Goal: Book appointment/travel/reservation

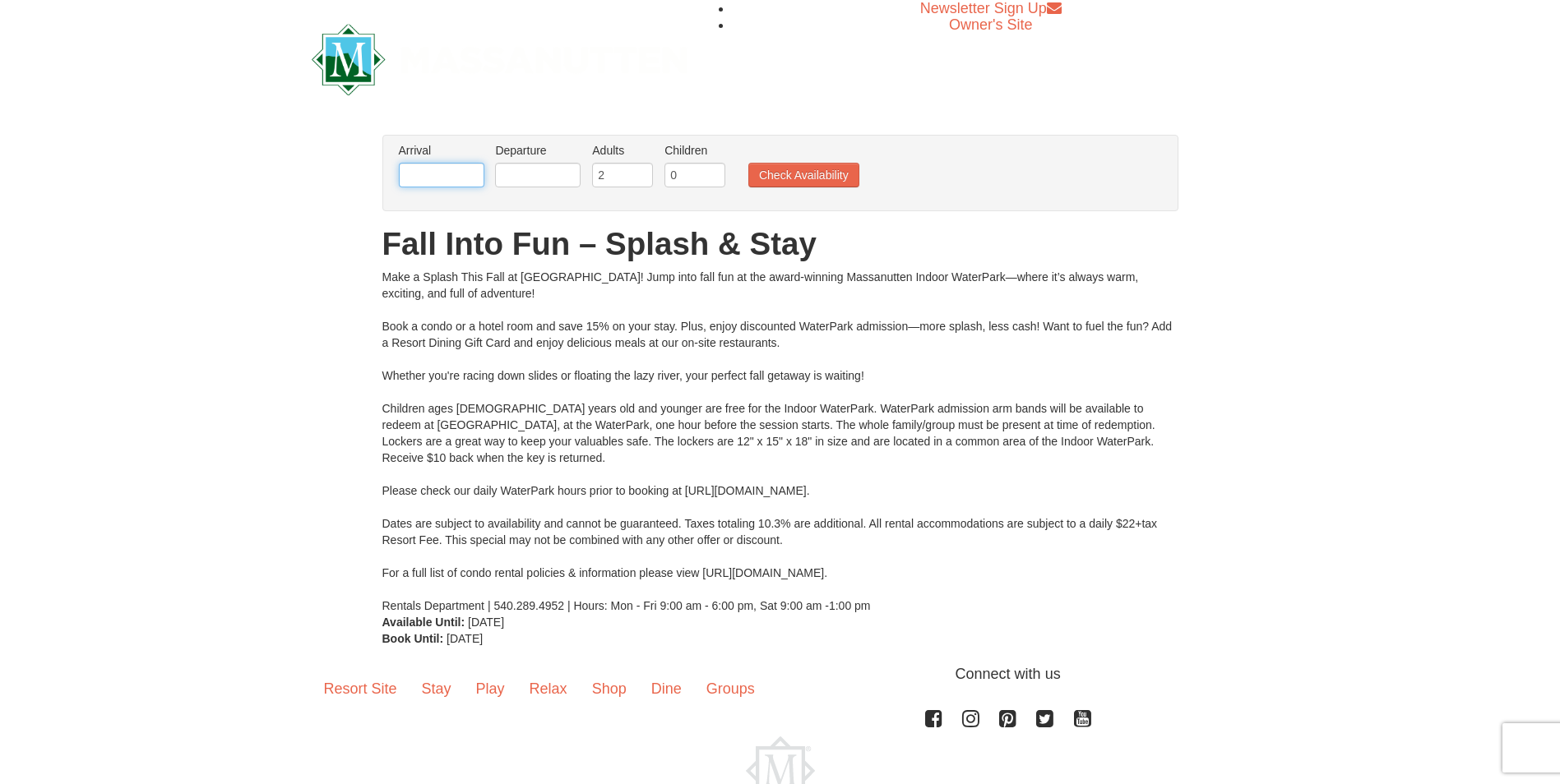
click at [431, 181] on input "text" at bounding box center [442, 175] width 86 height 25
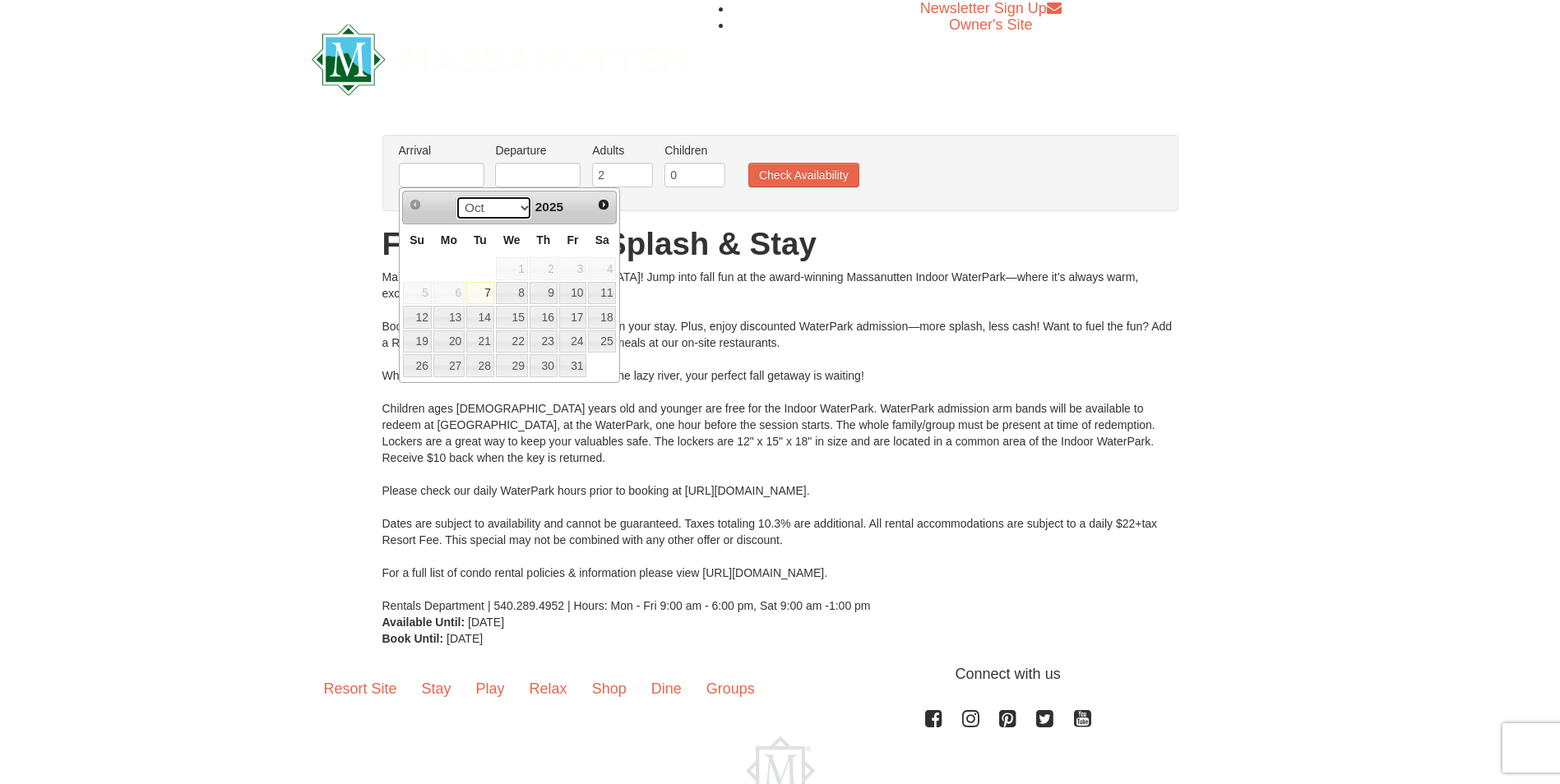
click at [513, 209] on select "Oct Nov Dec" at bounding box center [494, 208] width 77 height 25
click at [423, 298] on link "2" at bounding box center [418, 293] width 29 height 23
type input "[DATE]"
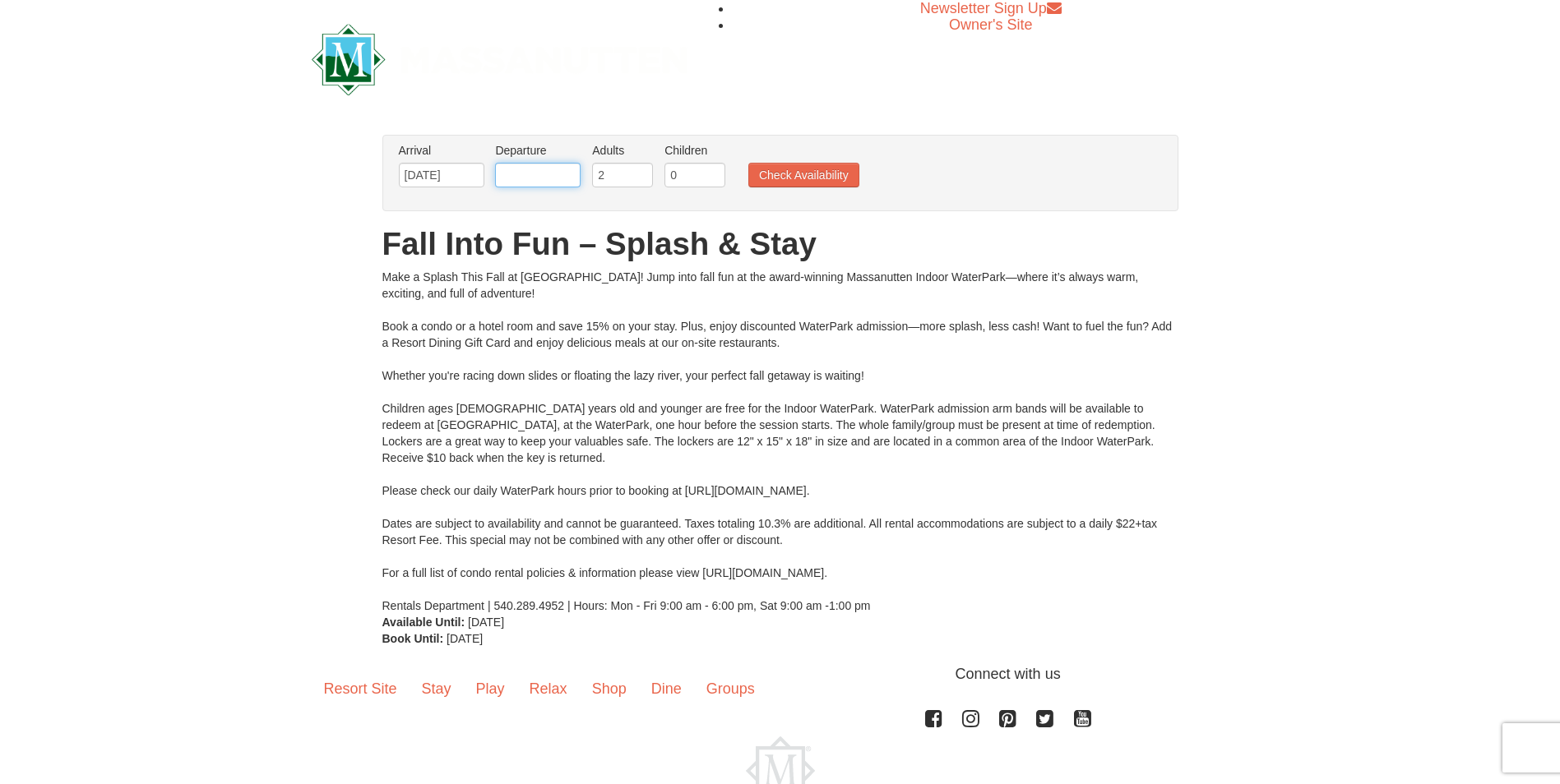
click at [519, 177] on input "text" at bounding box center [538, 175] width 86 height 25
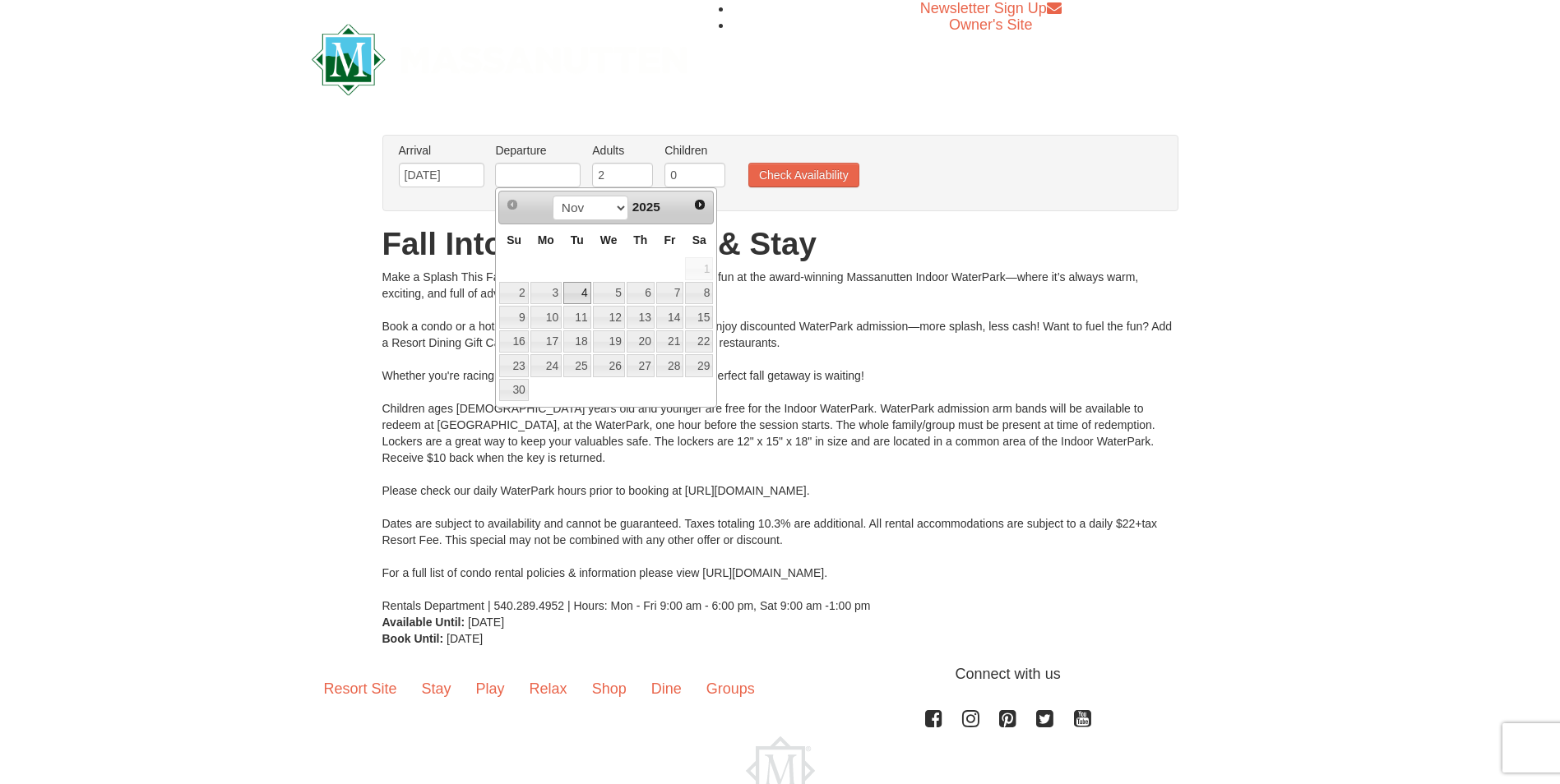
click at [583, 291] on link "4" at bounding box center [577, 293] width 28 height 23
type input "11/04/2025"
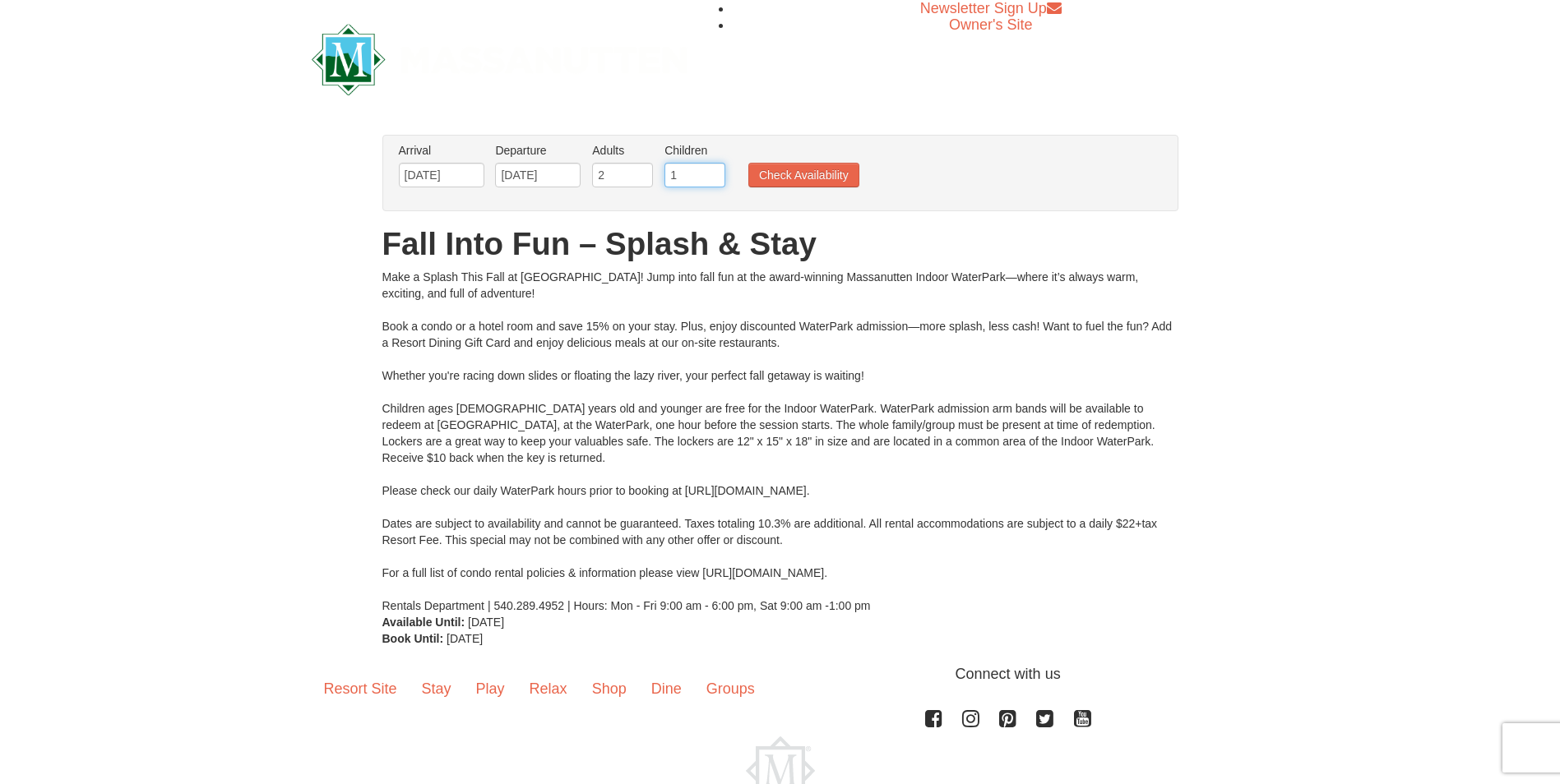
type input "1"
click at [719, 173] on input "1" at bounding box center [695, 175] width 61 height 25
click at [782, 169] on button "Check Availability" at bounding box center [804, 175] width 111 height 25
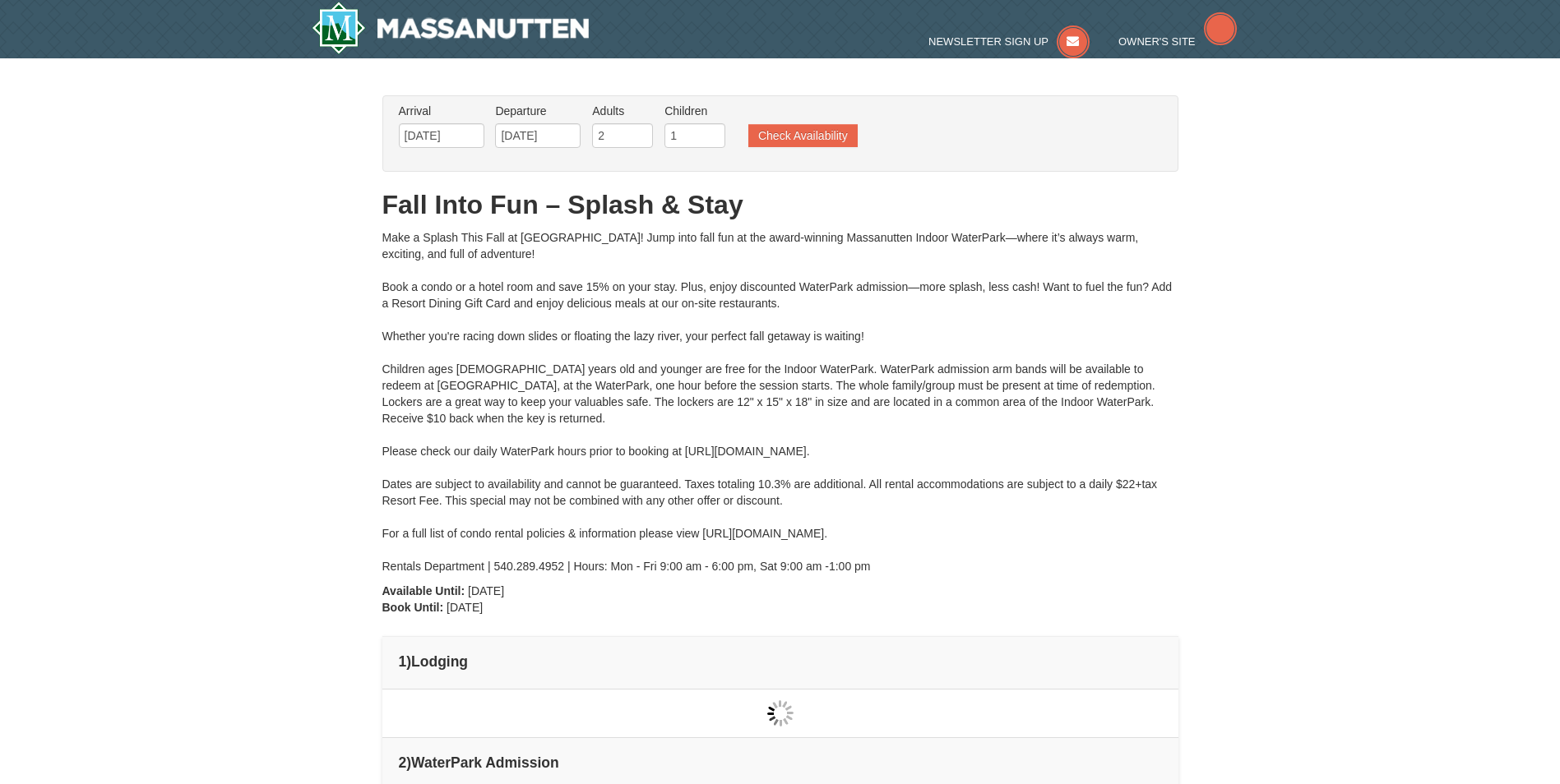
type input "11/02/2025"
type input "[DATE]"
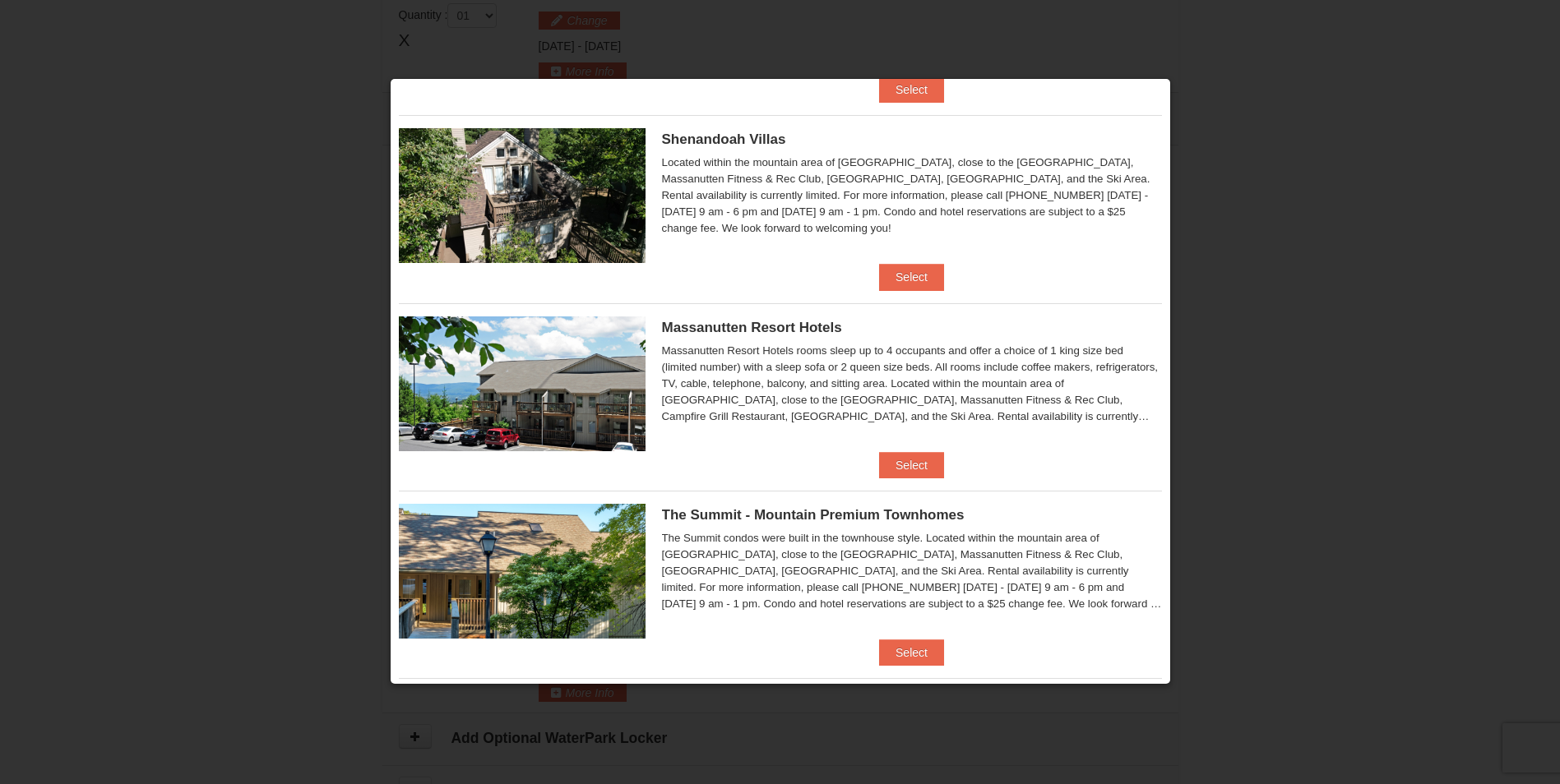
scroll to position [363, 0]
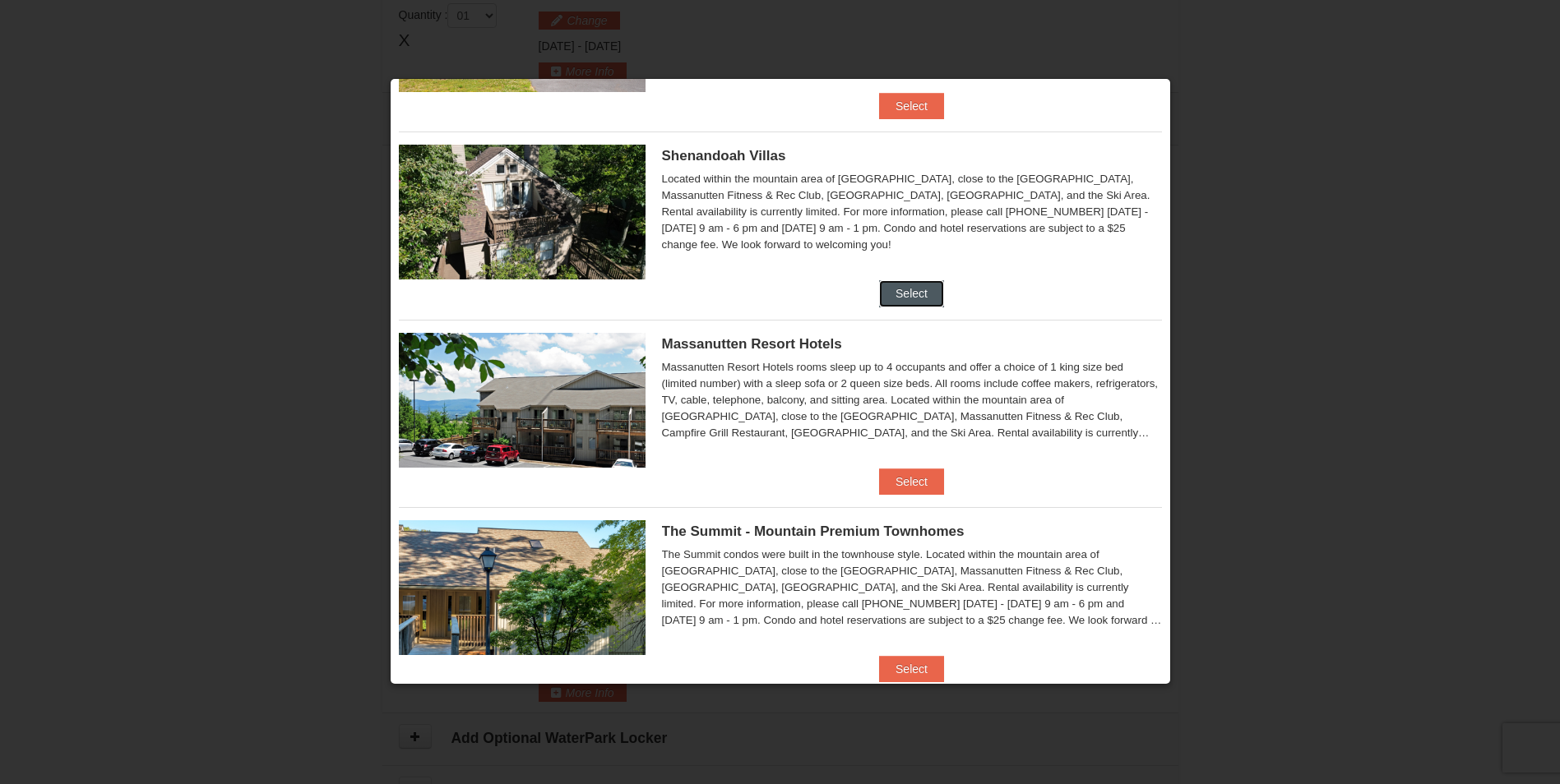
click at [914, 295] on button "Select" at bounding box center [911, 293] width 65 height 26
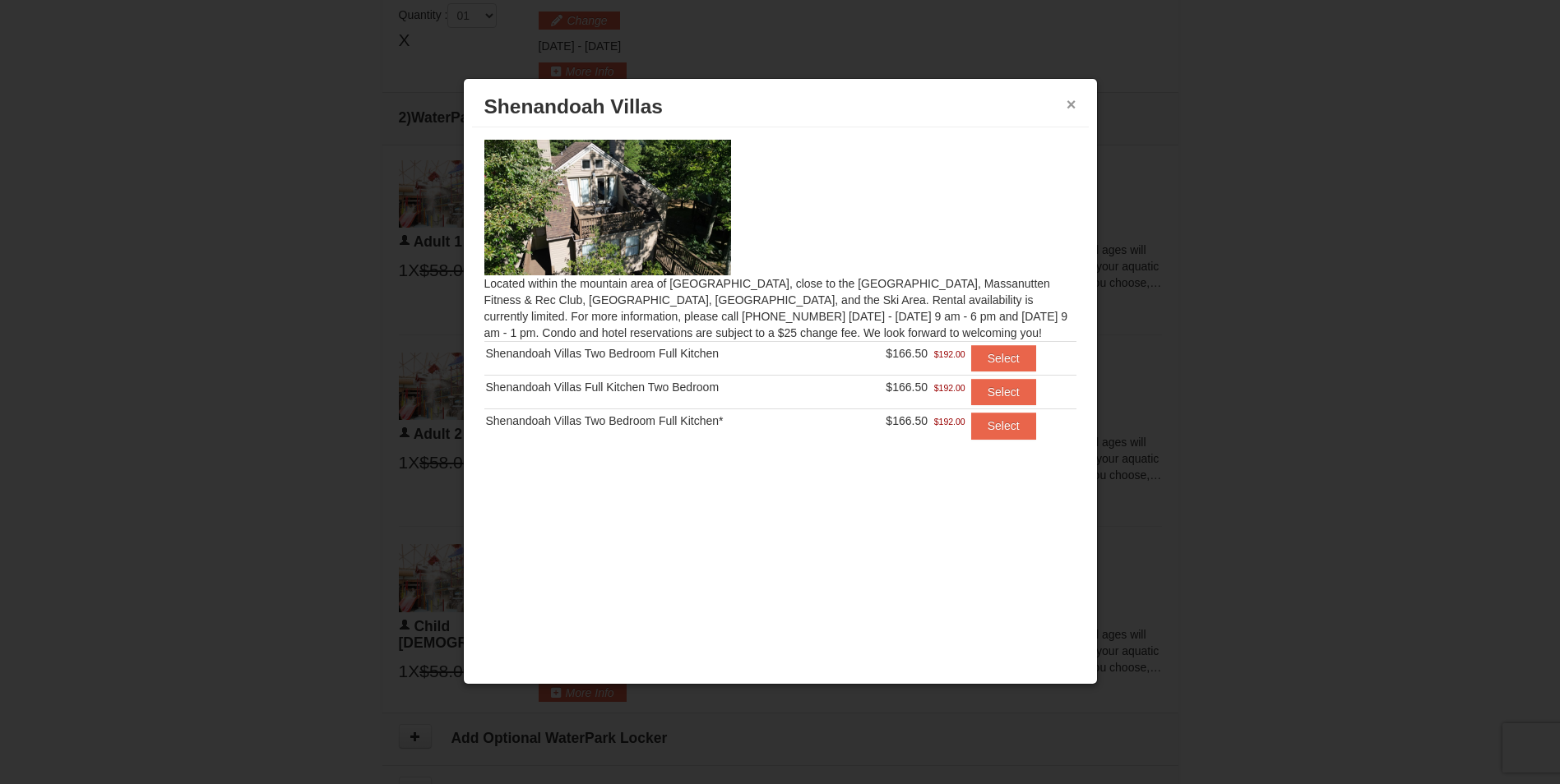
click at [1072, 111] on button "×" at bounding box center [1071, 104] width 10 height 16
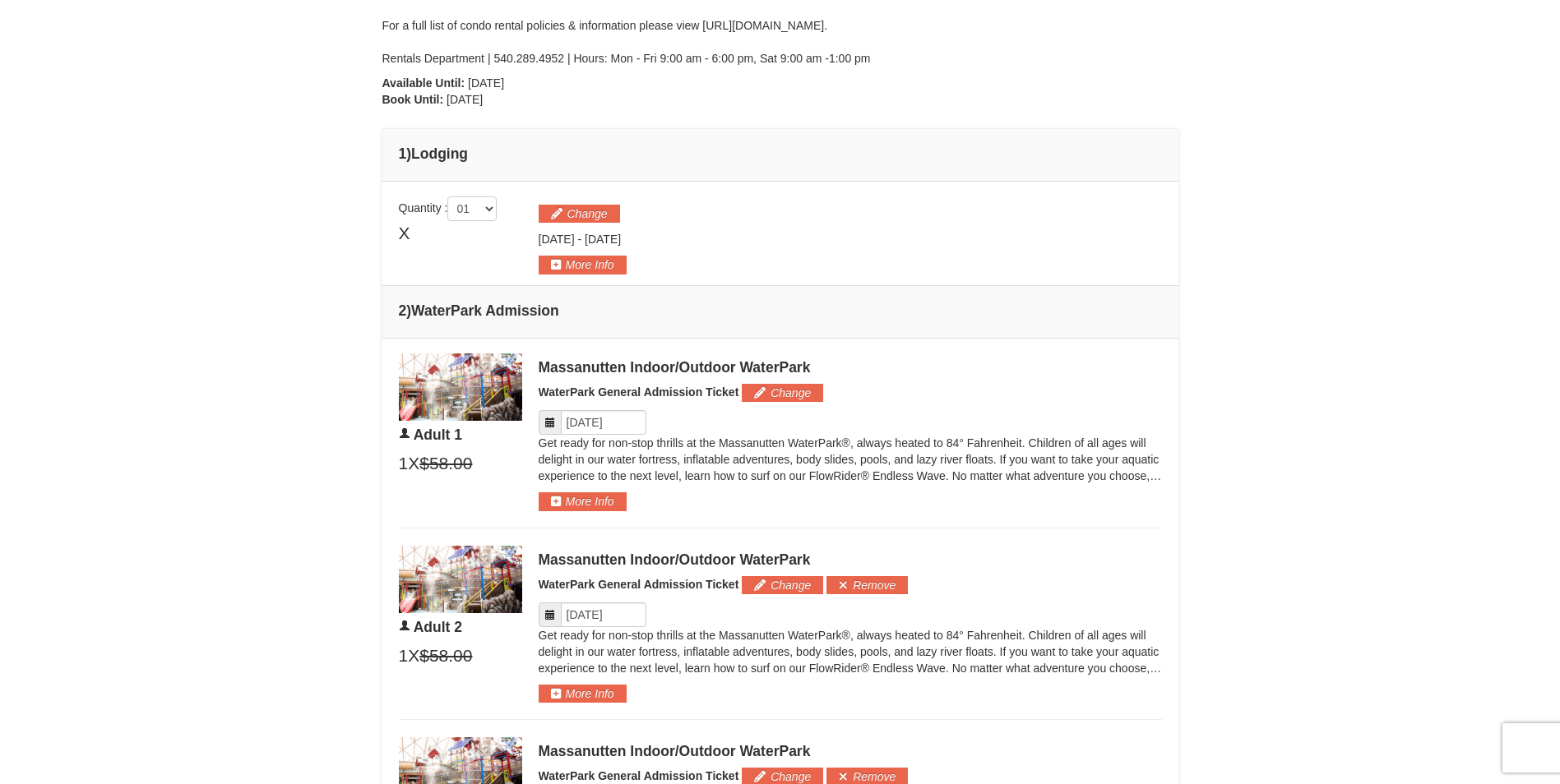
scroll to position [536, 0]
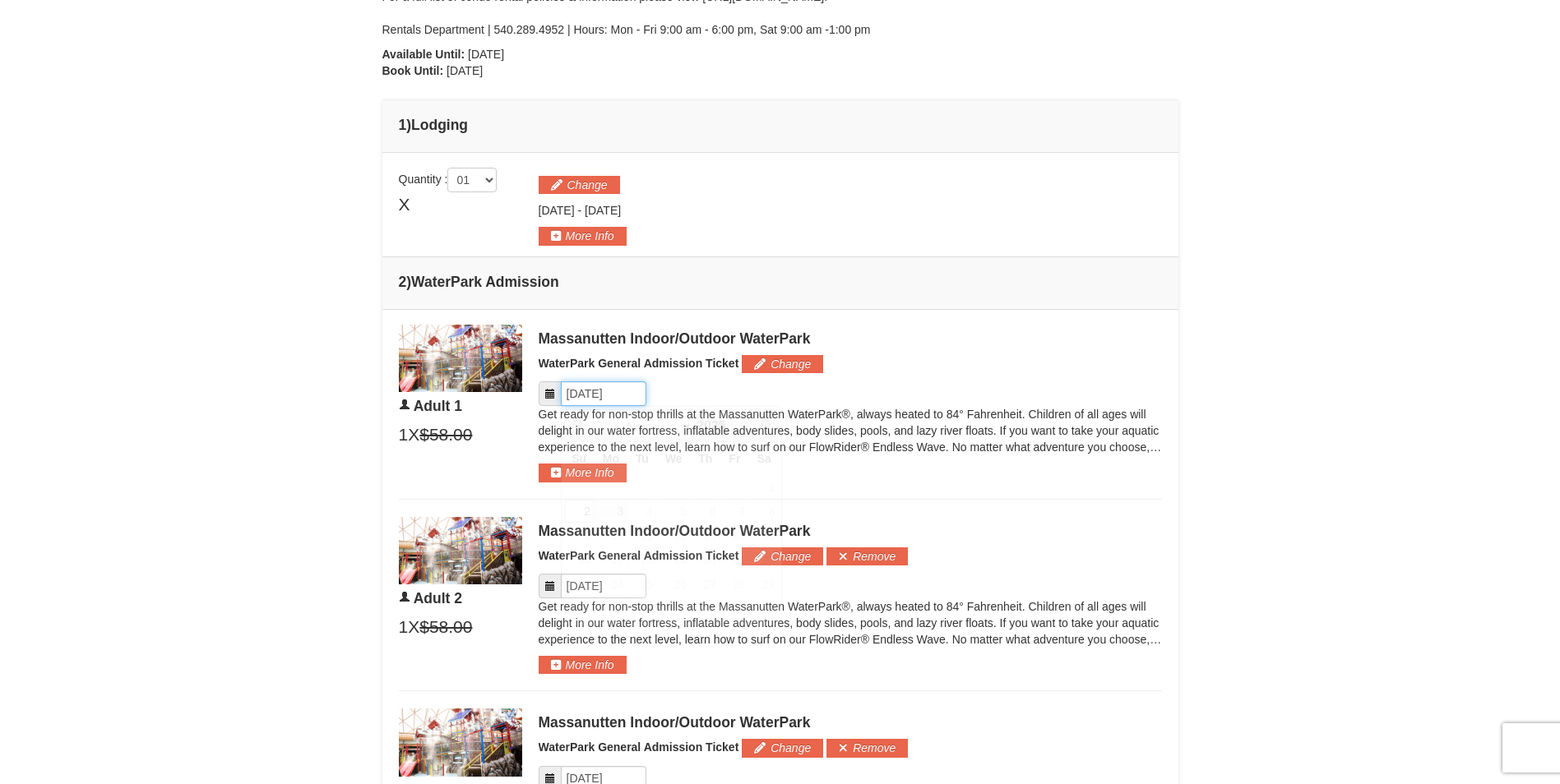
click at [624, 397] on input "Please format dates MM/DD/YYYY" at bounding box center [604, 394] width 86 height 25
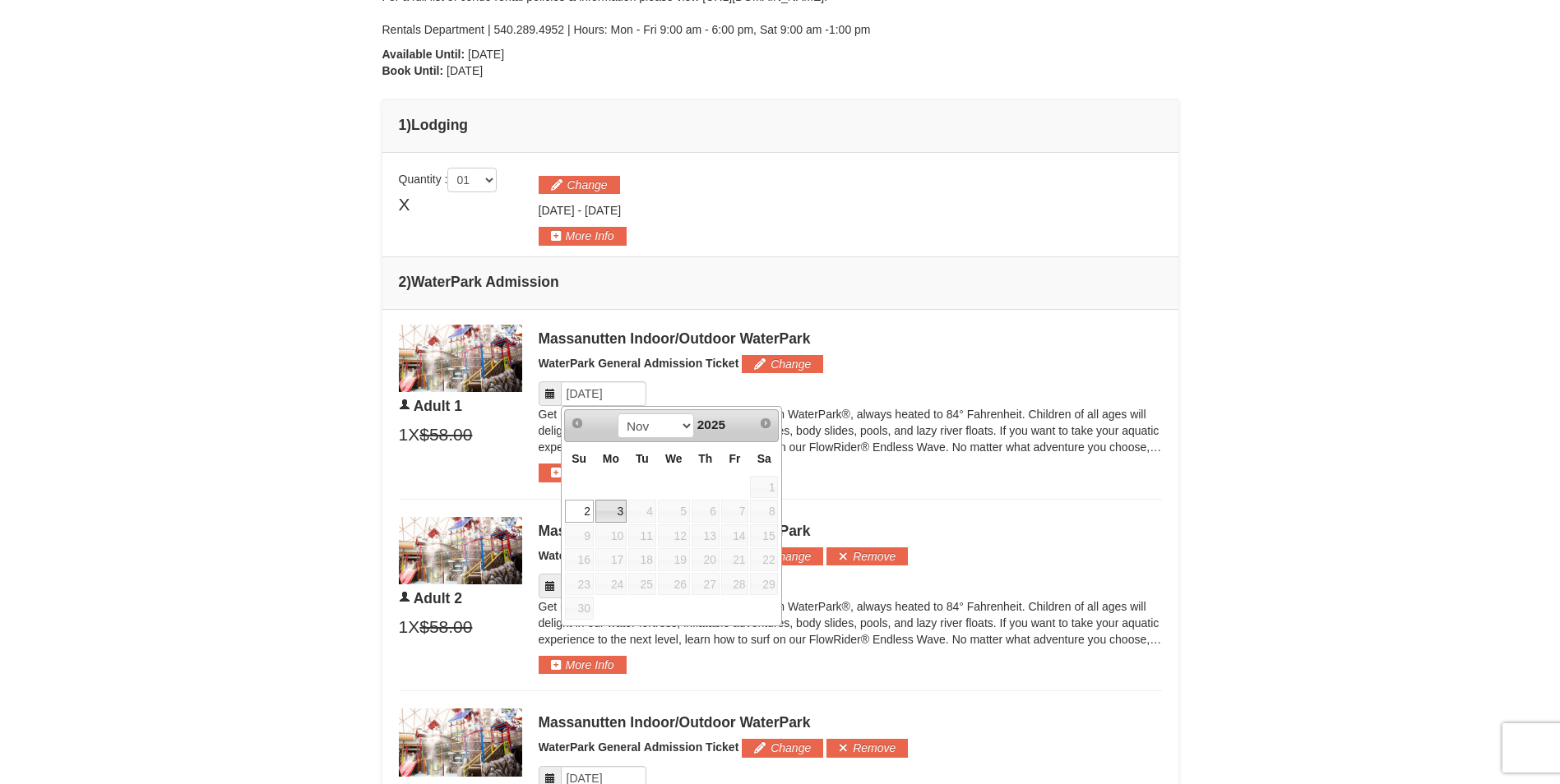
click at [611, 514] on link "3" at bounding box center [610, 511] width 31 height 23
type input "11/03/2025"
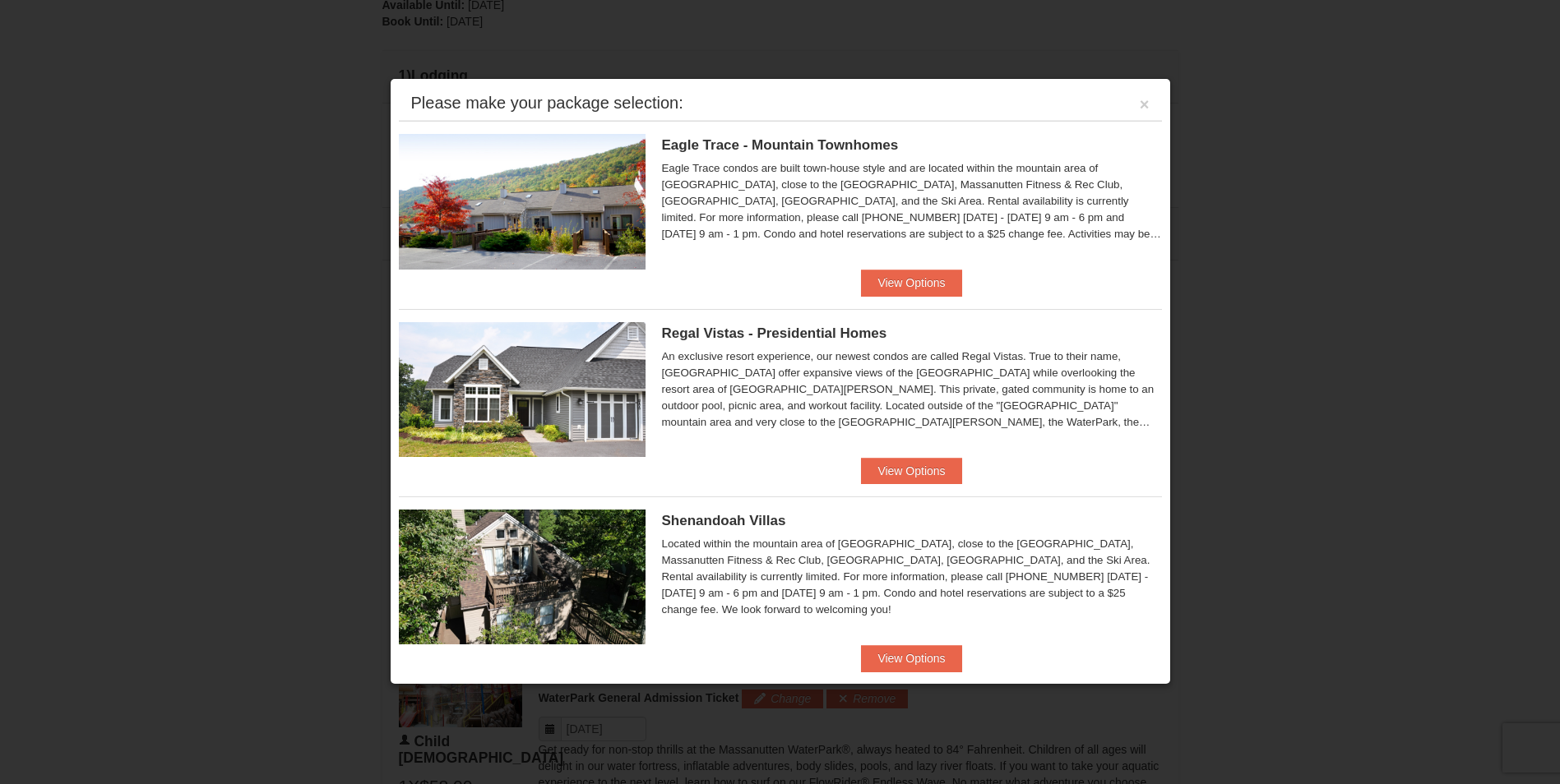
scroll to position [375, 0]
click at [931, 285] on button "View Options" at bounding box center [911, 282] width 100 height 26
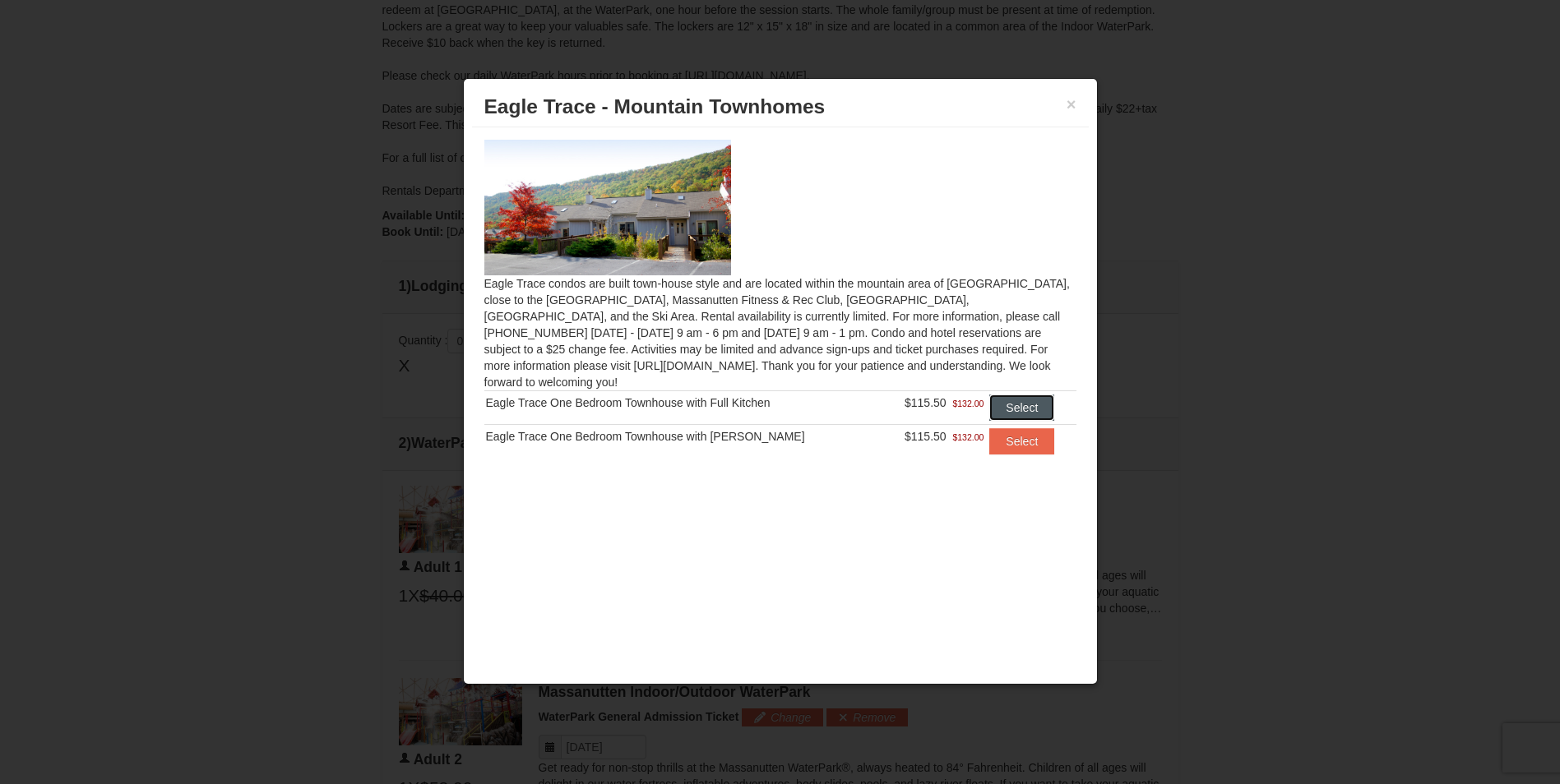
click at [1027, 394] on button "Select" at bounding box center [1022, 407] width 65 height 26
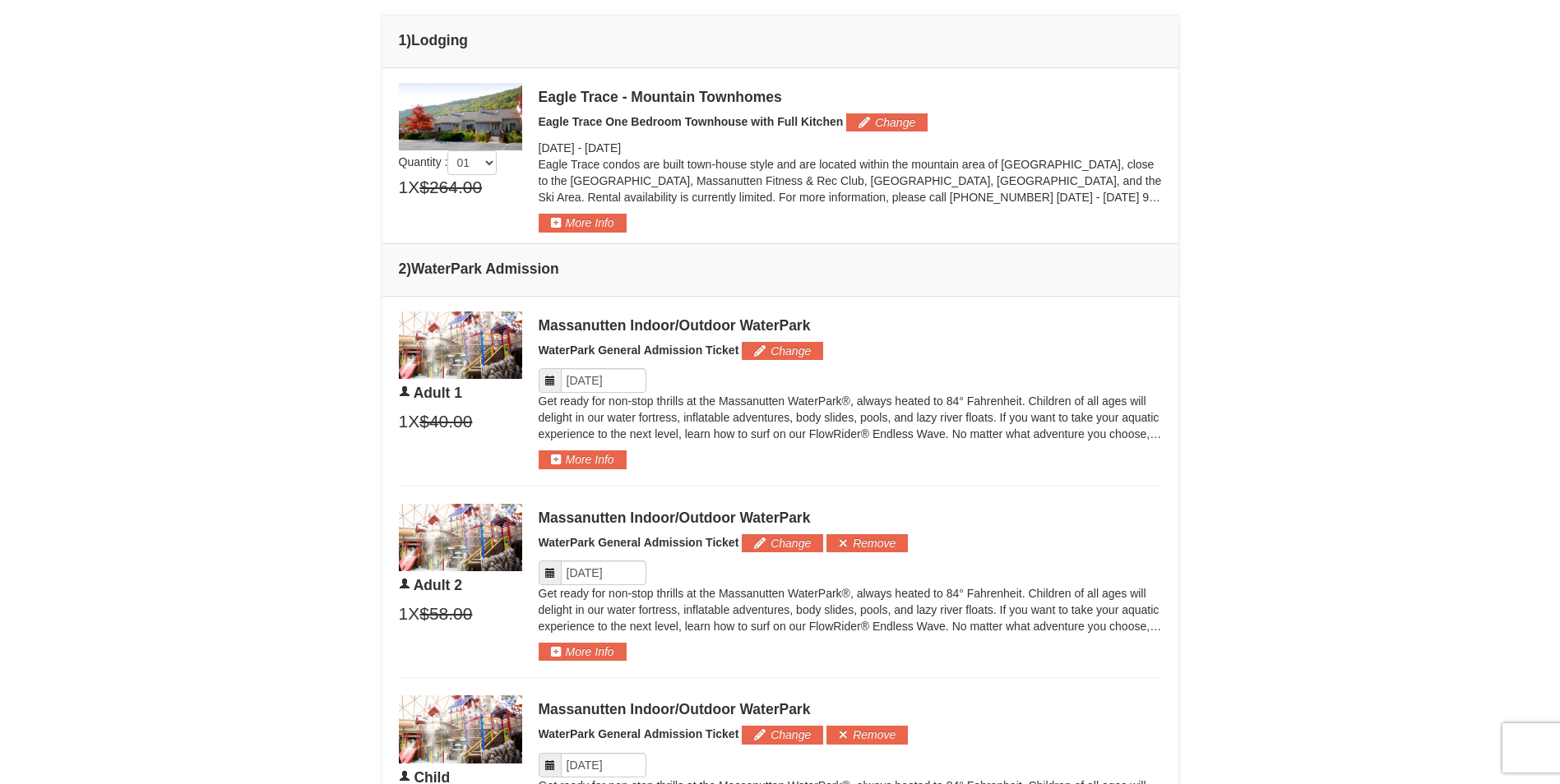
scroll to position [657, 0]
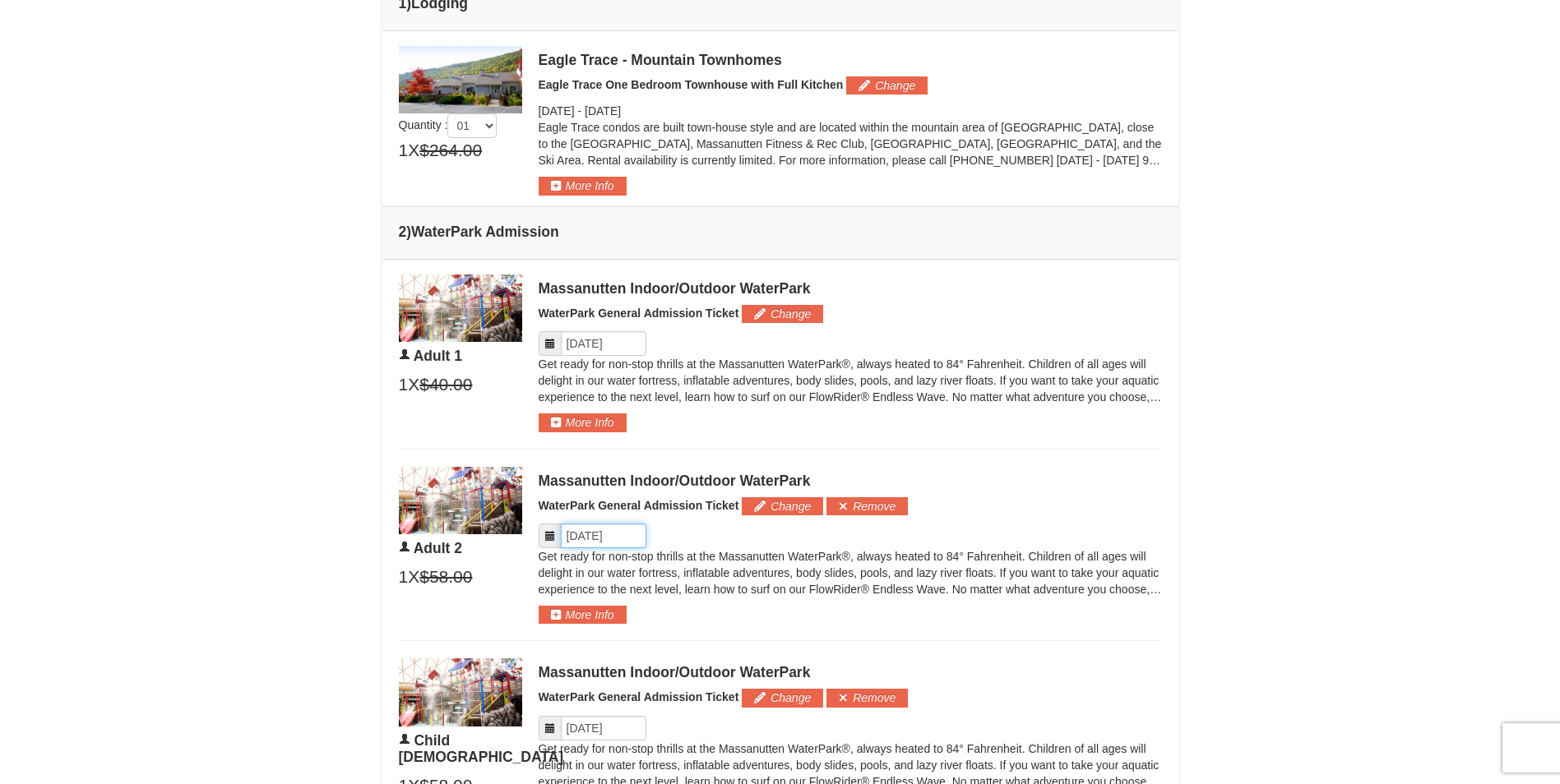
click at [577, 535] on input "Please format dates MM/DD/YYYY" at bounding box center [604, 536] width 86 height 25
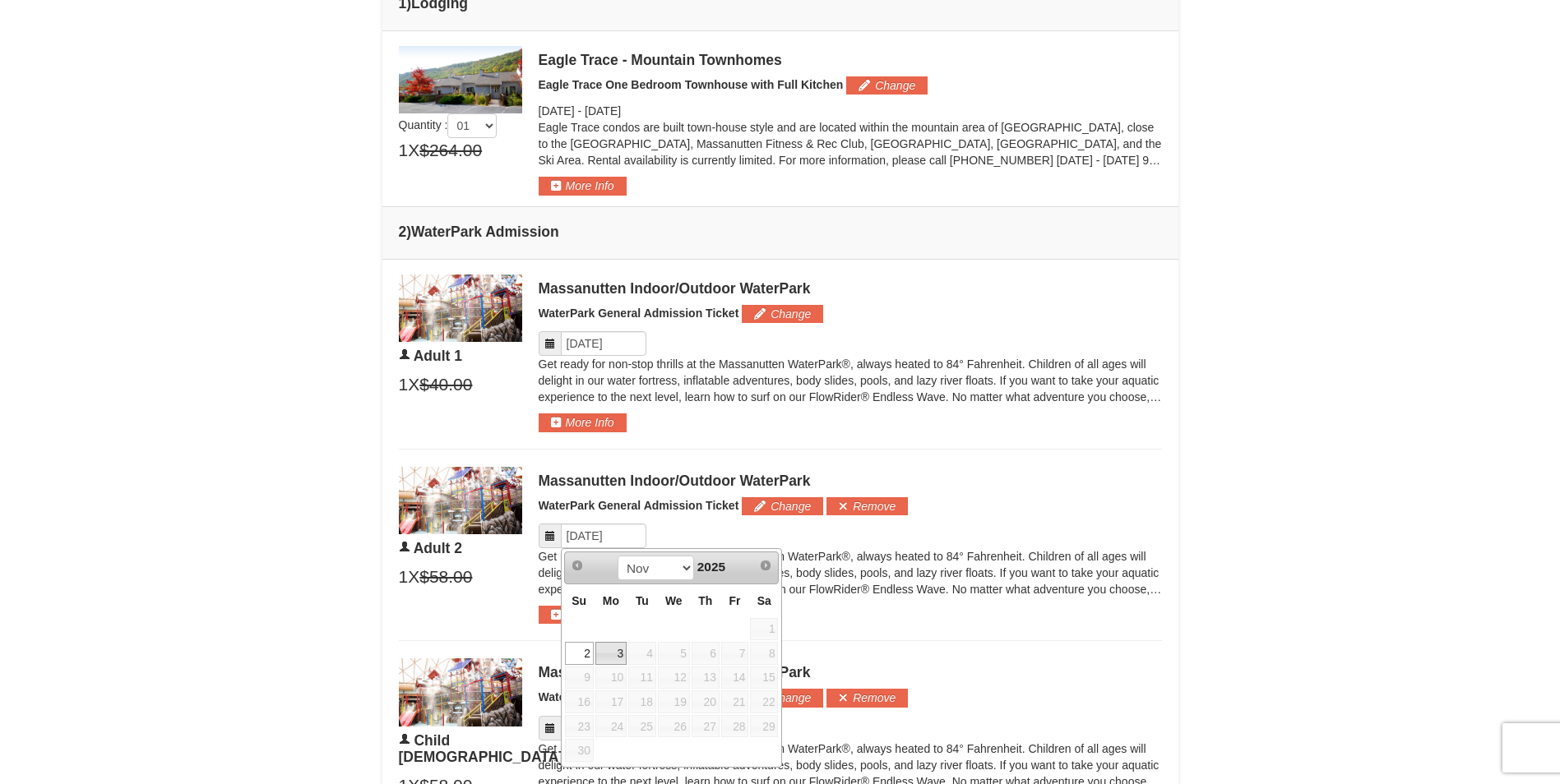
click at [621, 652] on link "3" at bounding box center [610, 654] width 31 height 23
type input "11/03/2025"
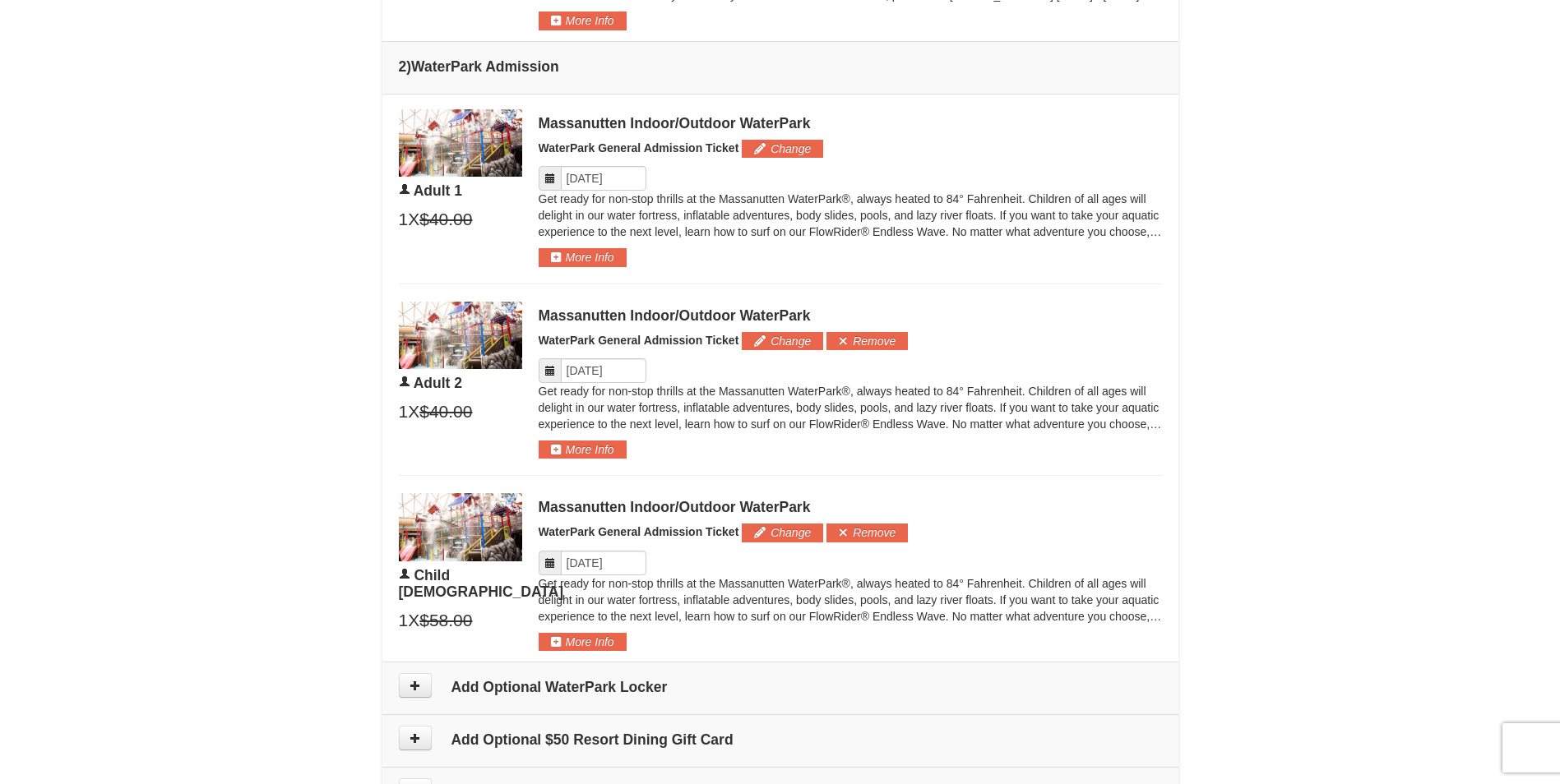
scroll to position [904, 0]
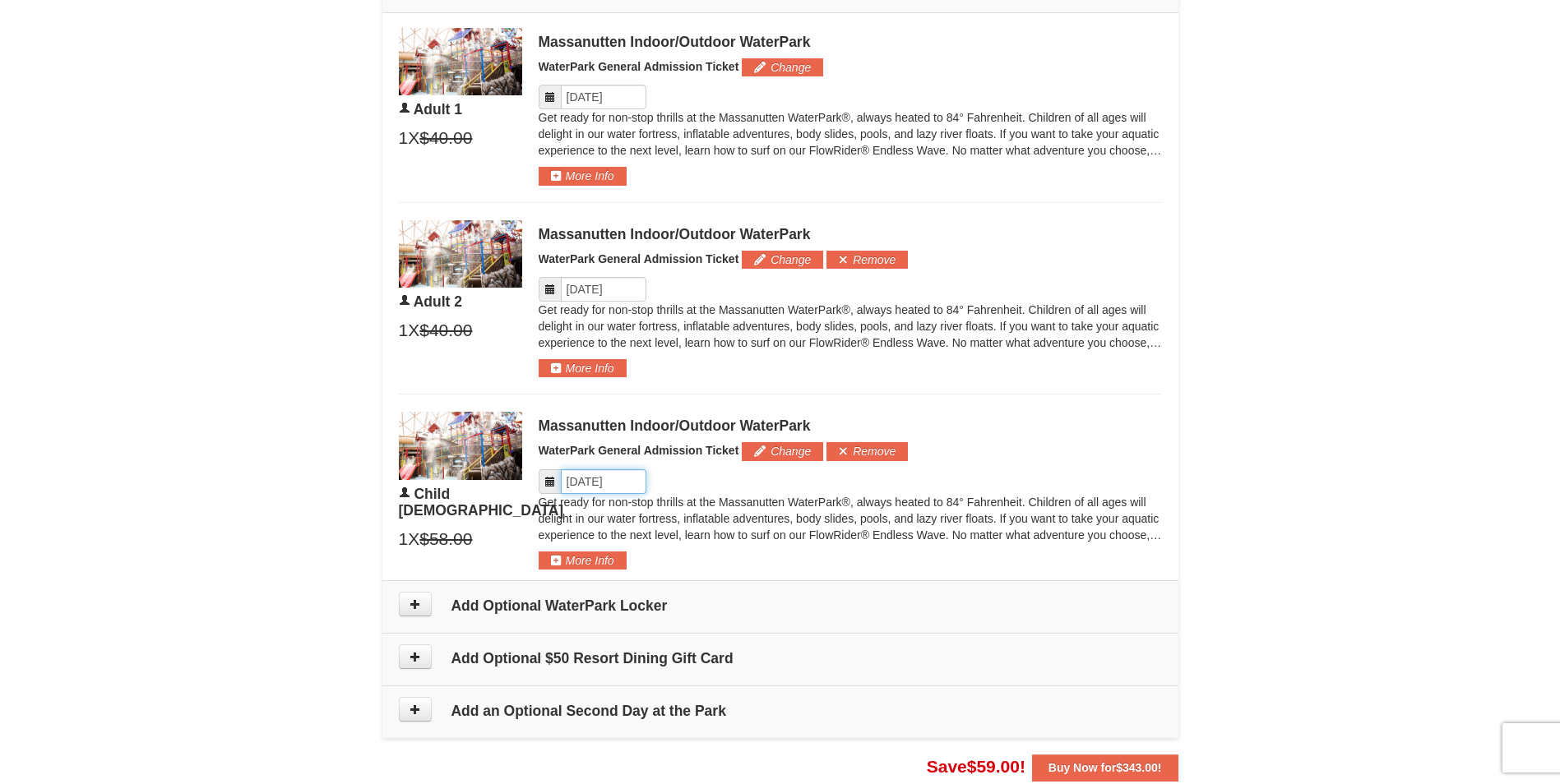
click at [585, 486] on input "Please format dates MM/DD/YYYY" at bounding box center [604, 482] width 86 height 25
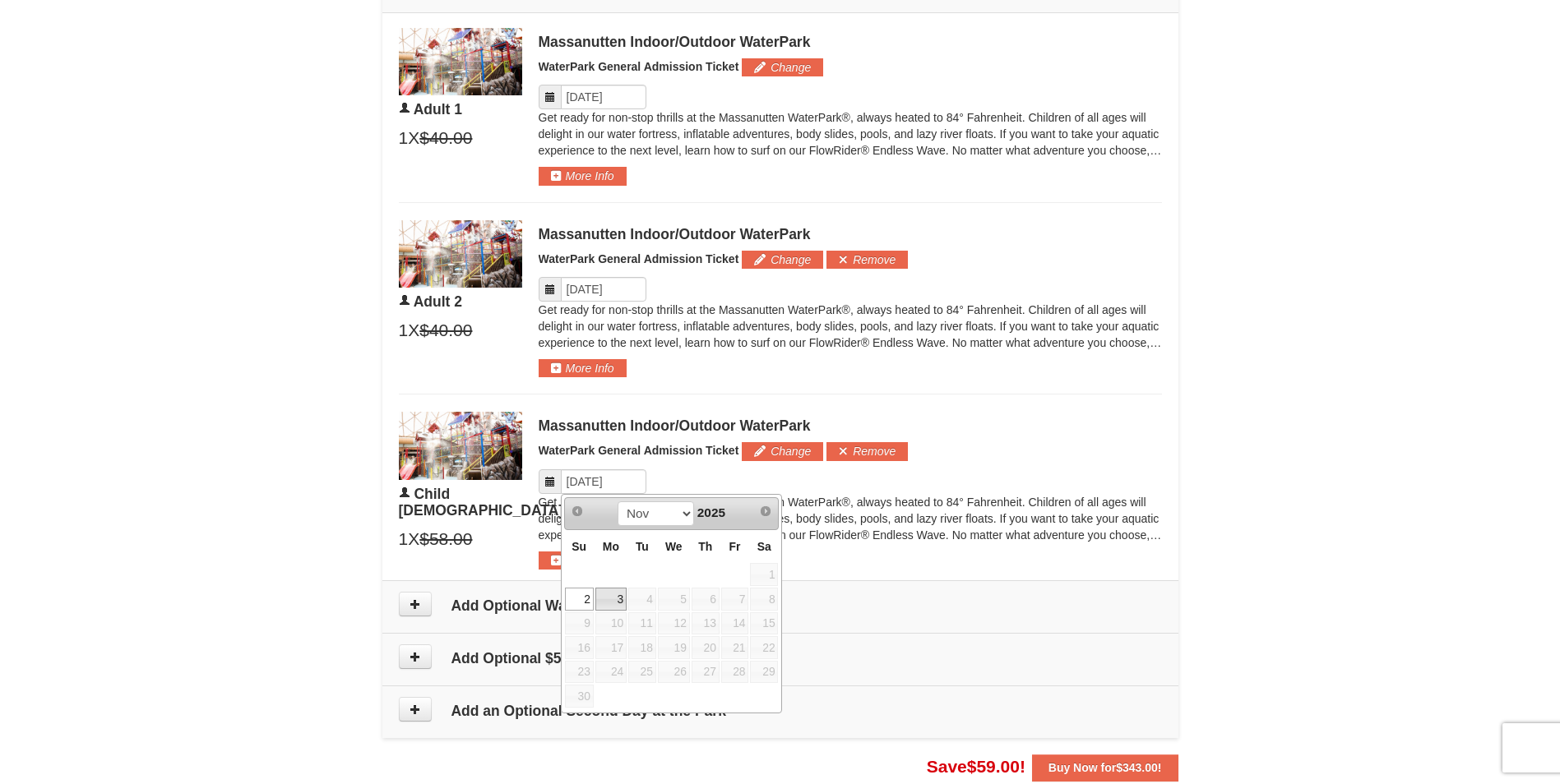
click at [624, 600] on link "3" at bounding box center [610, 599] width 31 height 23
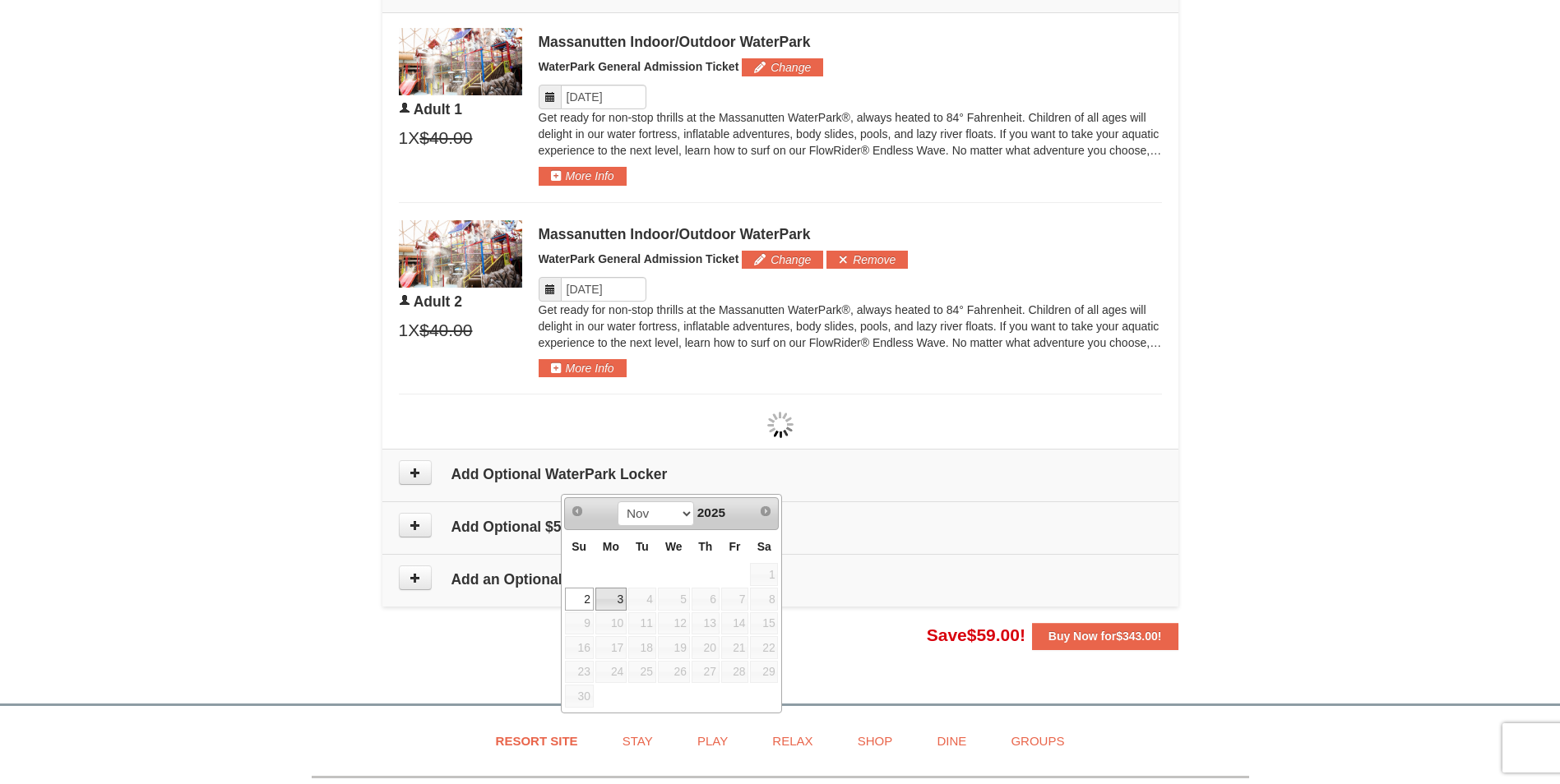
type input "11/03/2025"
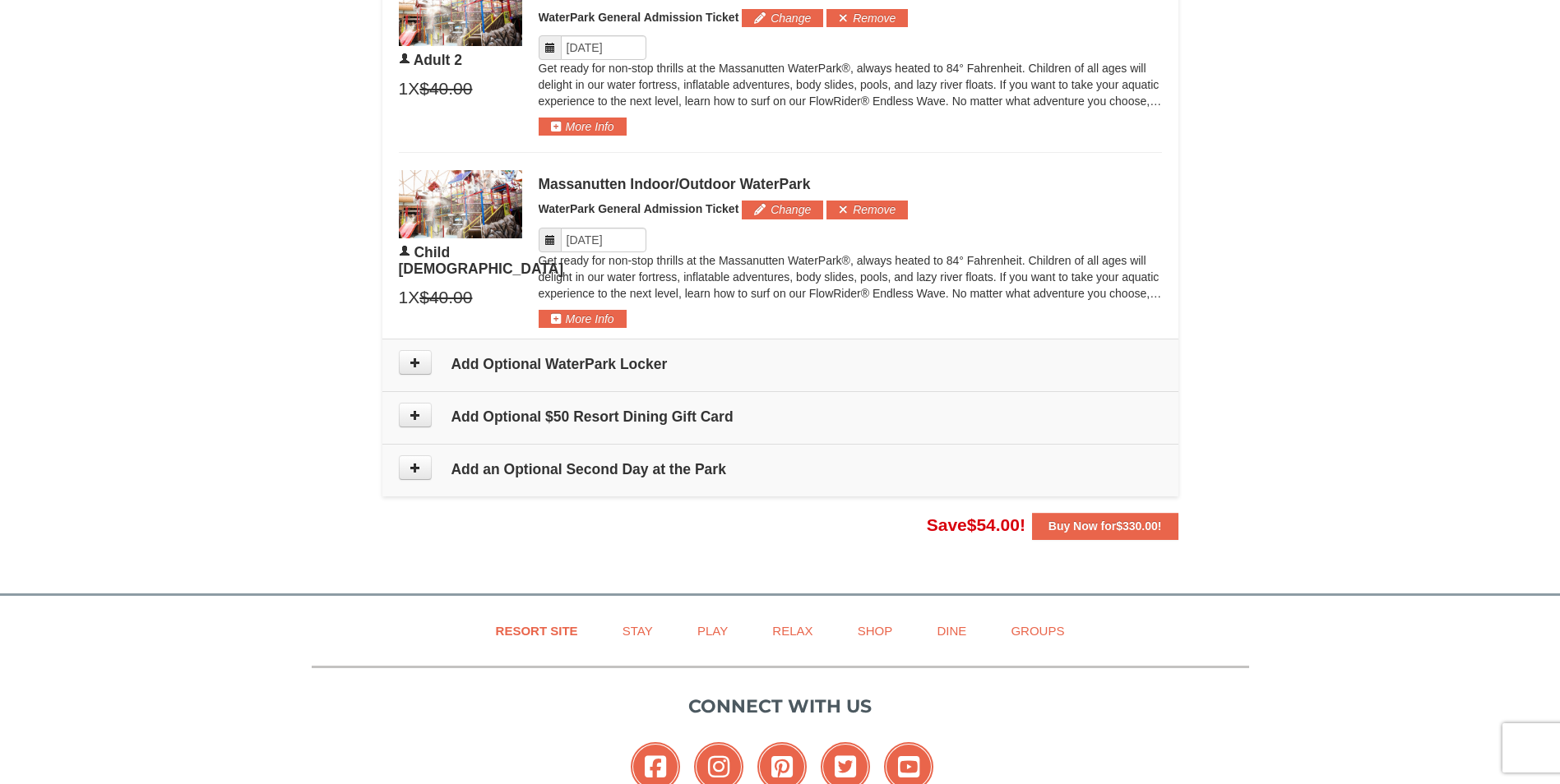
scroll to position [1151, 0]
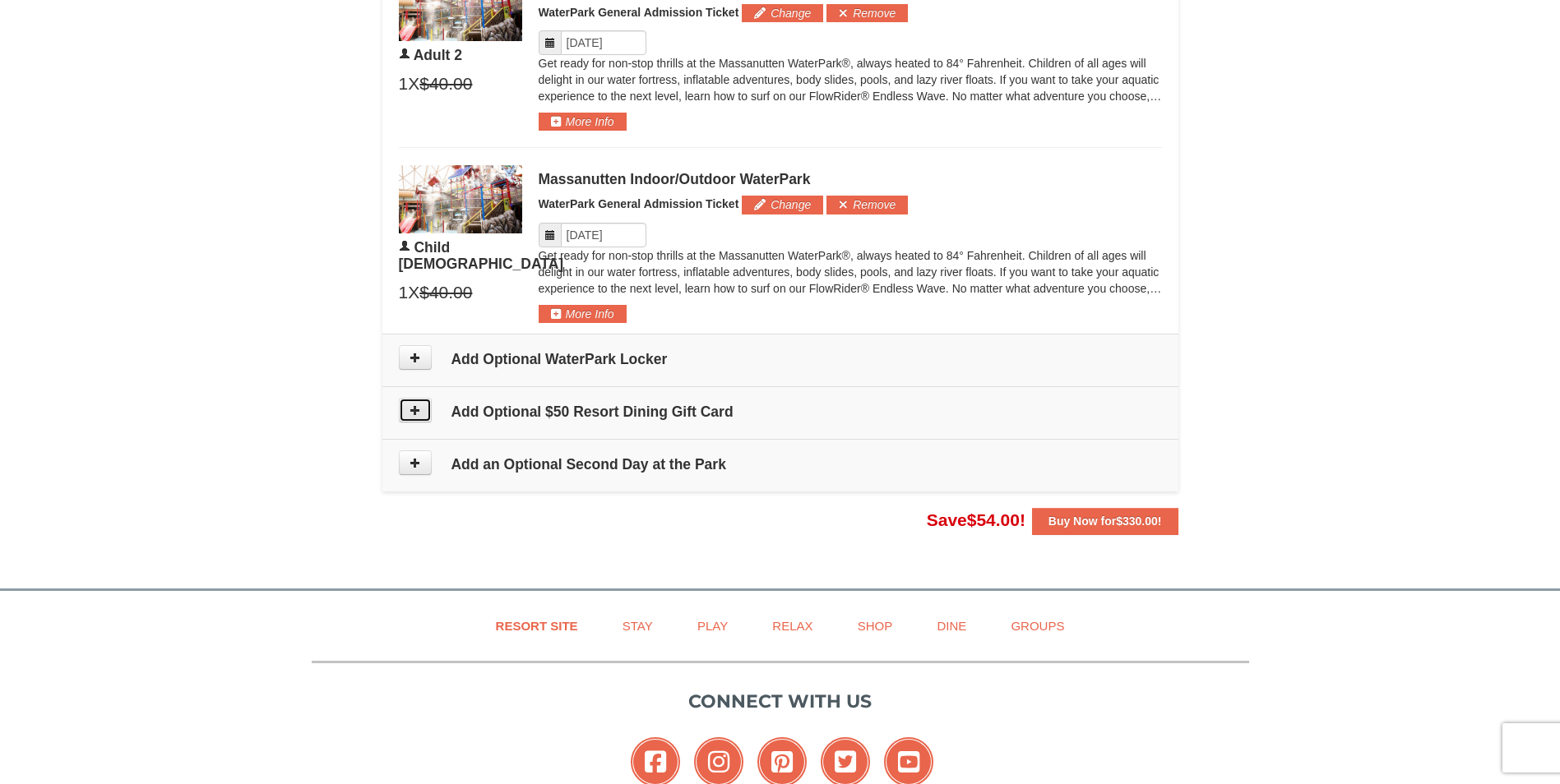
click at [427, 412] on button at bounding box center [415, 410] width 33 height 25
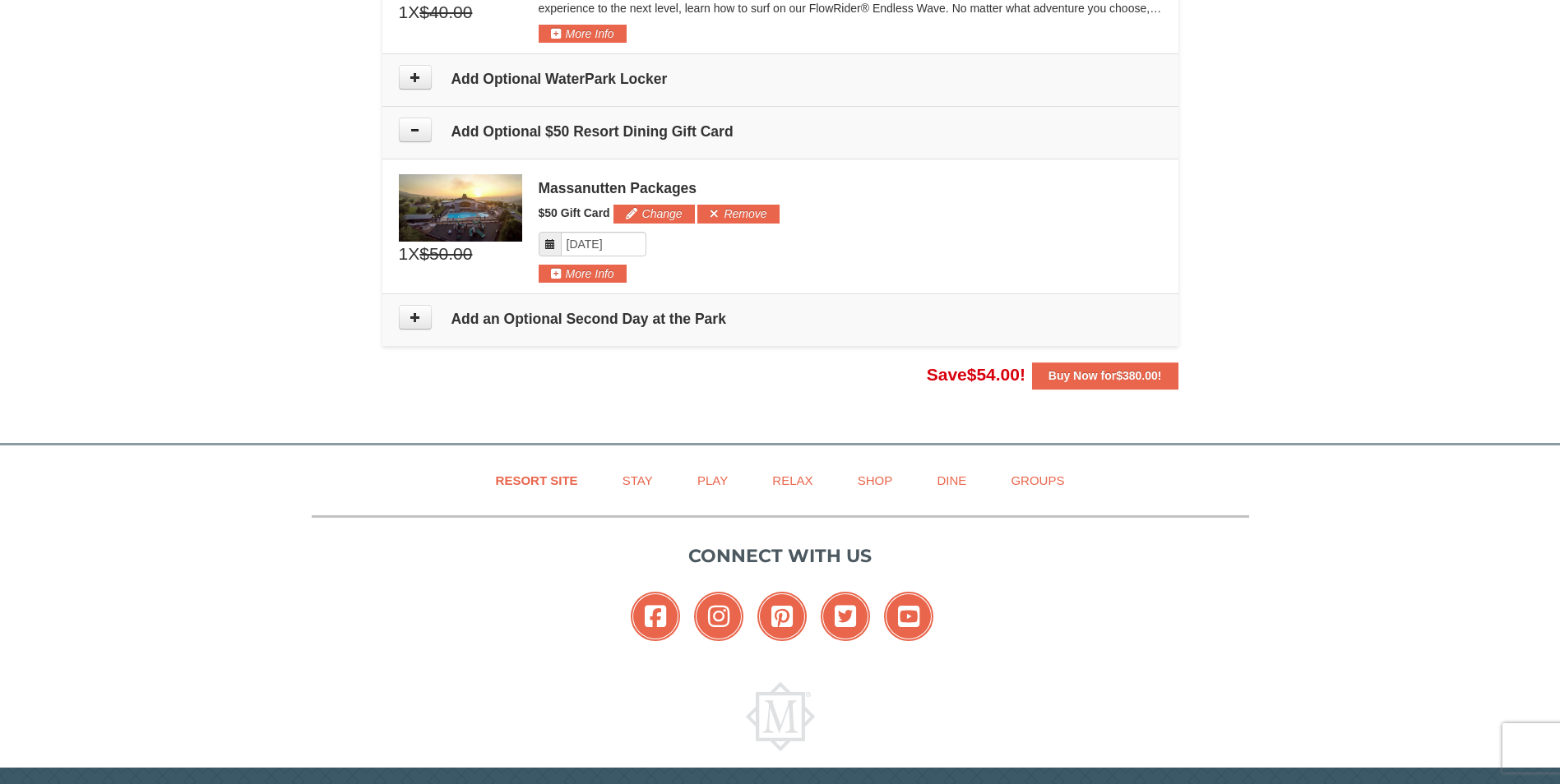
scroll to position [1402, 0]
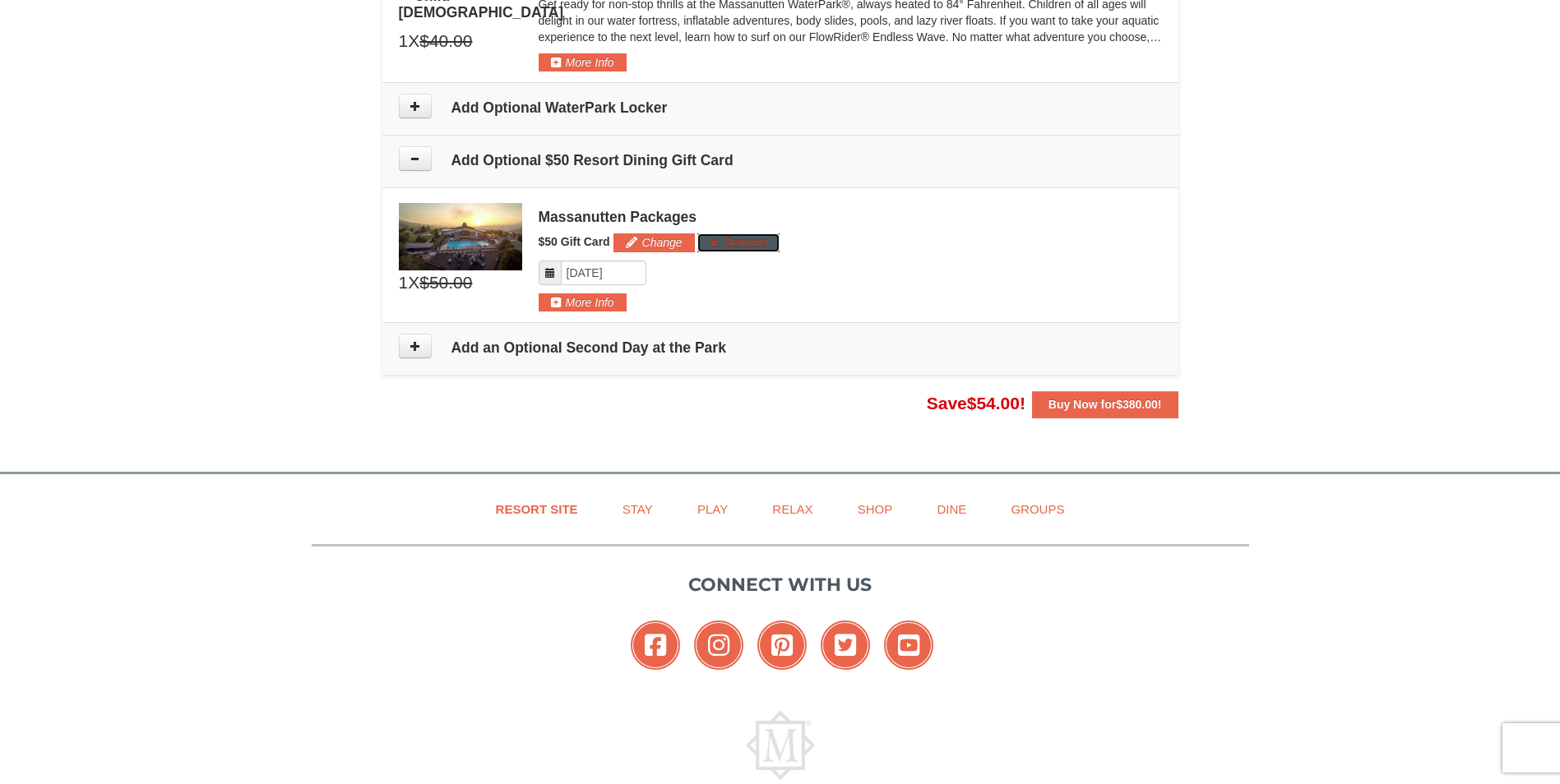
click at [707, 243] on button "Remove" at bounding box center [738, 243] width 81 height 18
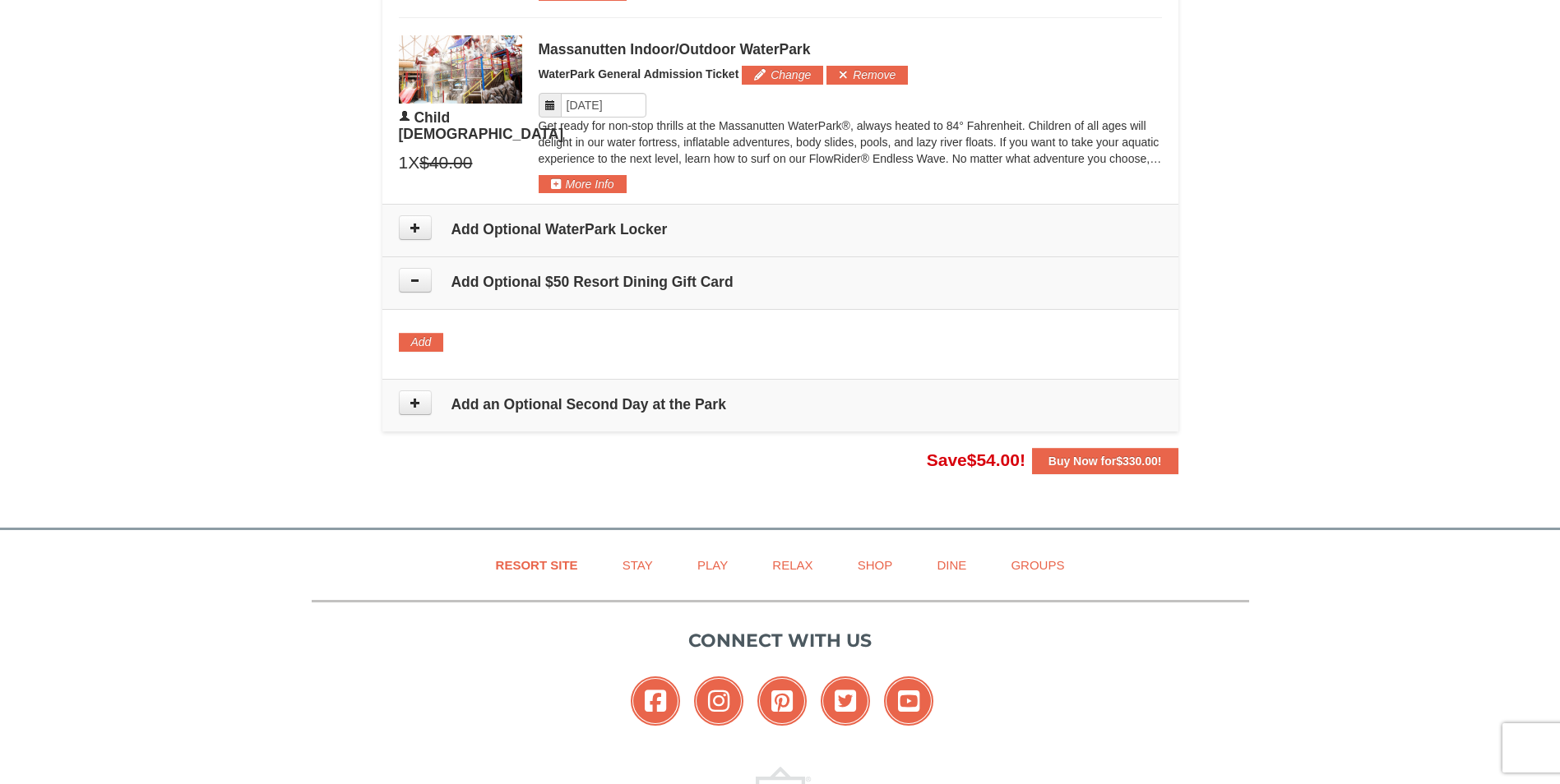
scroll to position [1238, 0]
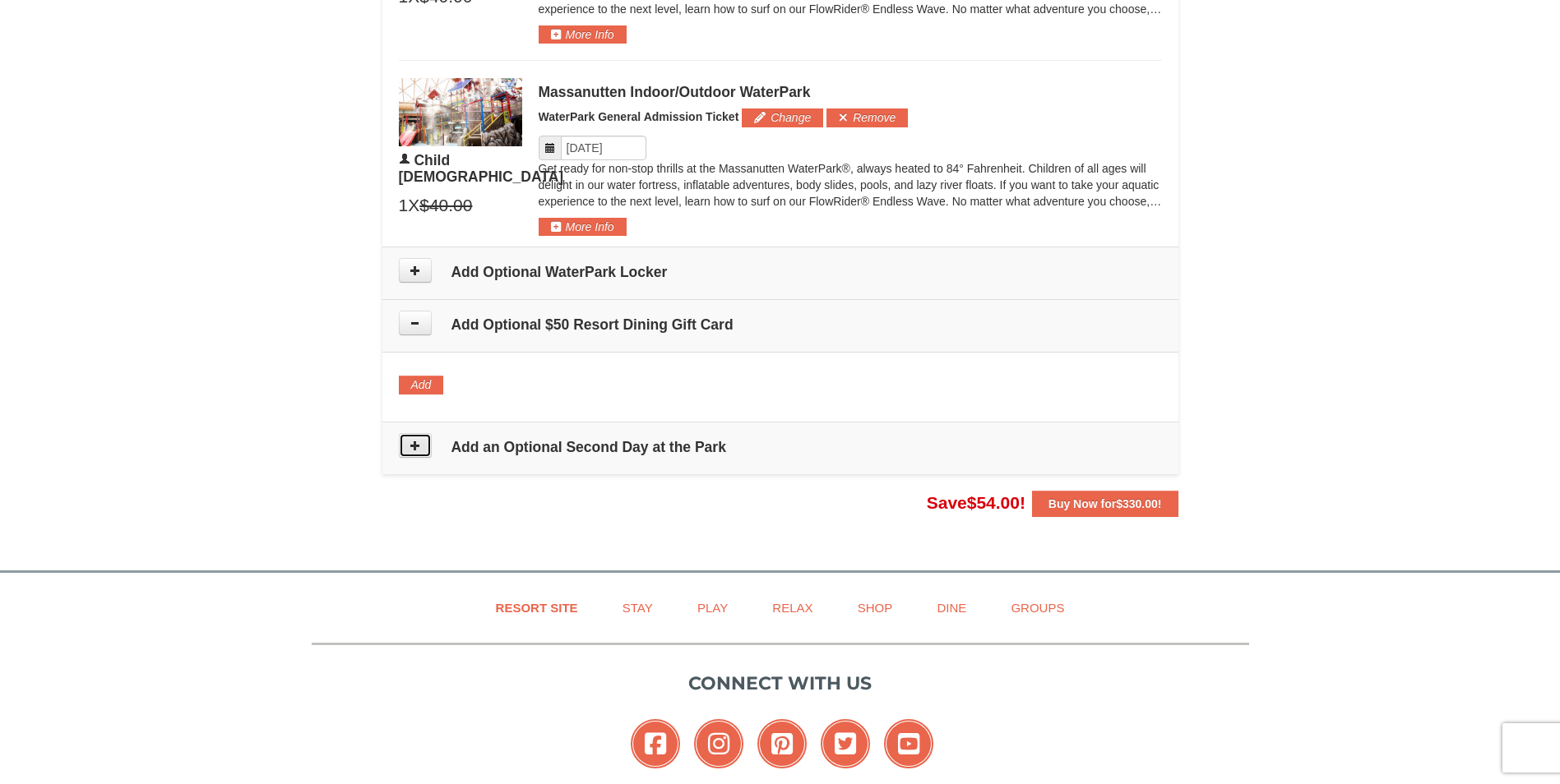
click at [408, 447] on button at bounding box center [415, 446] width 33 height 25
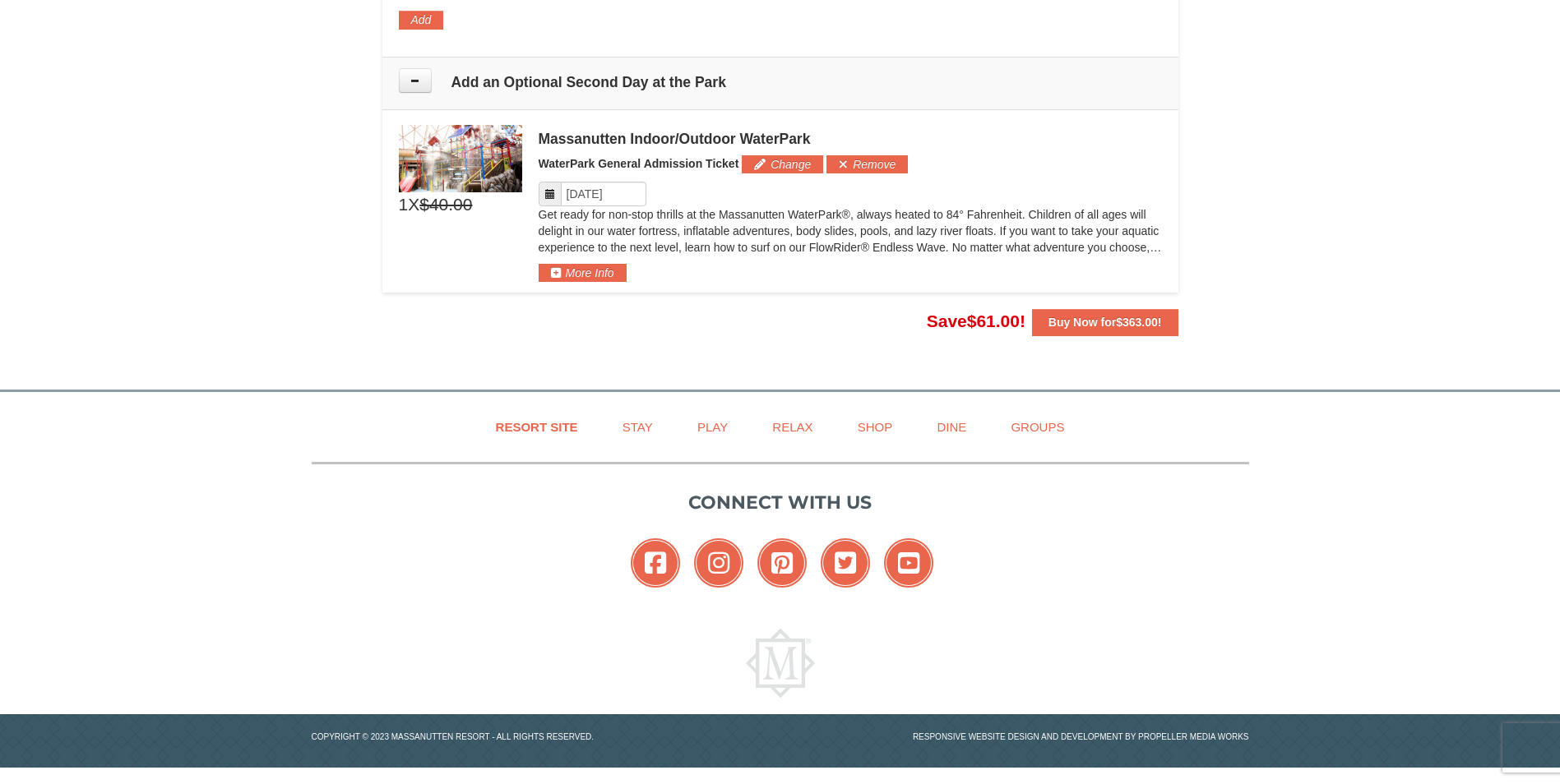
scroll to position [1521, 0]
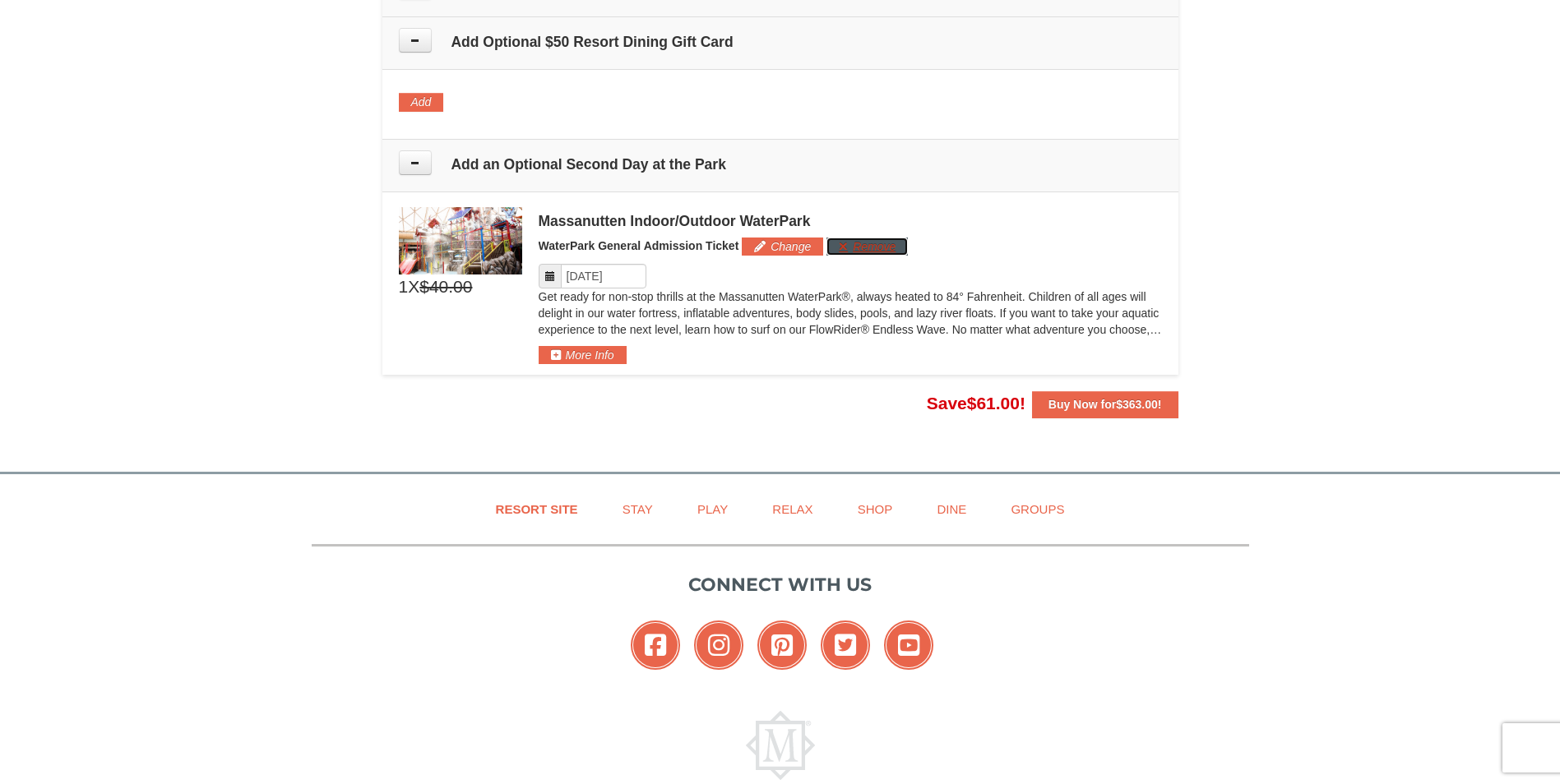
click at [850, 250] on button "Remove" at bounding box center [867, 246] width 81 height 18
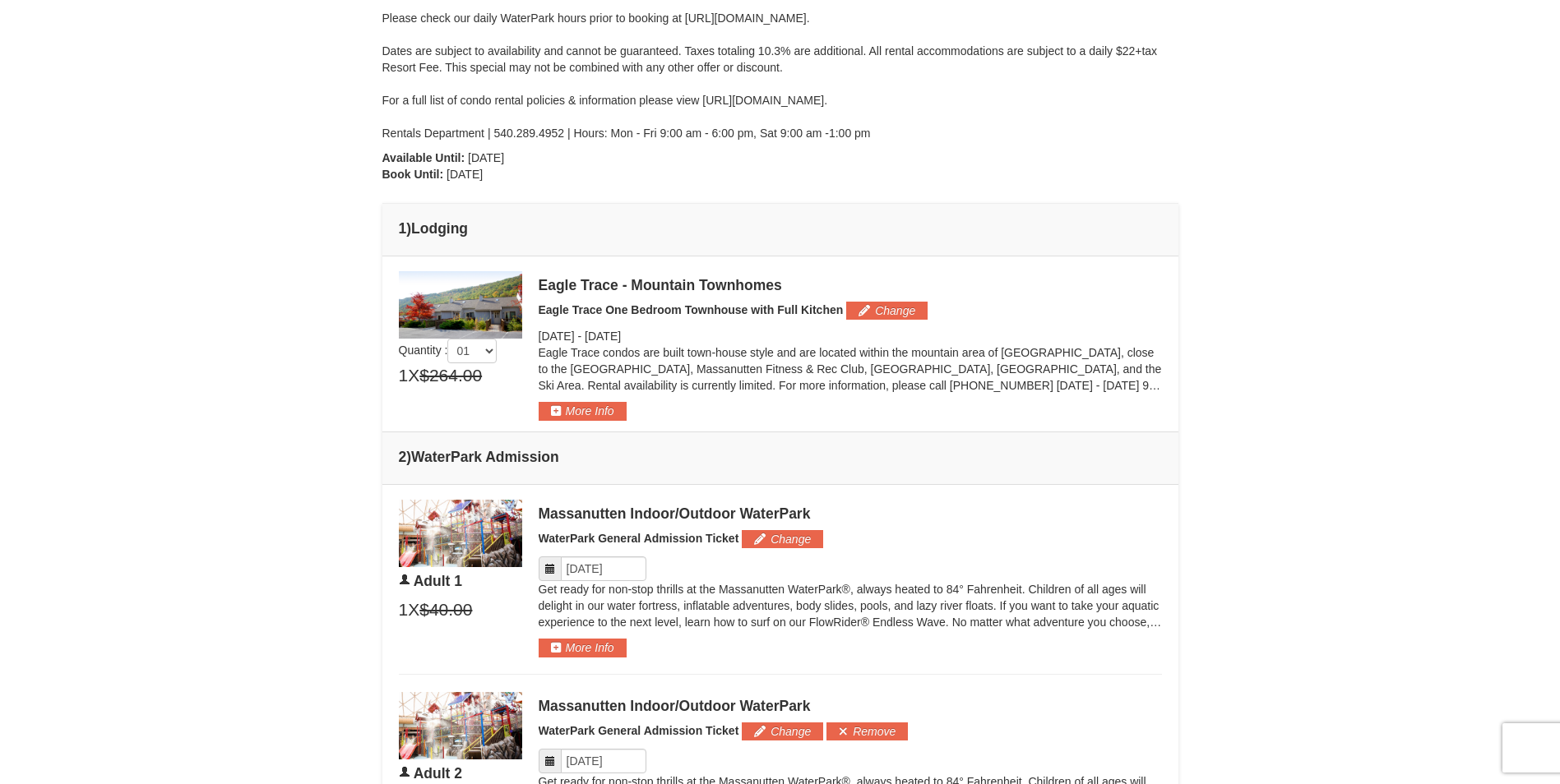
scroll to position [419, 0]
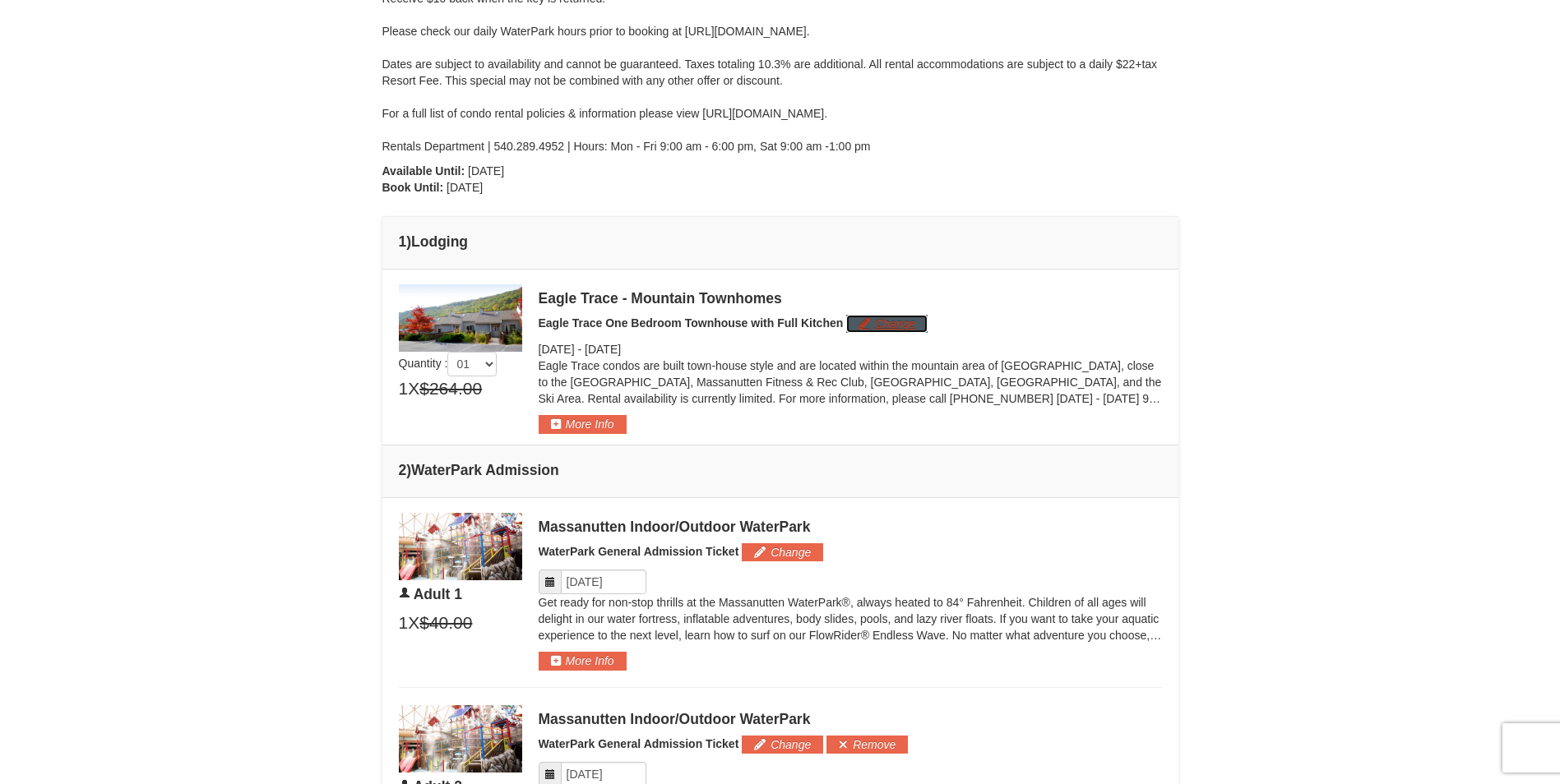
click at [869, 325] on button "Change" at bounding box center [886, 324] width 81 height 18
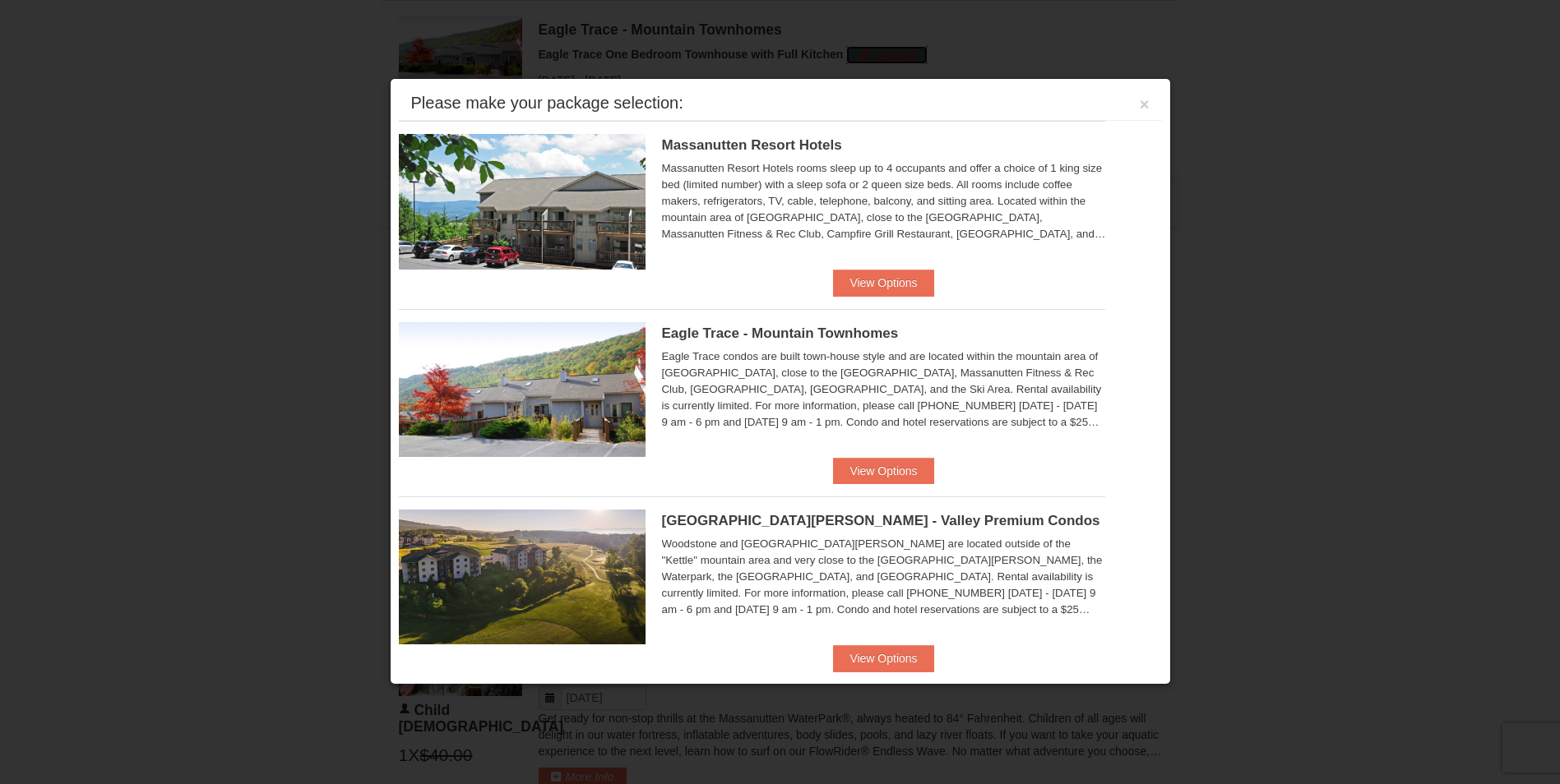
scroll to position [704, 0]
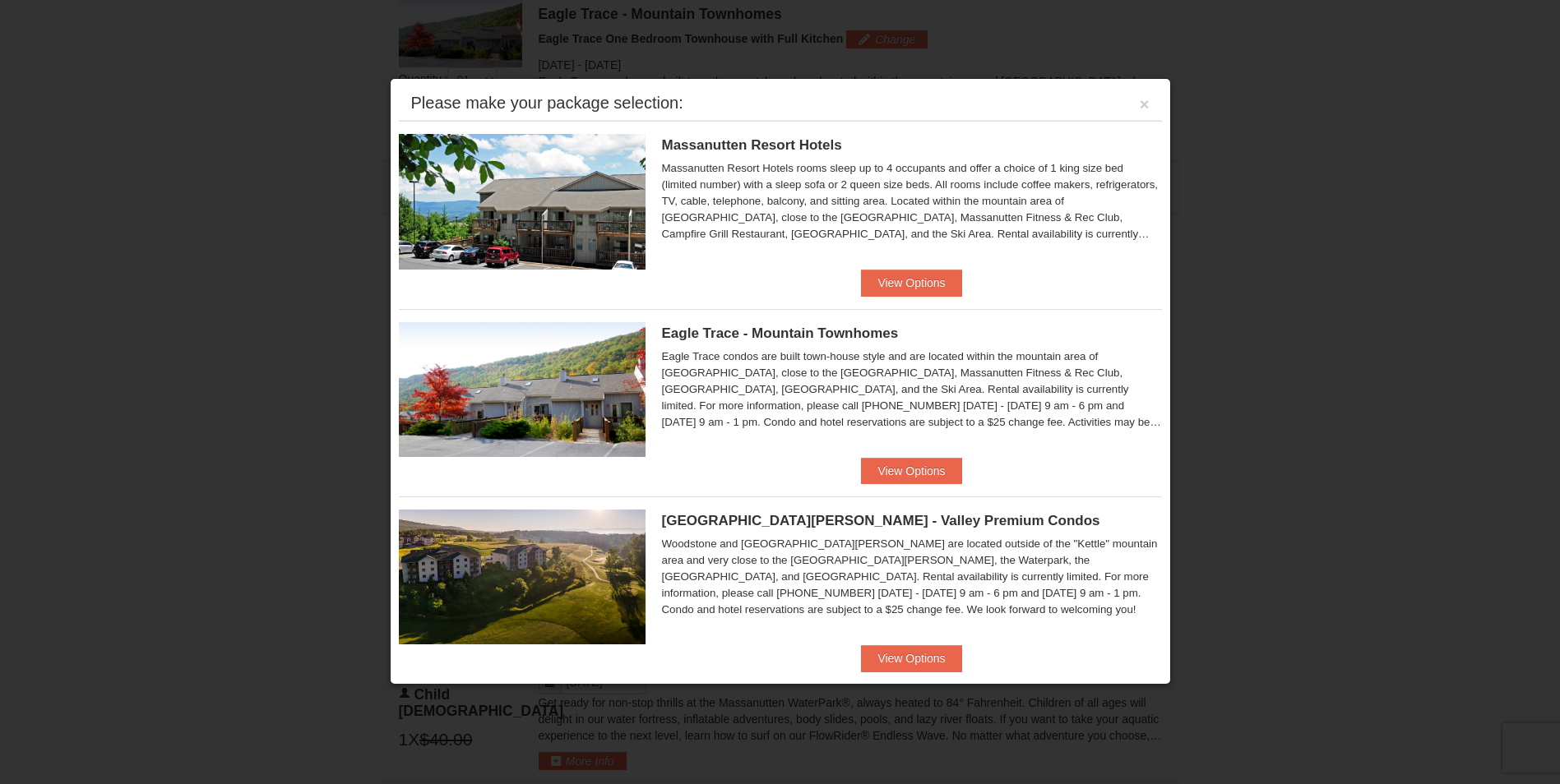
click at [1126, 108] on div "Please make your package selection: ×" at bounding box center [780, 104] width 763 height 34
click at [1140, 100] on button "×" at bounding box center [1144, 104] width 10 height 16
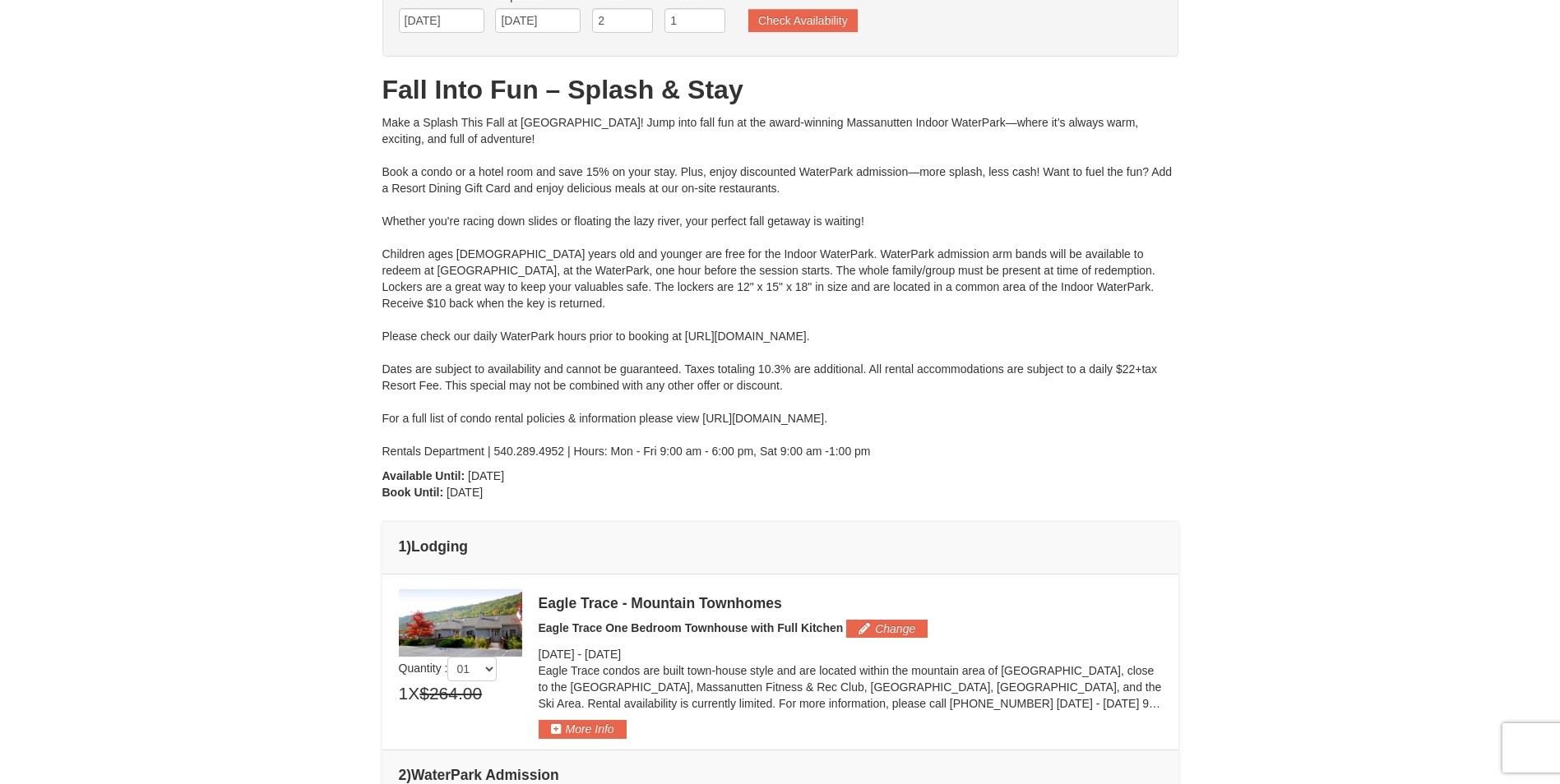
scroll to position [0, 0]
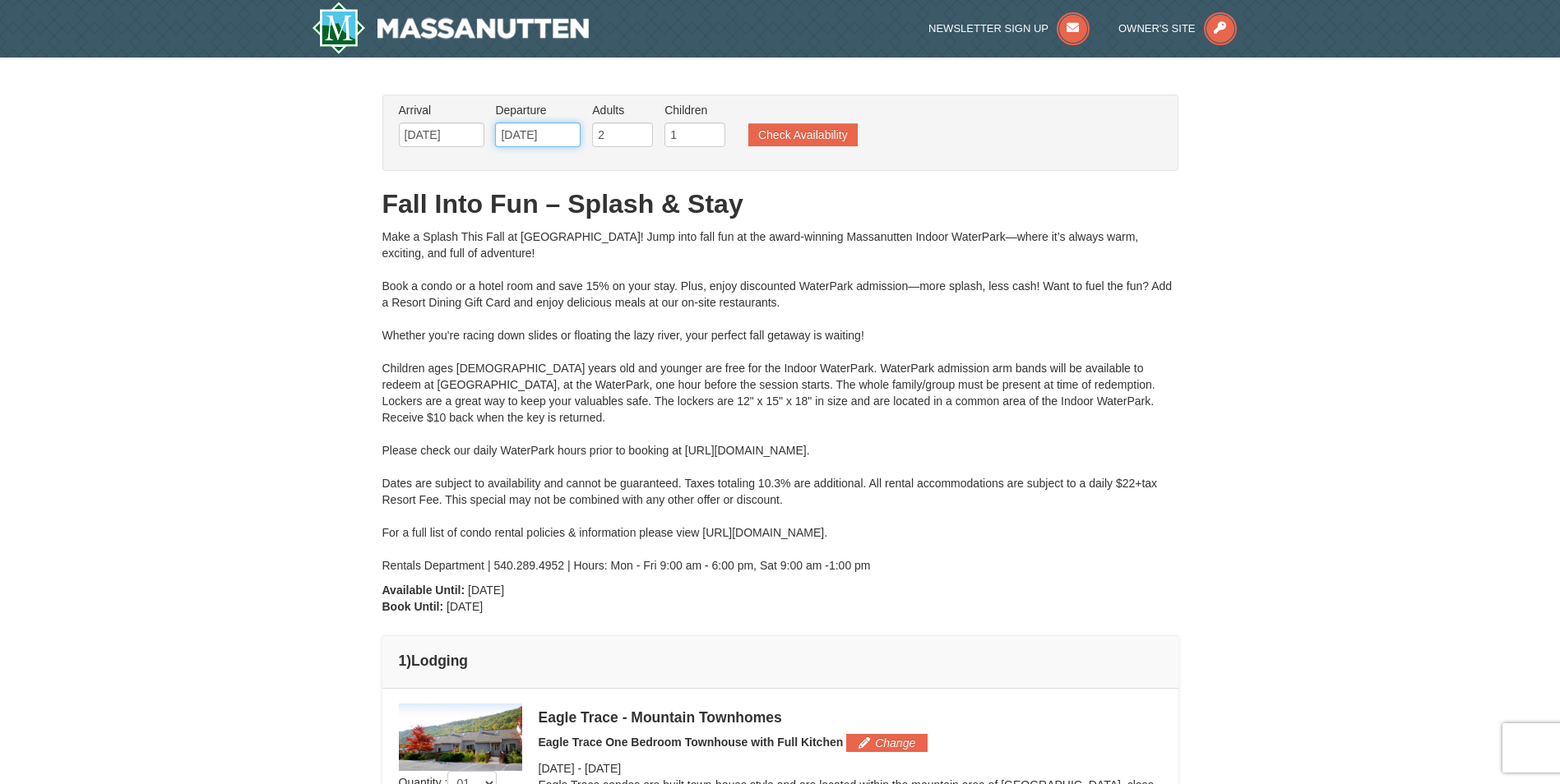
click at [565, 136] on input "11/04/2025" at bounding box center [538, 135] width 86 height 25
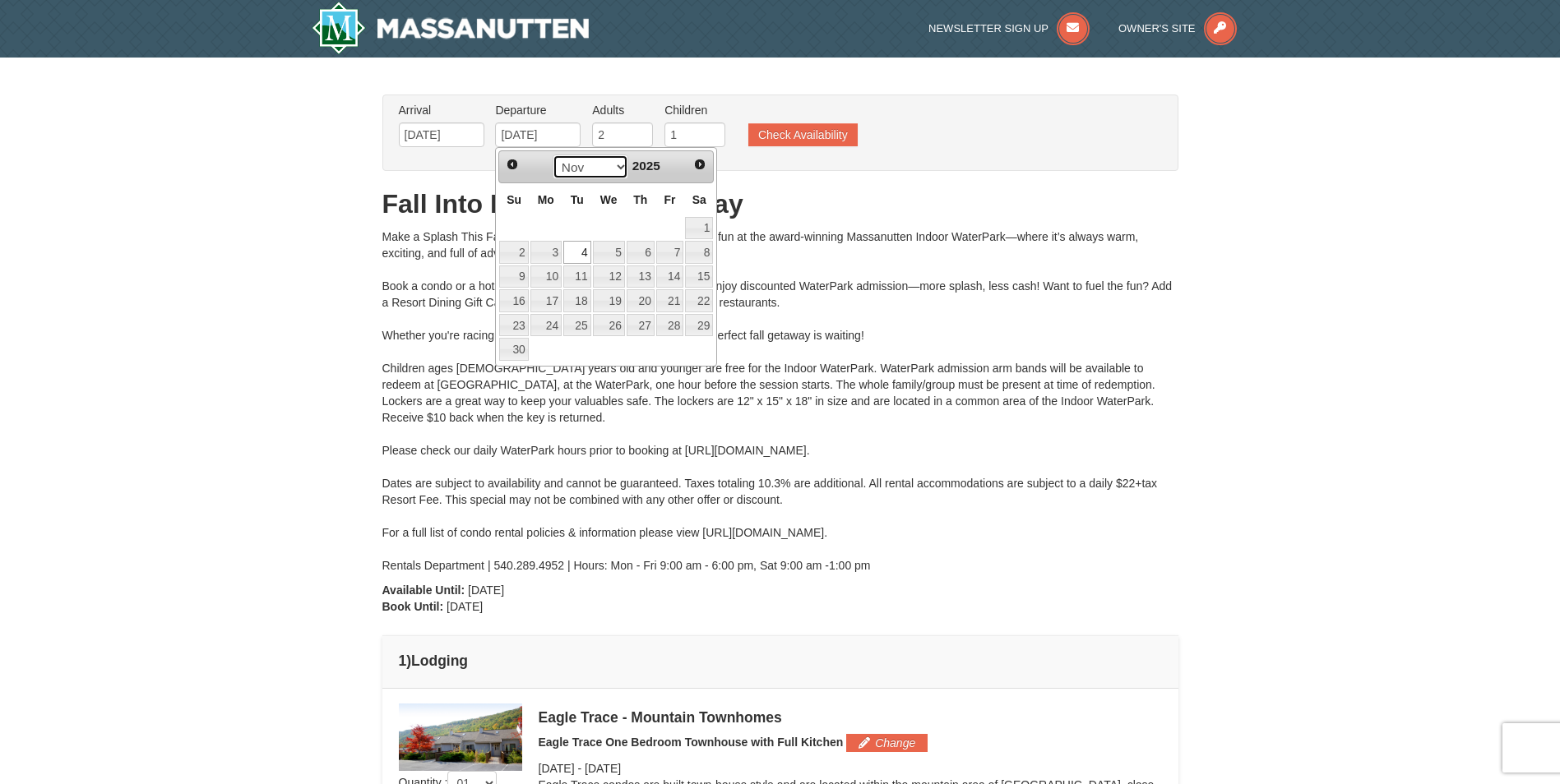
click at [607, 163] on select "Oct Nov Dec" at bounding box center [591, 167] width 77 height 25
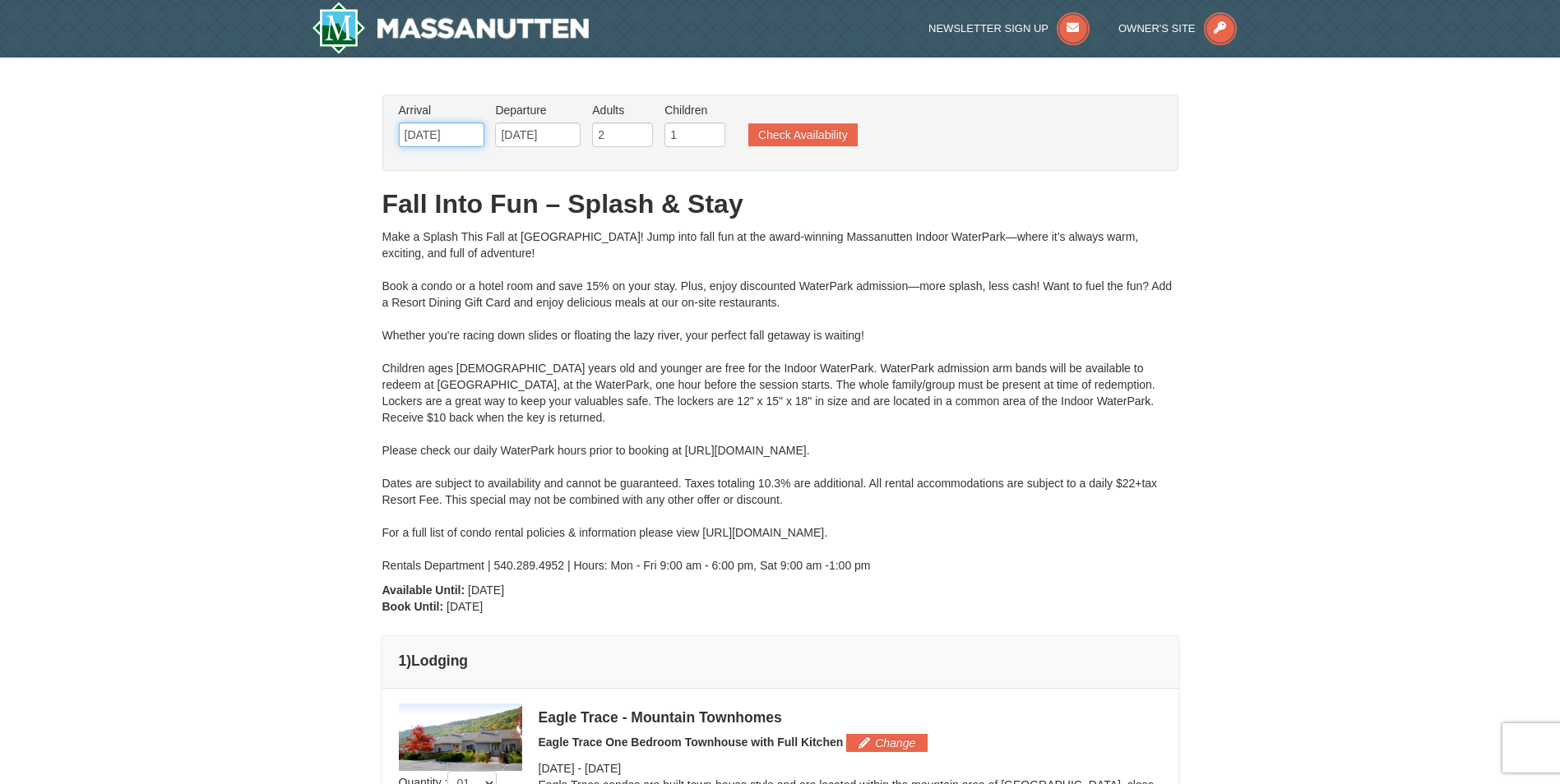
click at [434, 133] on input "11/02/2025" at bounding box center [442, 135] width 86 height 25
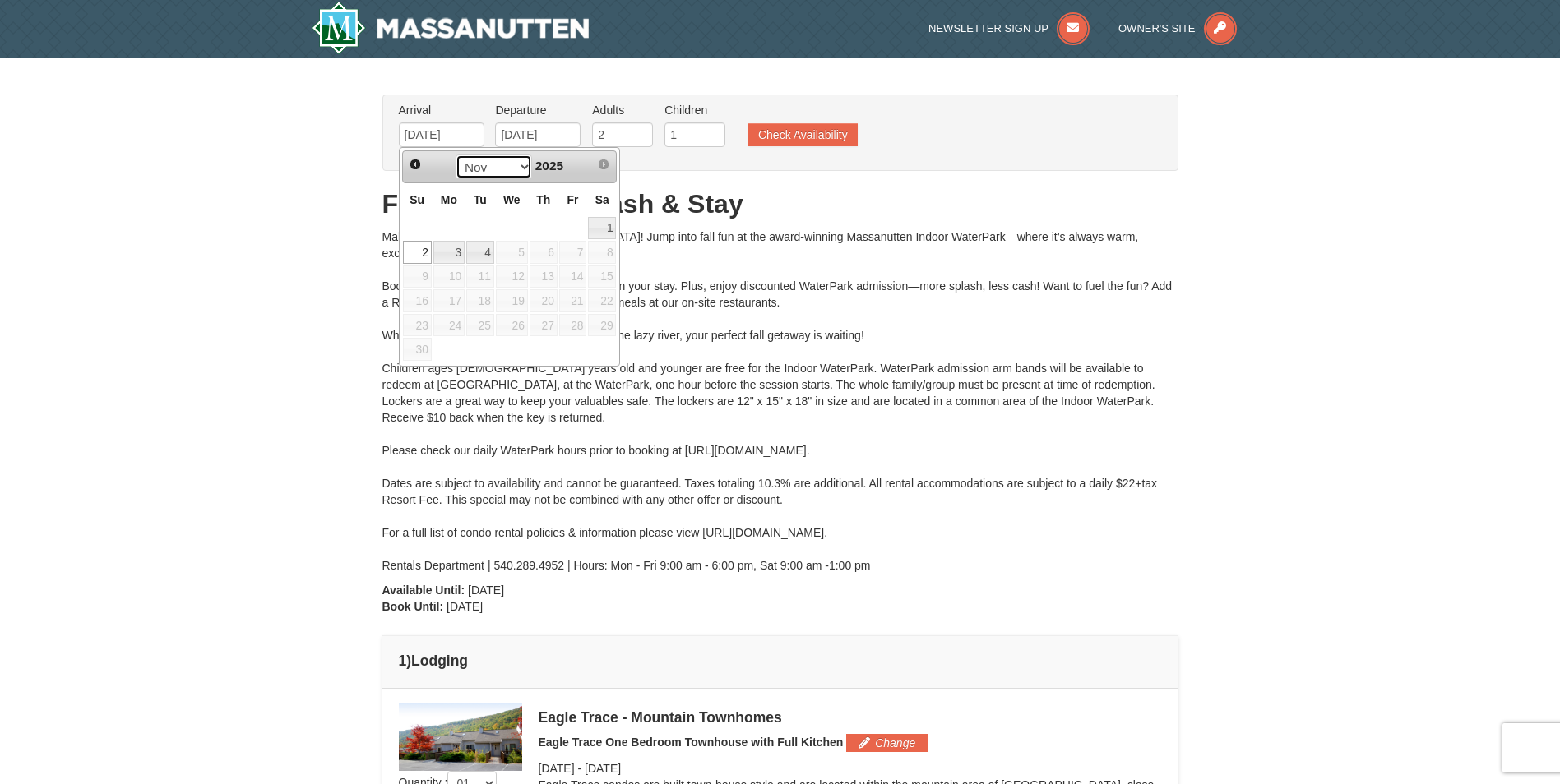
click at [504, 159] on select "Oct Nov" at bounding box center [494, 167] width 77 height 25
click at [995, 216] on h1 "Fall Into Fun – Splash & Stay" at bounding box center [781, 203] width 796 height 33
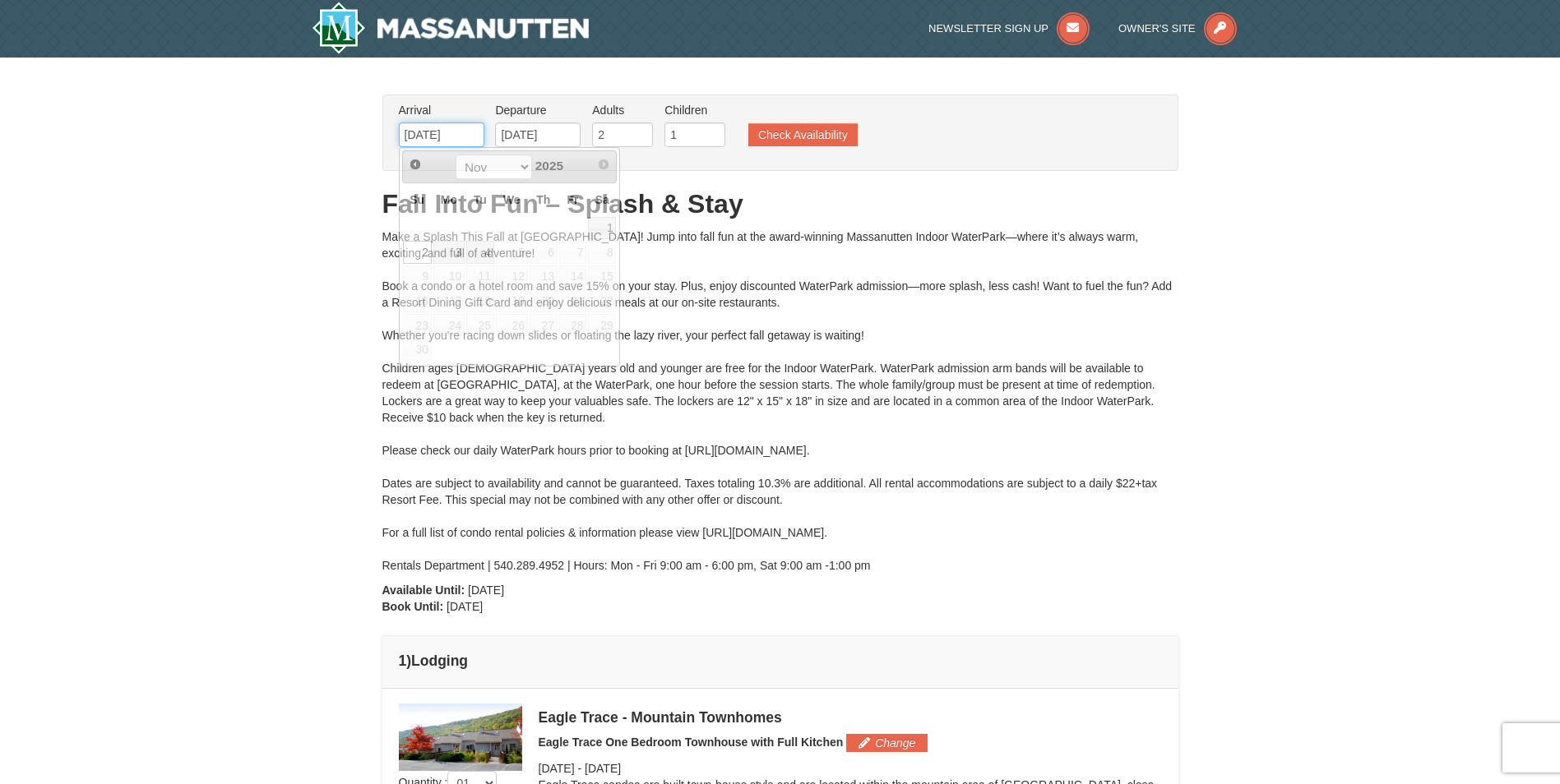
click at [436, 123] on input "11/02/2025" at bounding box center [442, 135] width 86 height 25
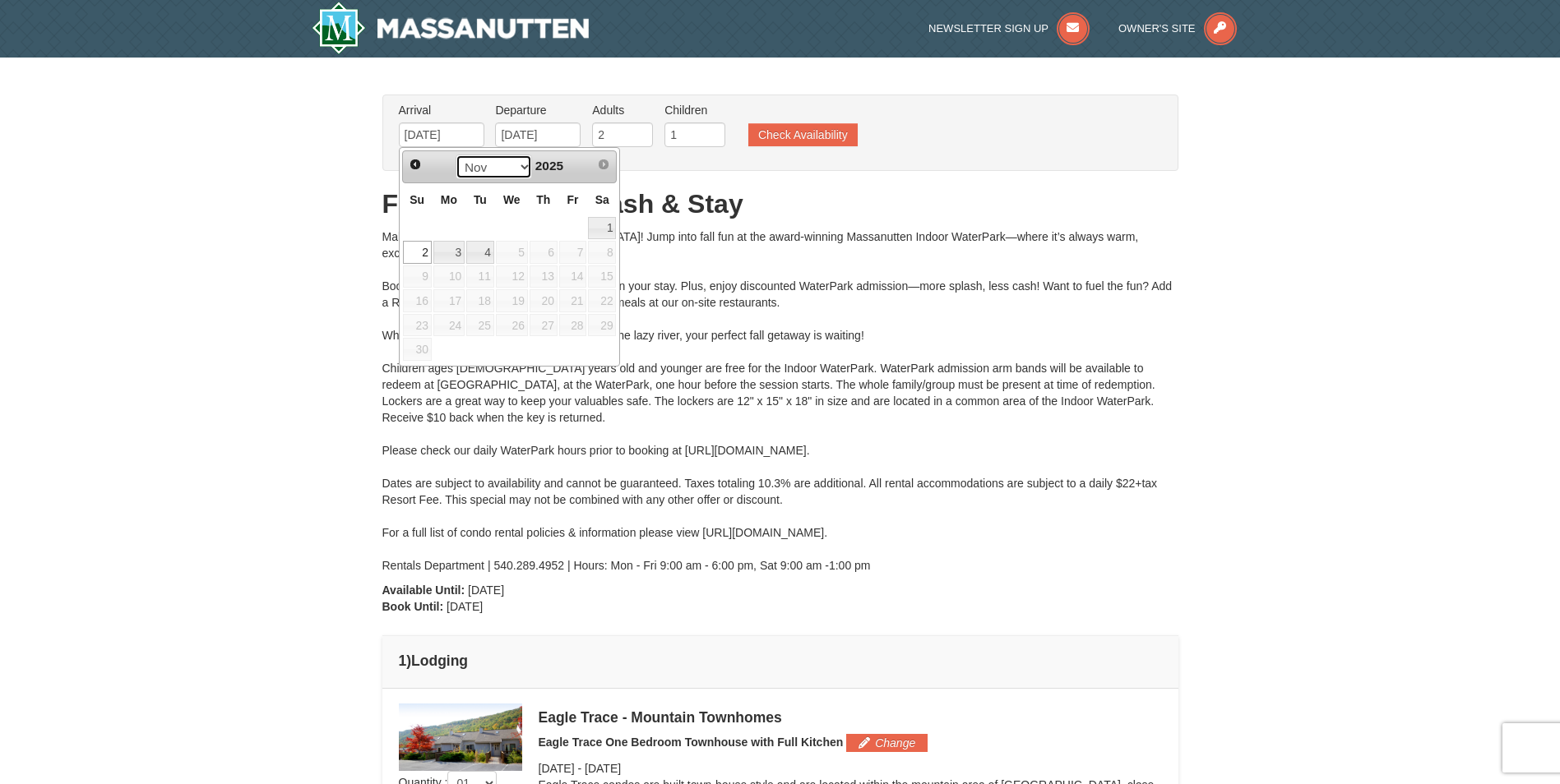
click at [494, 174] on select "Oct Nov" at bounding box center [494, 167] width 77 height 25
click at [998, 295] on div "Make a Splash This Fall at Massanutten! Jump into fall fun at the award-winning…" at bounding box center [781, 400] width 796 height 345
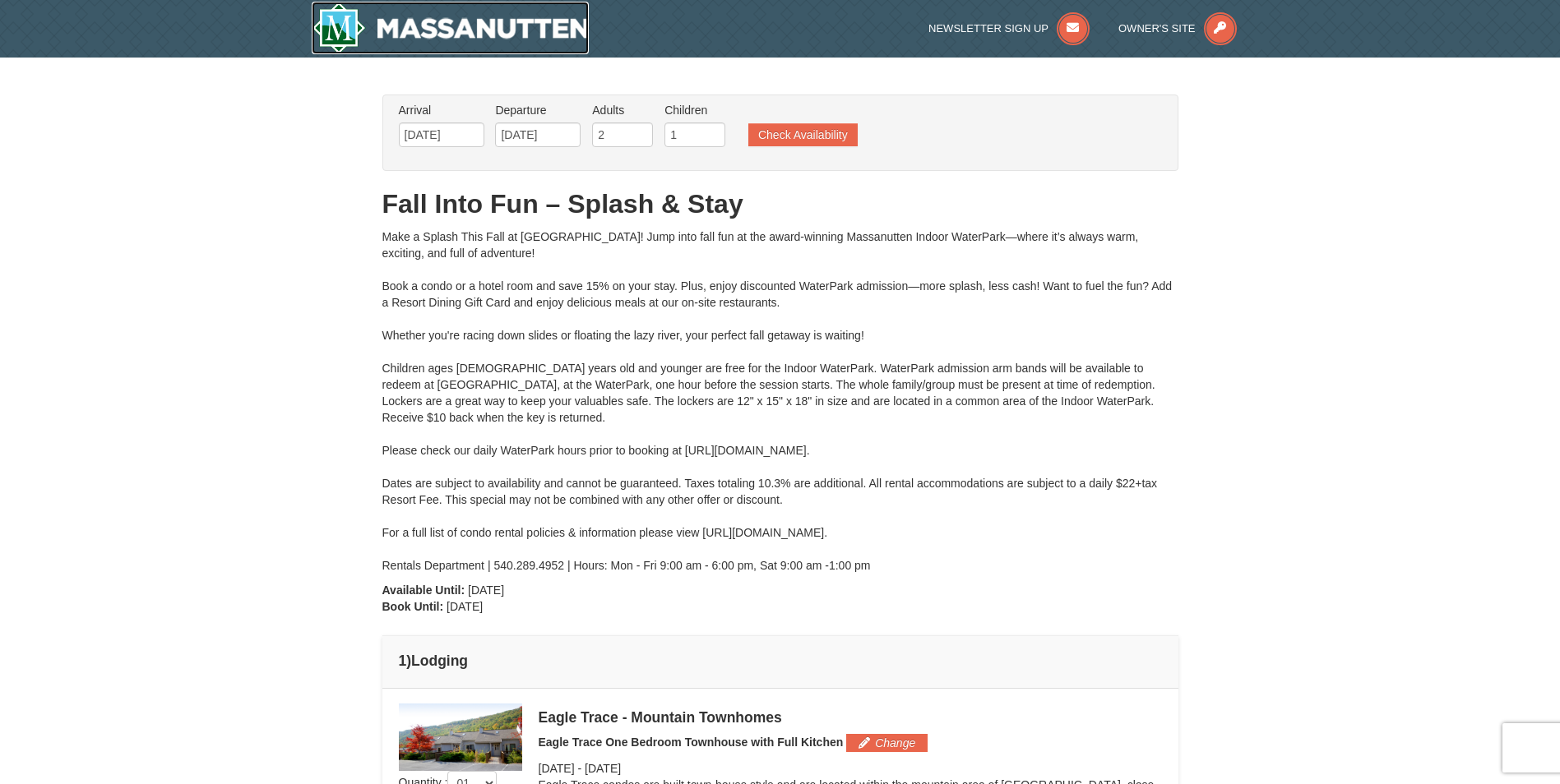
click at [548, 26] on img at bounding box center [451, 28] width 278 height 53
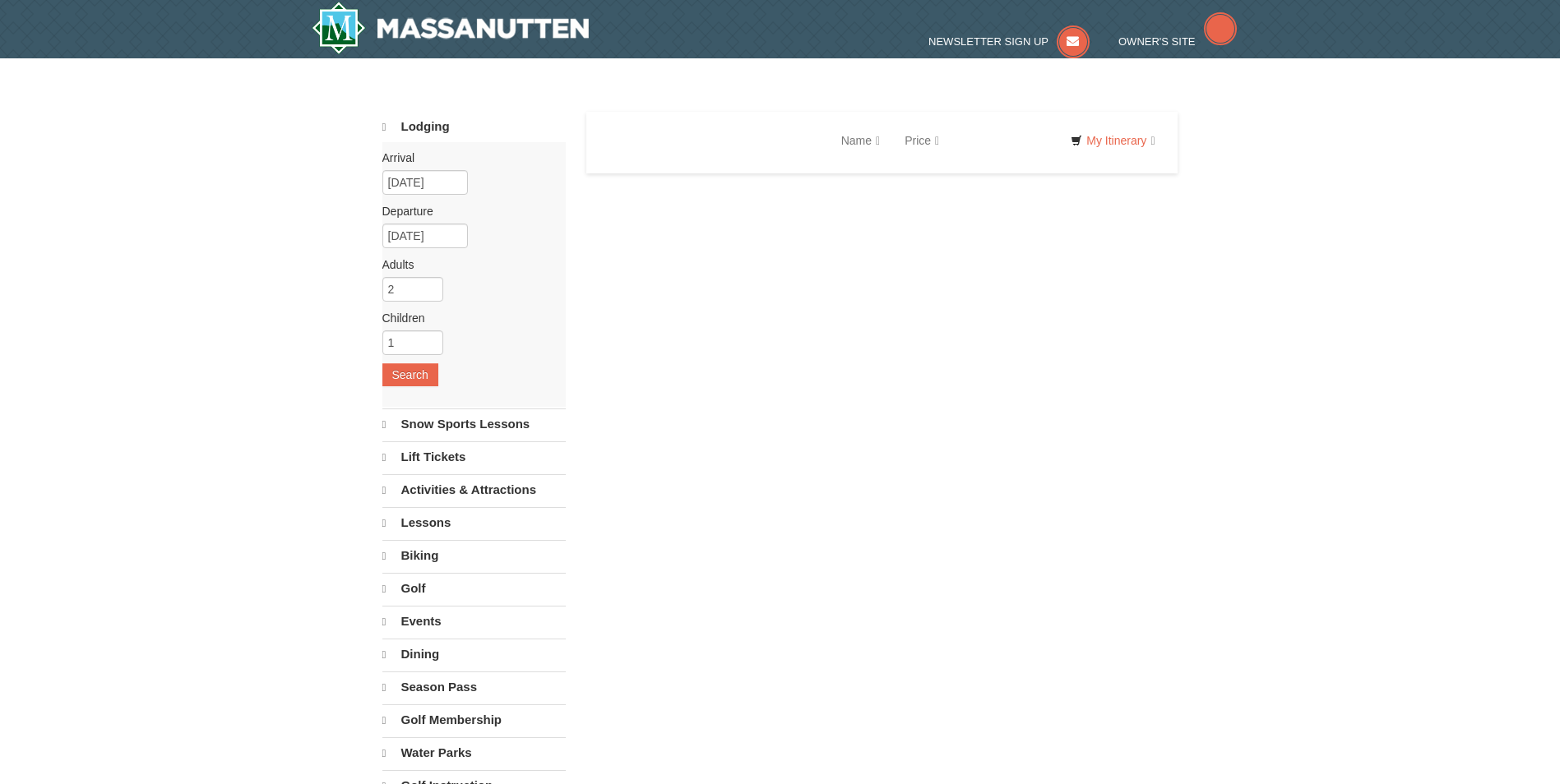
select select "10"
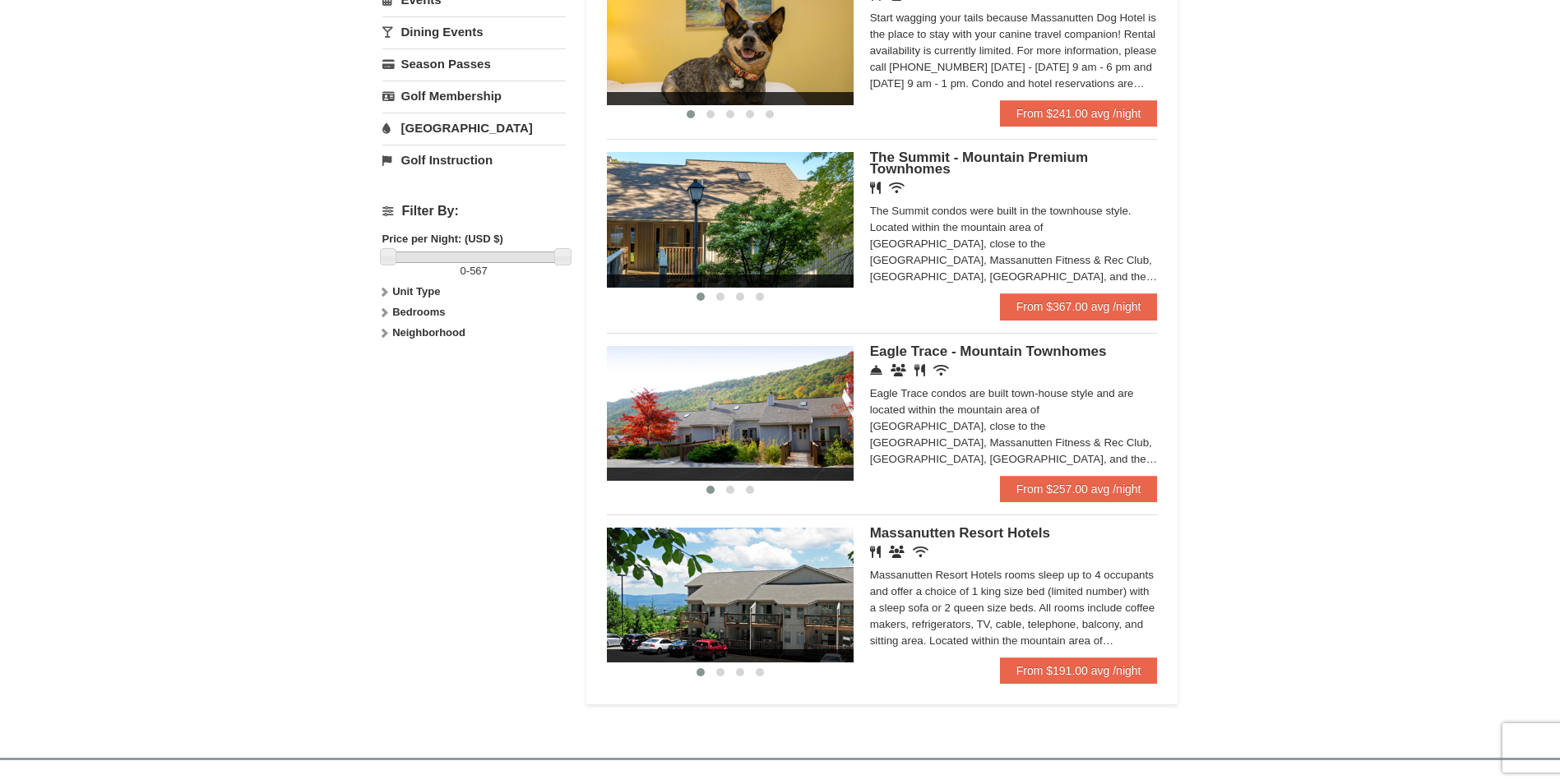
scroll to position [657, 0]
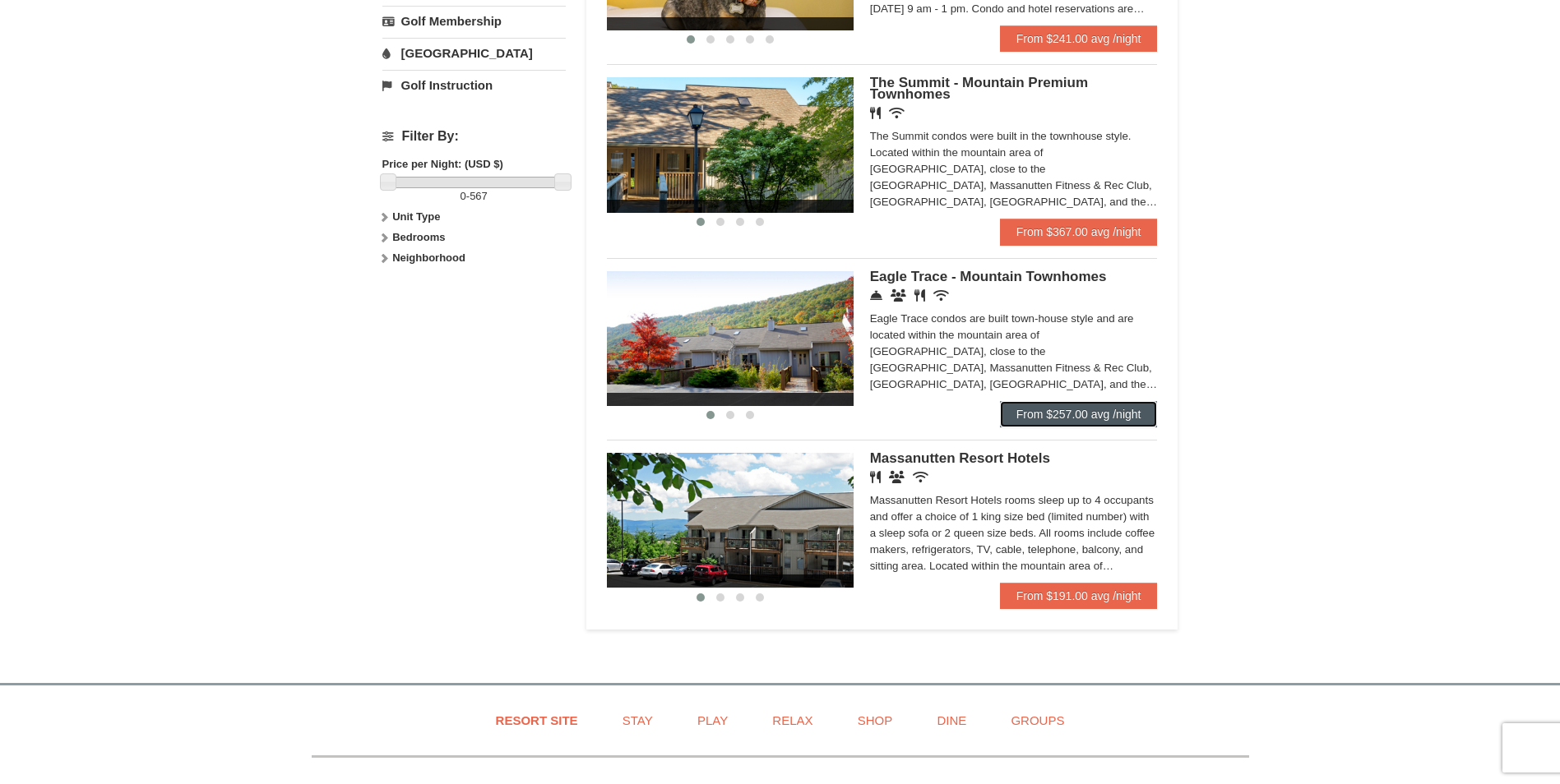
click at [1141, 421] on link "From $257.00 avg /night" at bounding box center [1079, 414] width 158 height 26
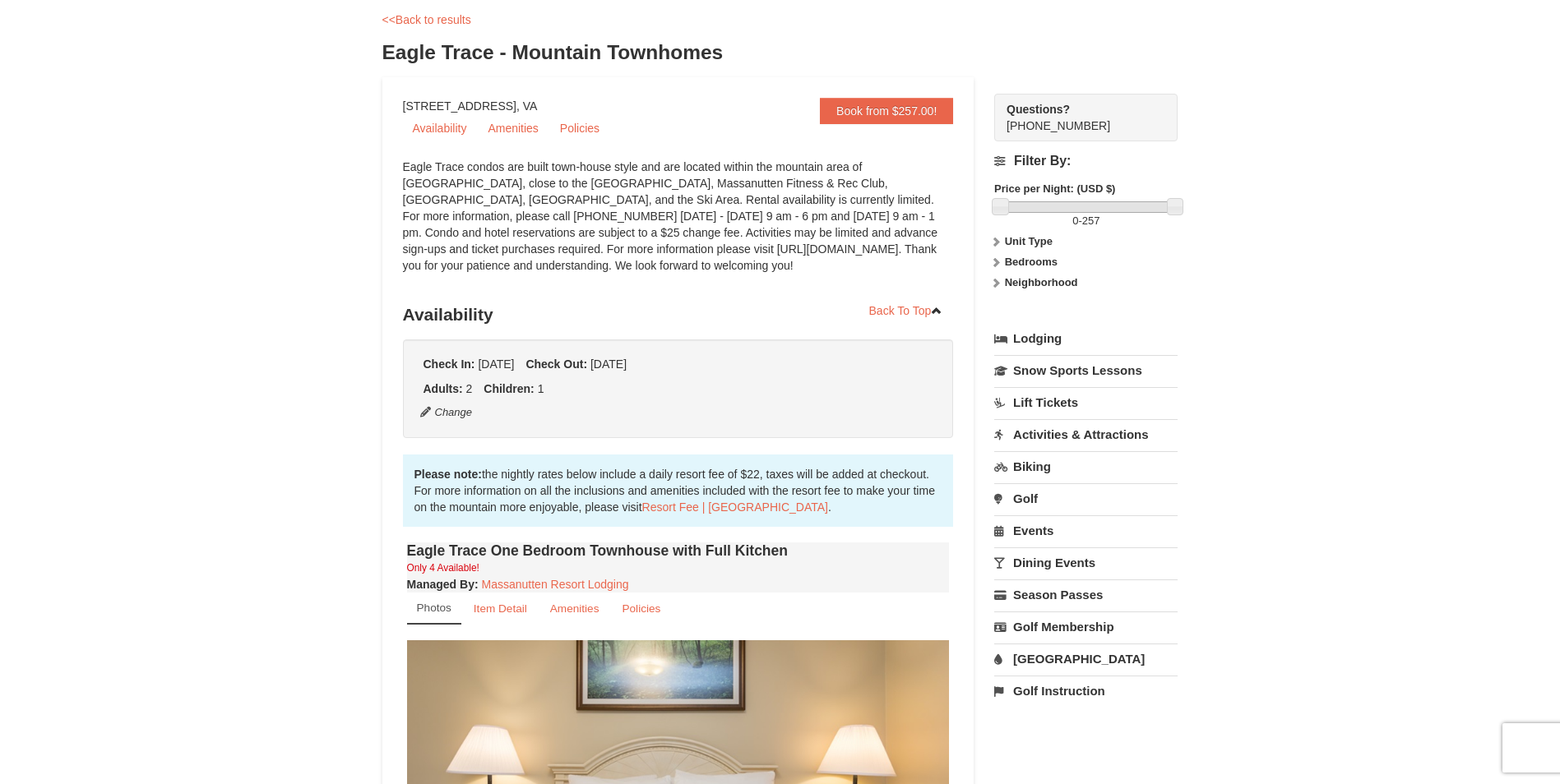
scroll to position [111, 0]
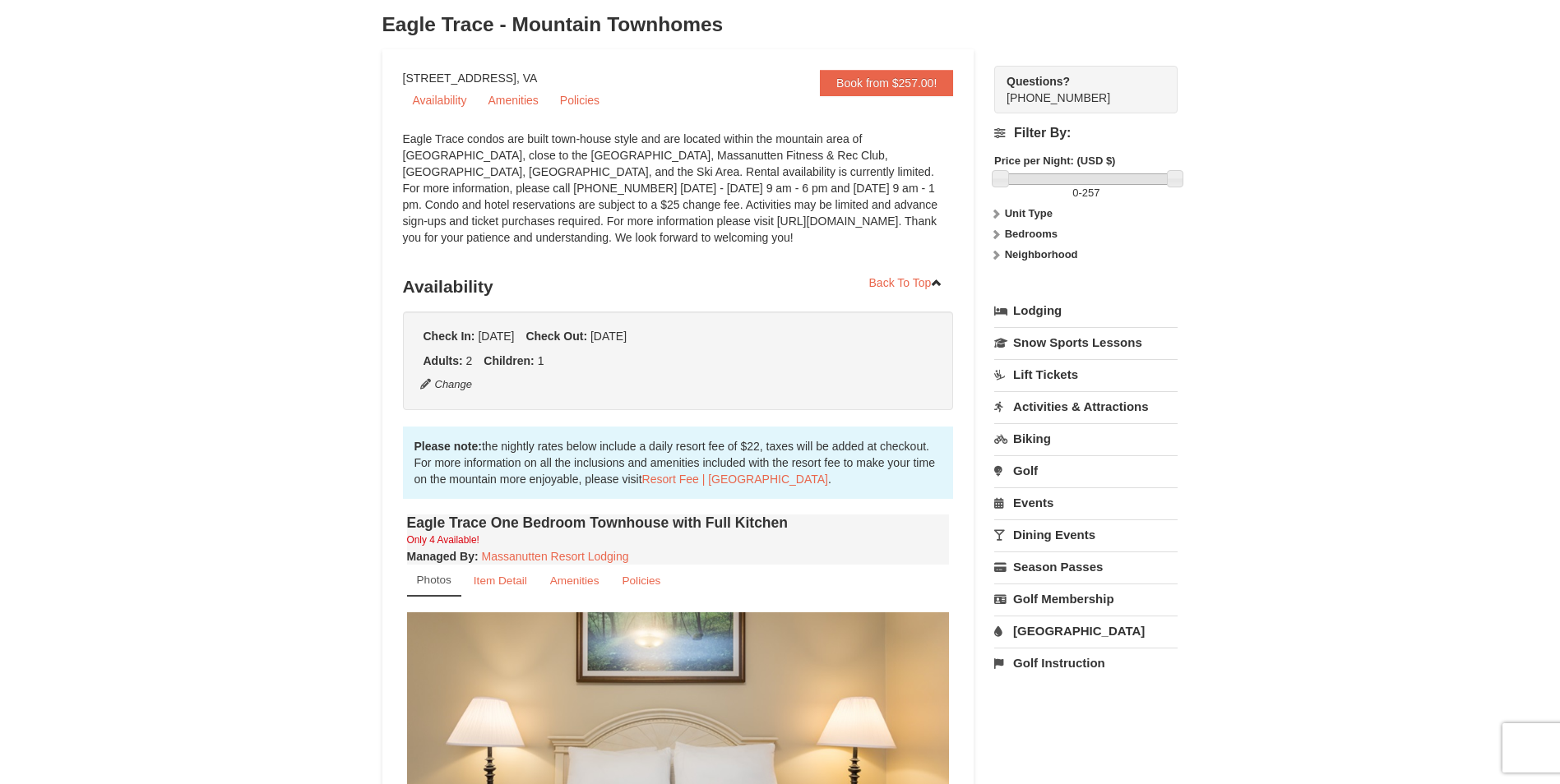
click at [1075, 631] on link "Water Park" at bounding box center [1086, 631] width 184 height 30
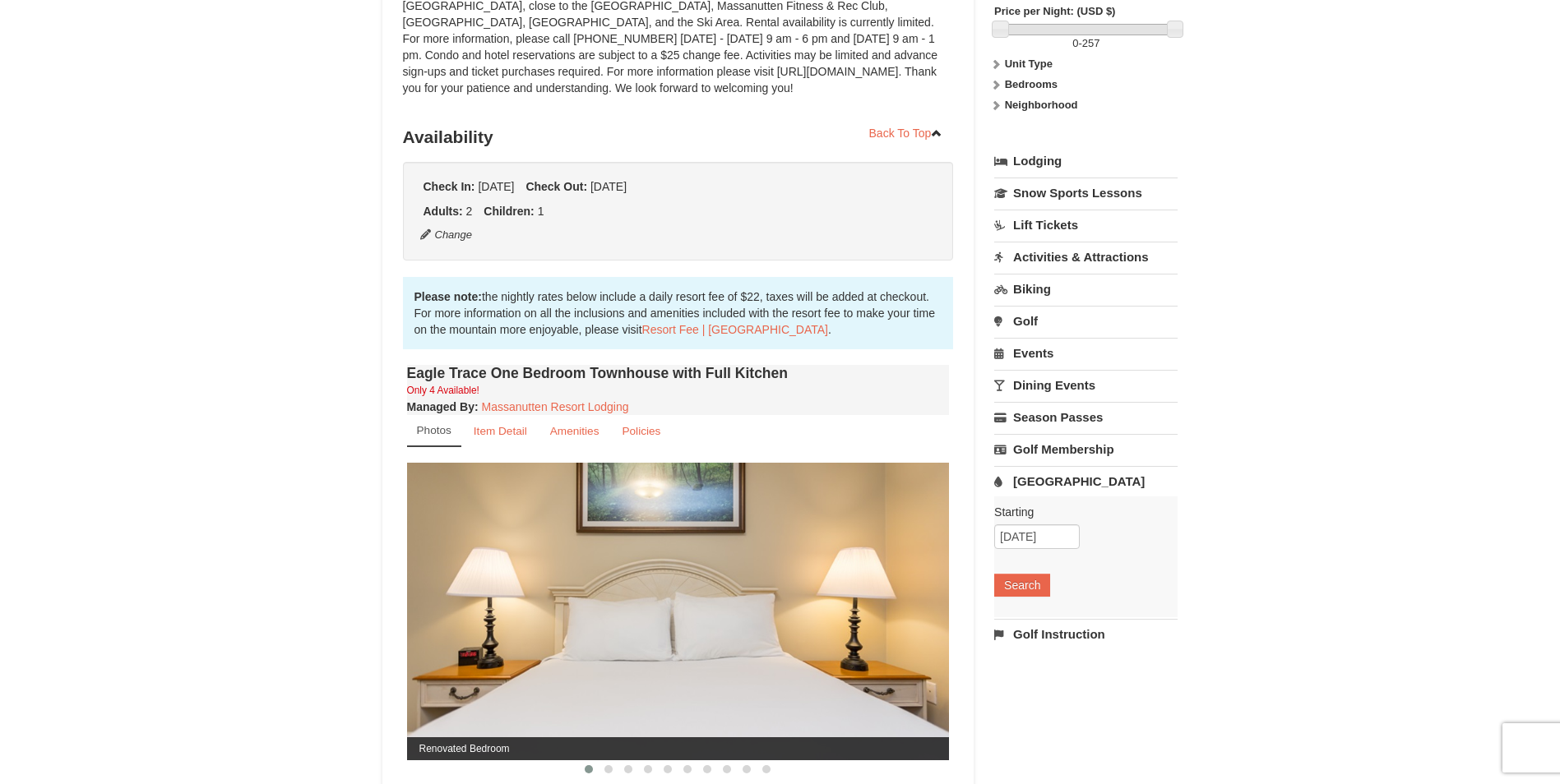
scroll to position [276, 0]
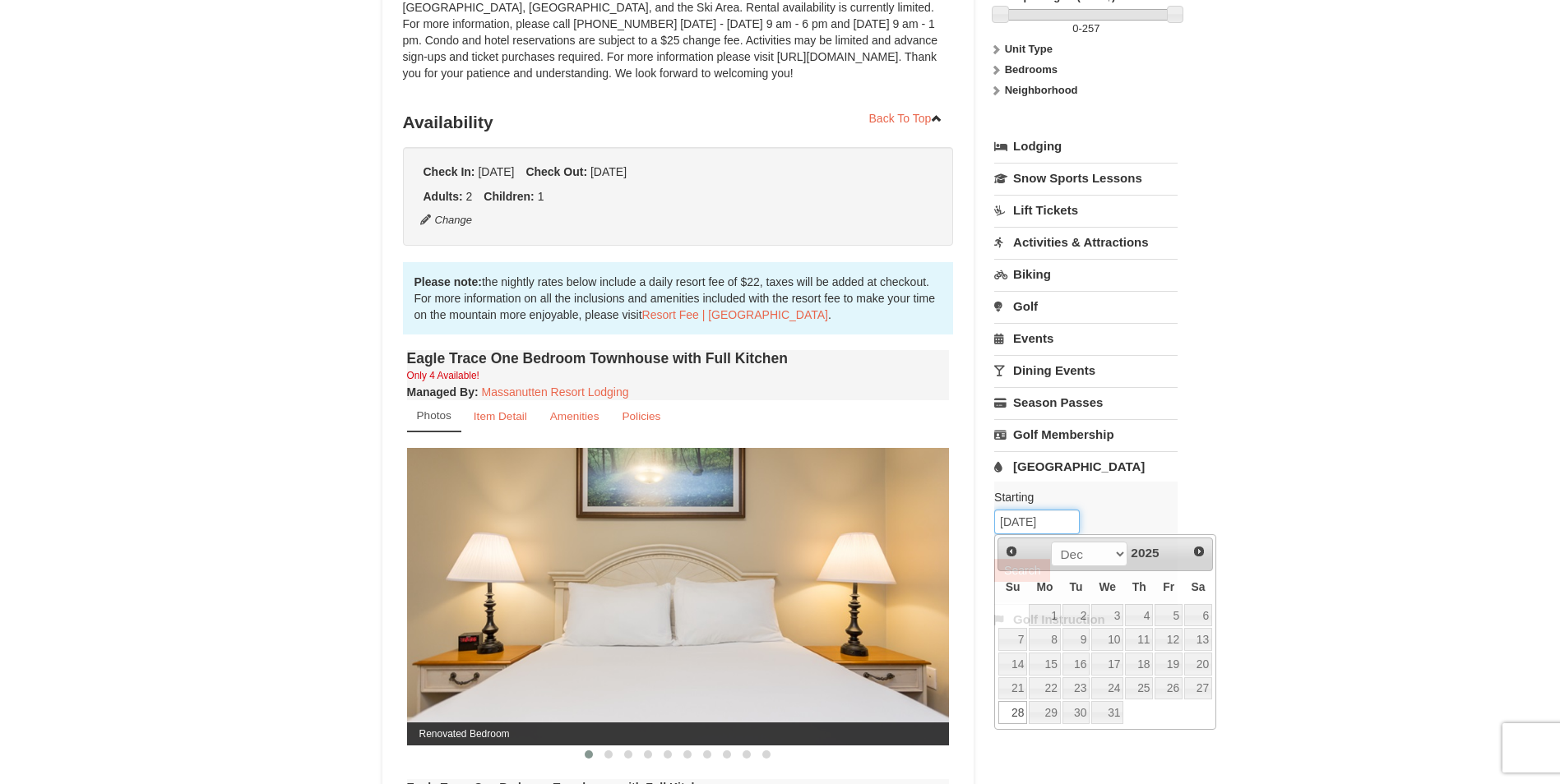
click at [1066, 524] on input "12/28/2025" at bounding box center [1037, 522] width 86 height 25
click at [1048, 714] on link "29" at bounding box center [1044, 713] width 31 height 23
type input "12/29/2025"
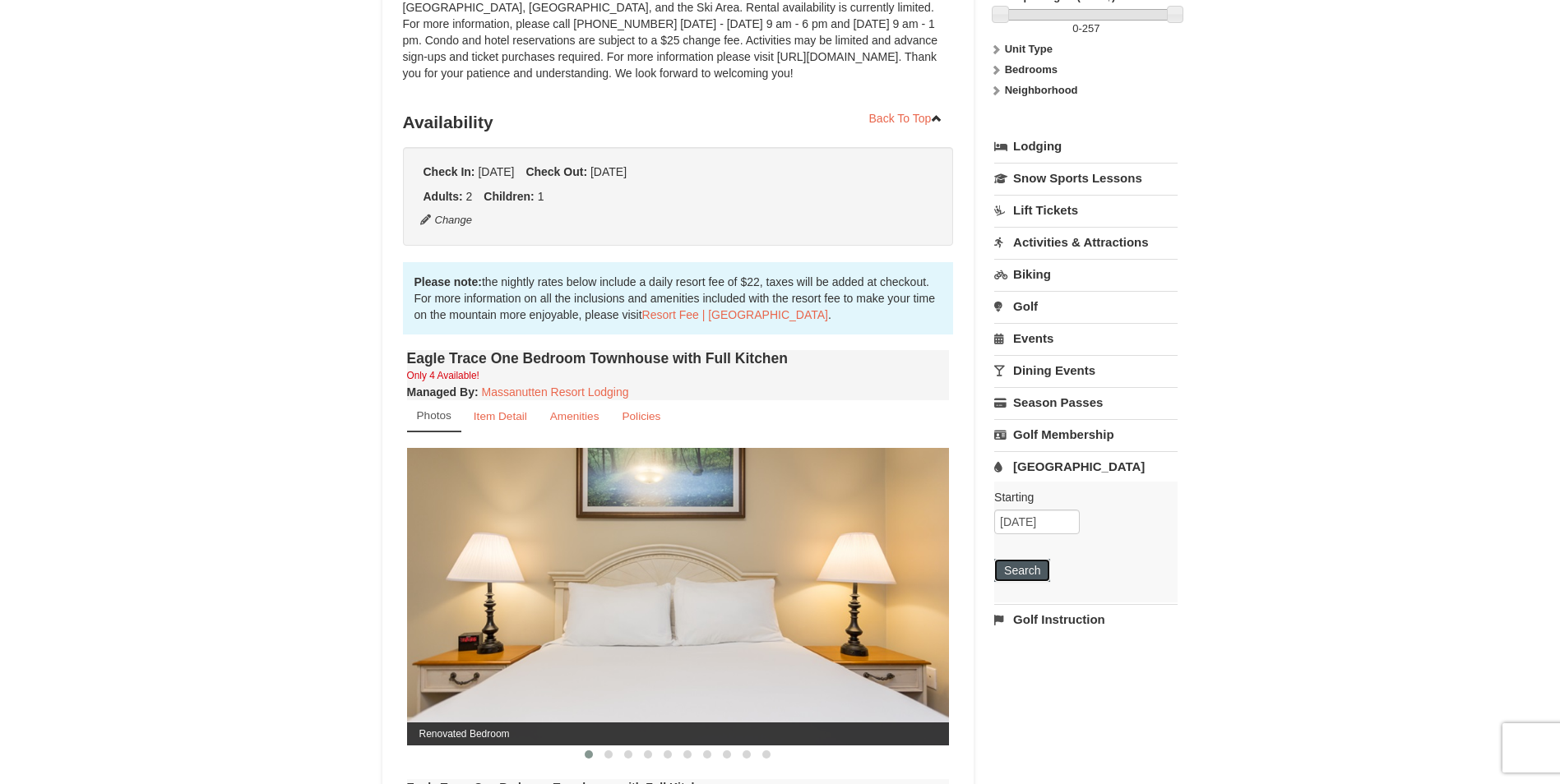
click at [1025, 579] on button "Search" at bounding box center [1022, 571] width 56 height 23
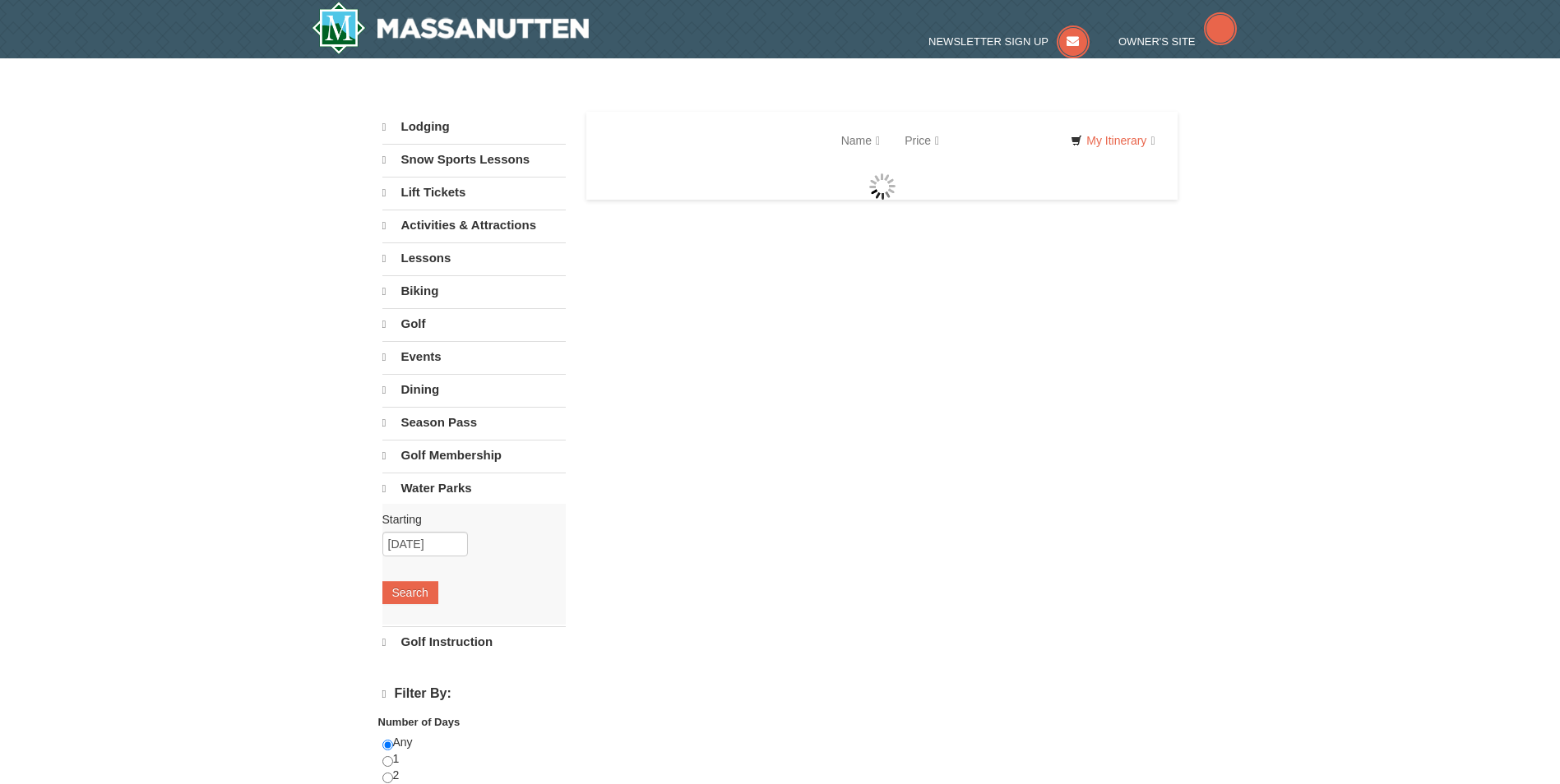
select select "10"
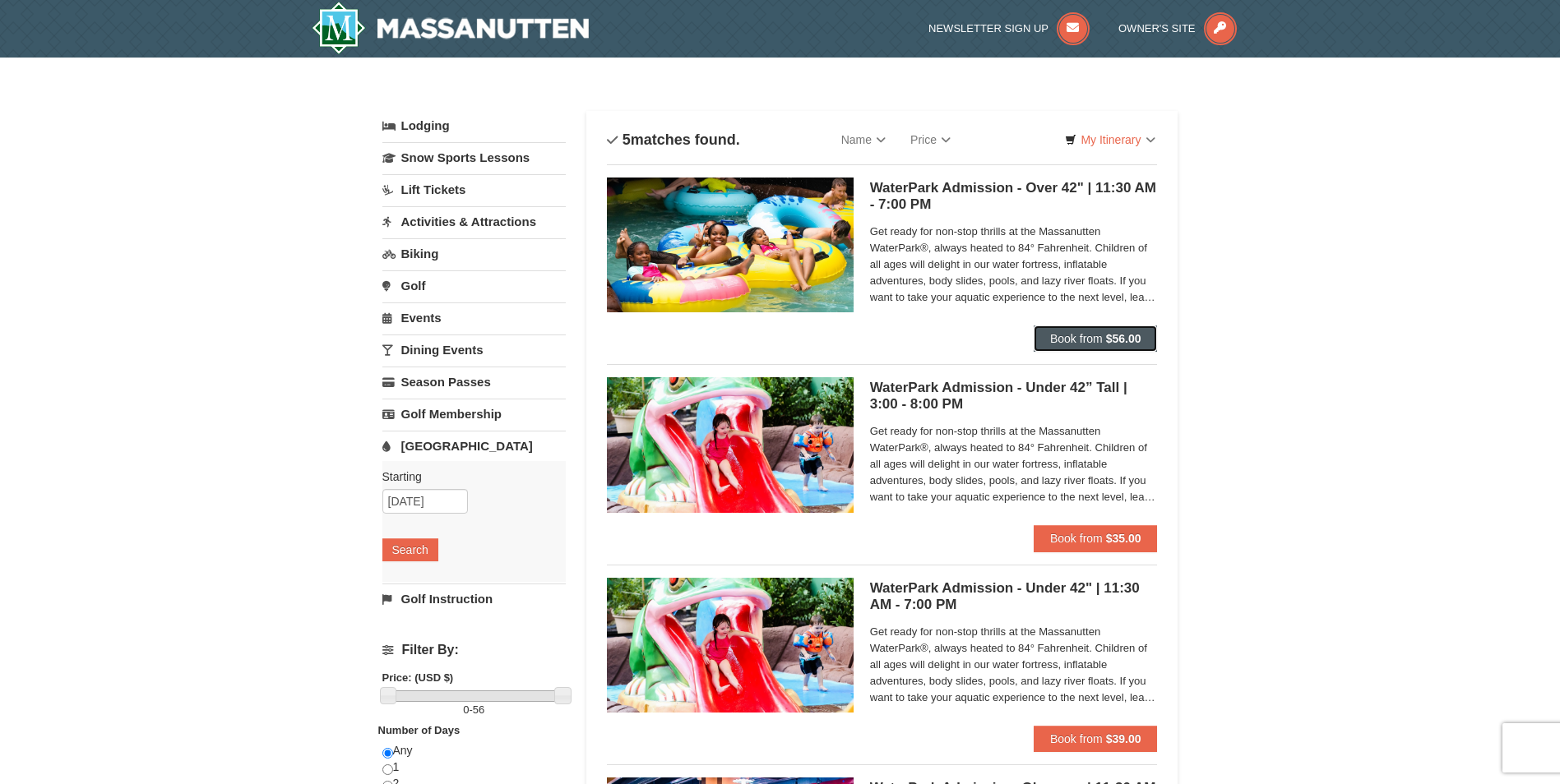
click at [1112, 339] on strong "$56.00" at bounding box center [1124, 338] width 36 height 13
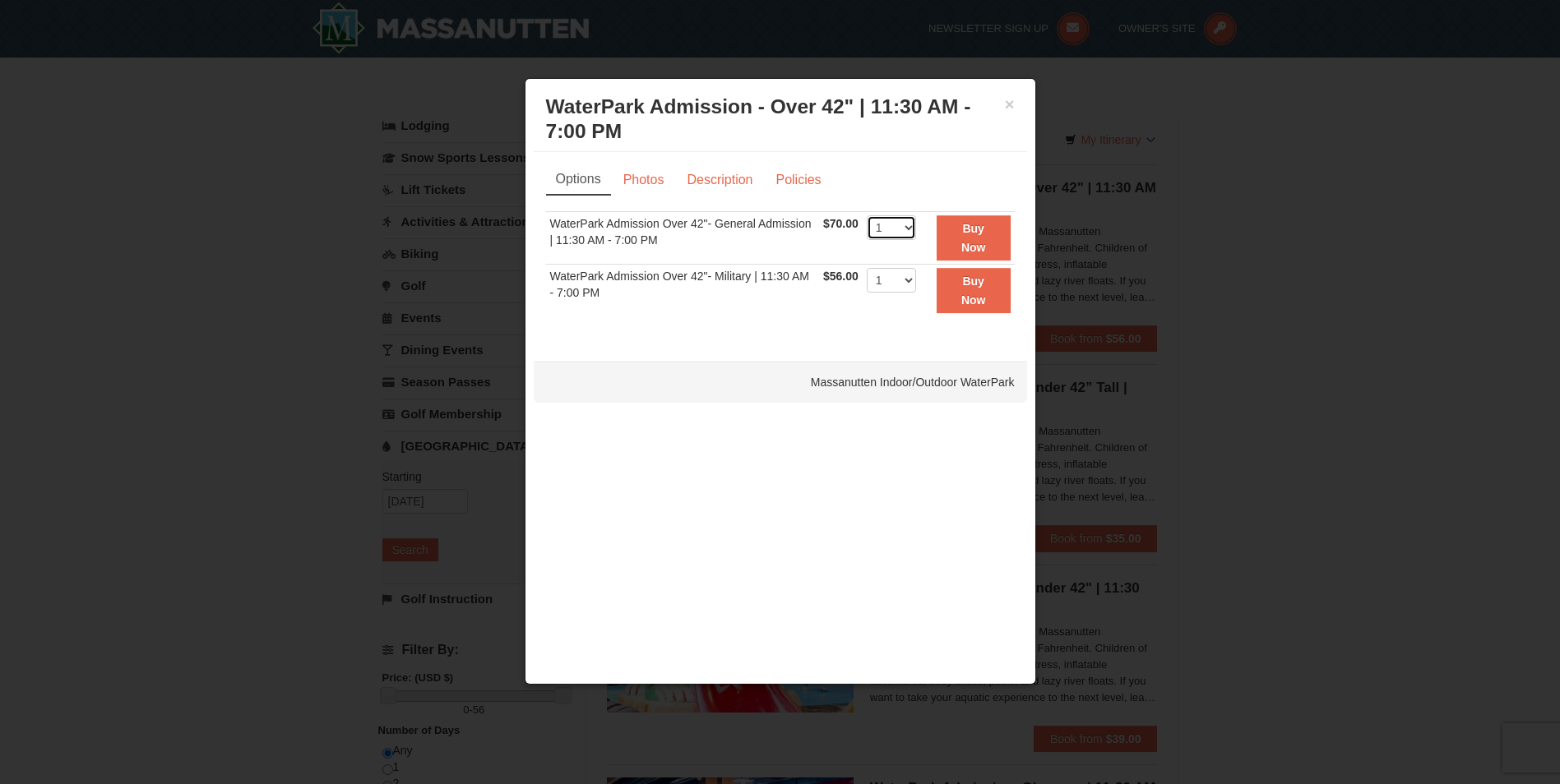
click at [898, 227] on select "1 2 3 4 5 6 7 8 9 10 11 12 13 14 15 16 17 18 19 20 21 22" at bounding box center [891, 227] width 49 height 25
select select "2"
click at [867, 215] on select "1 2 3 4 5 6 7 8 9 10 11 12 13 14 15 16 17 18 19 20 21 22" at bounding box center [891, 227] width 49 height 25
click at [956, 244] on button "Buy Now" at bounding box center [974, 237] width 74 height 45
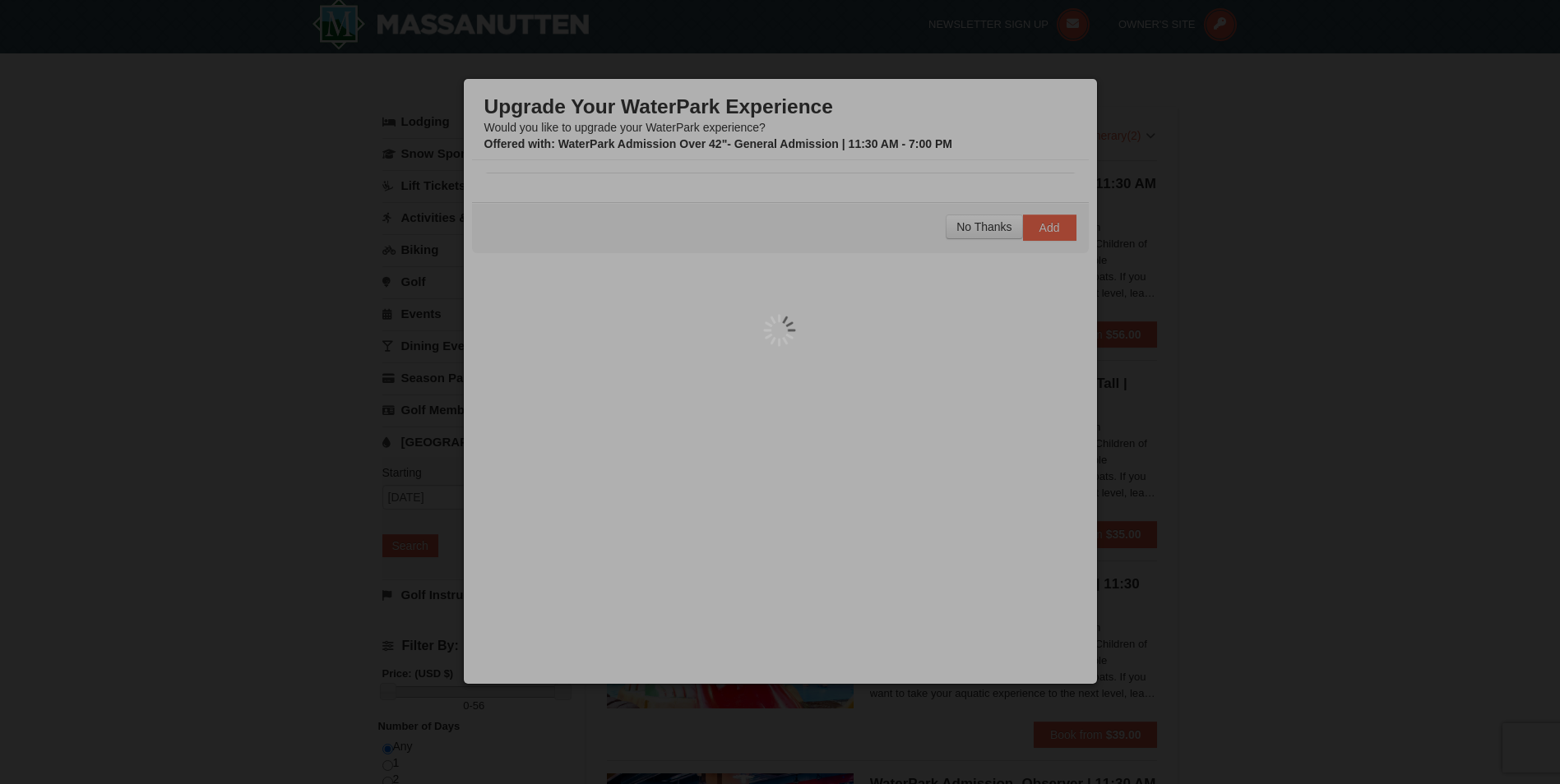
scroll to position [5, 0]
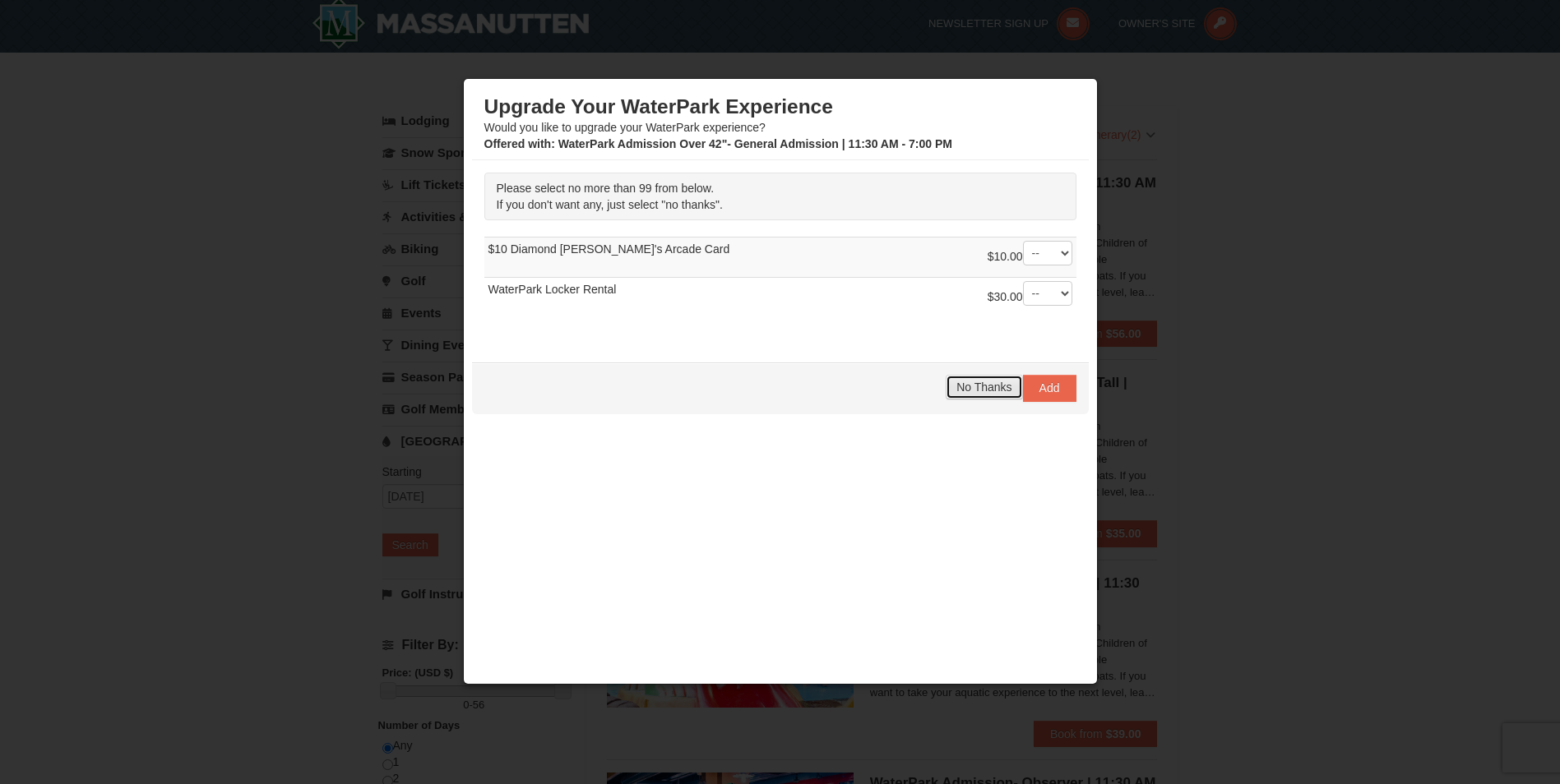
click at [987, 389] on span "No Thanks" at bounding box center [984, 387] width 55 height 13
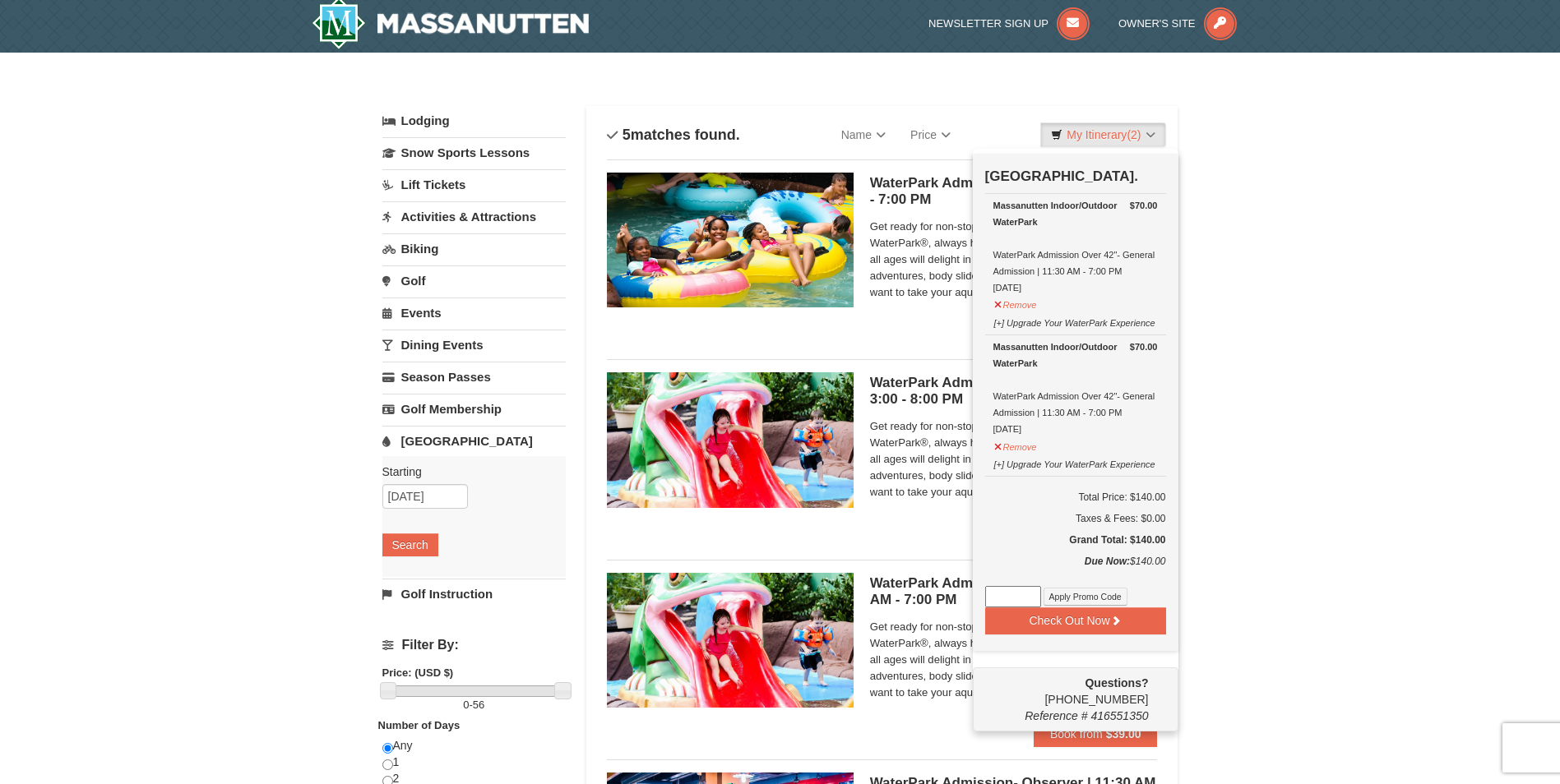
click at [1307, 473] on div "× Categories List Filter My Itinerary (2) Check Out Now Water Park Pass. $70.00…" at bounding box center [780, 629] width 1560 height 1152
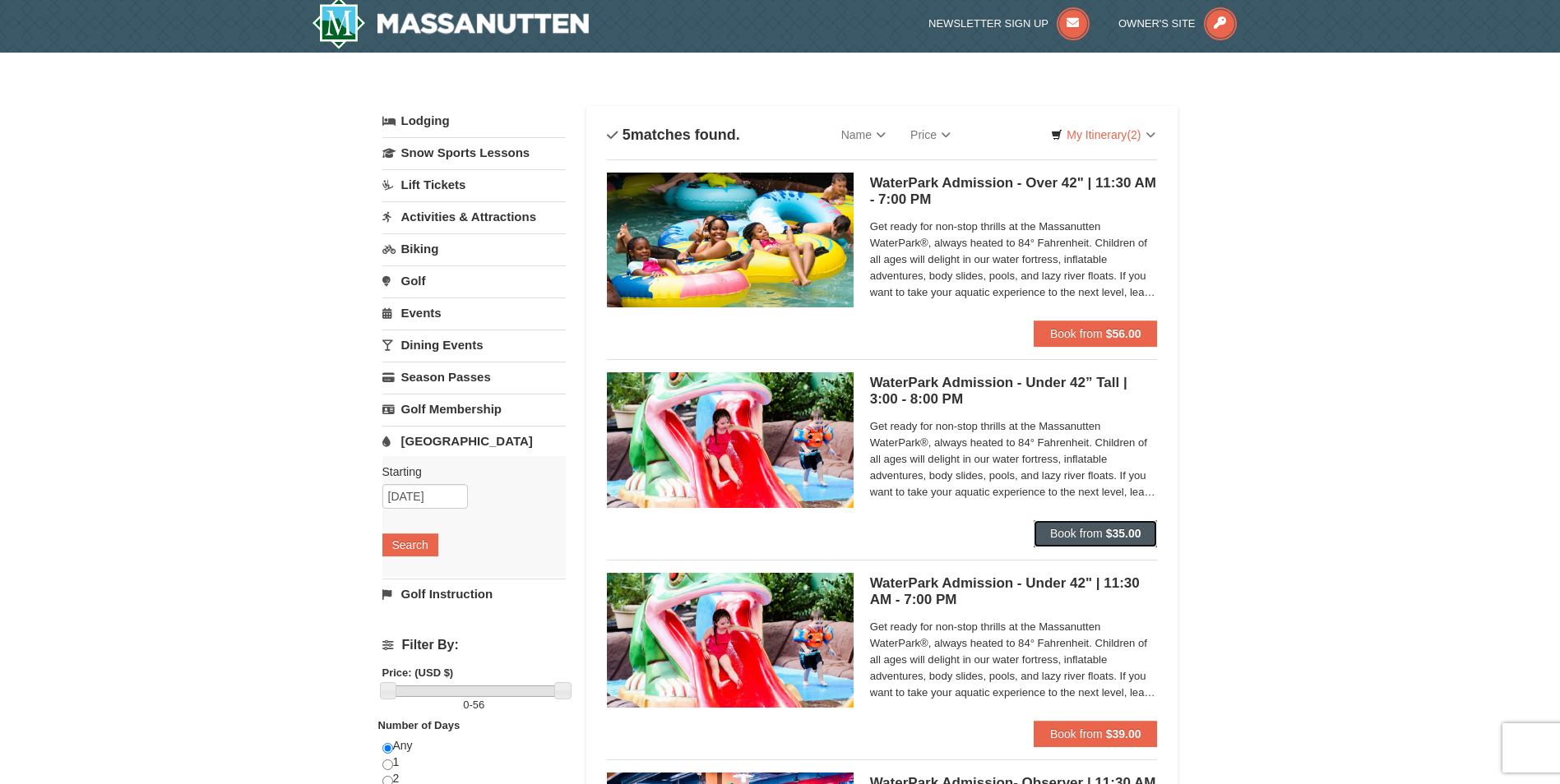
click at [1126, 529] on strong "$35.00" at bounding box center [1124, 533] width 36 height 13
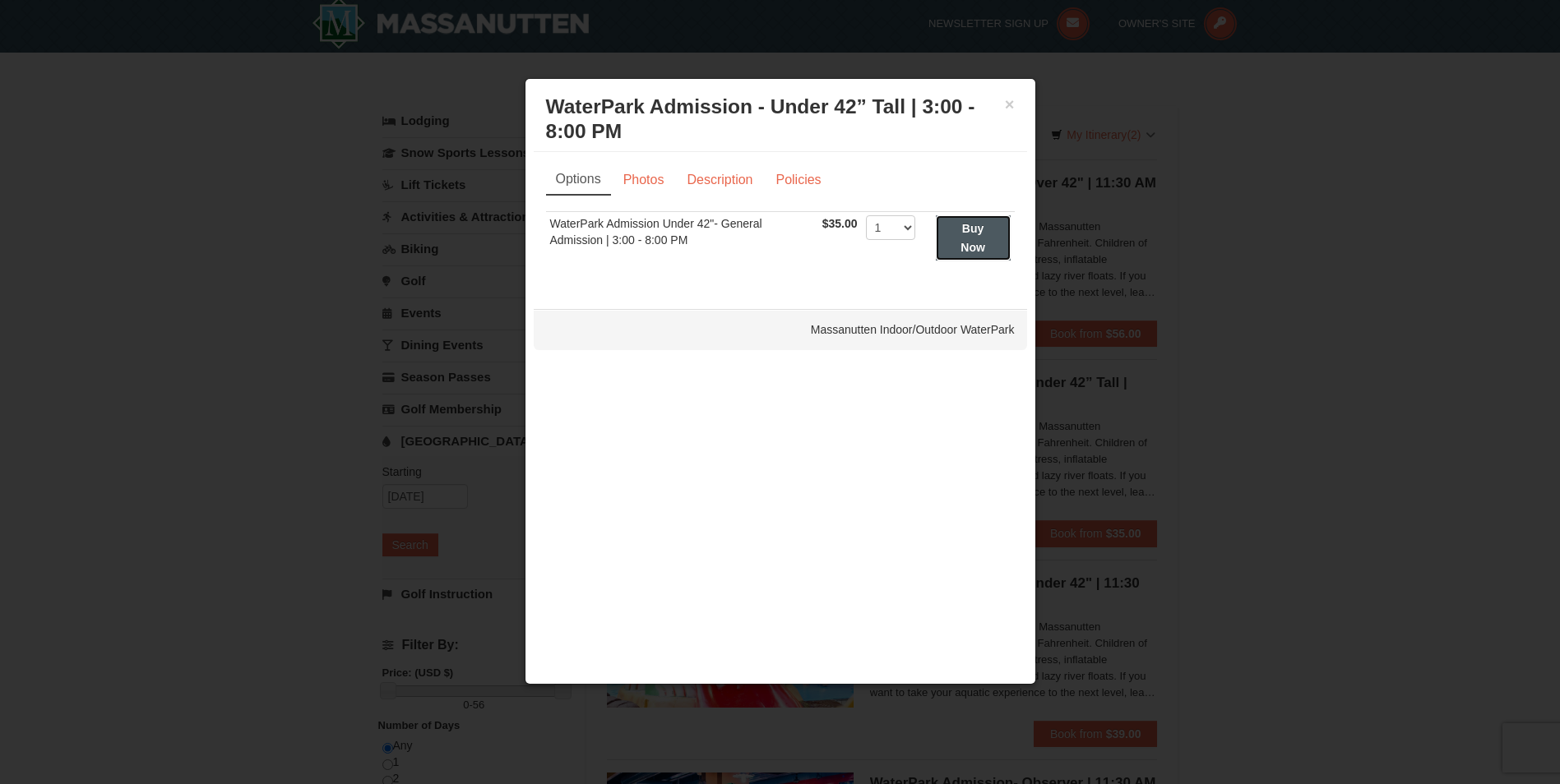
click at [960, 250] on button "Buy Now" at bounding box center [974, 237] width 75 height 45
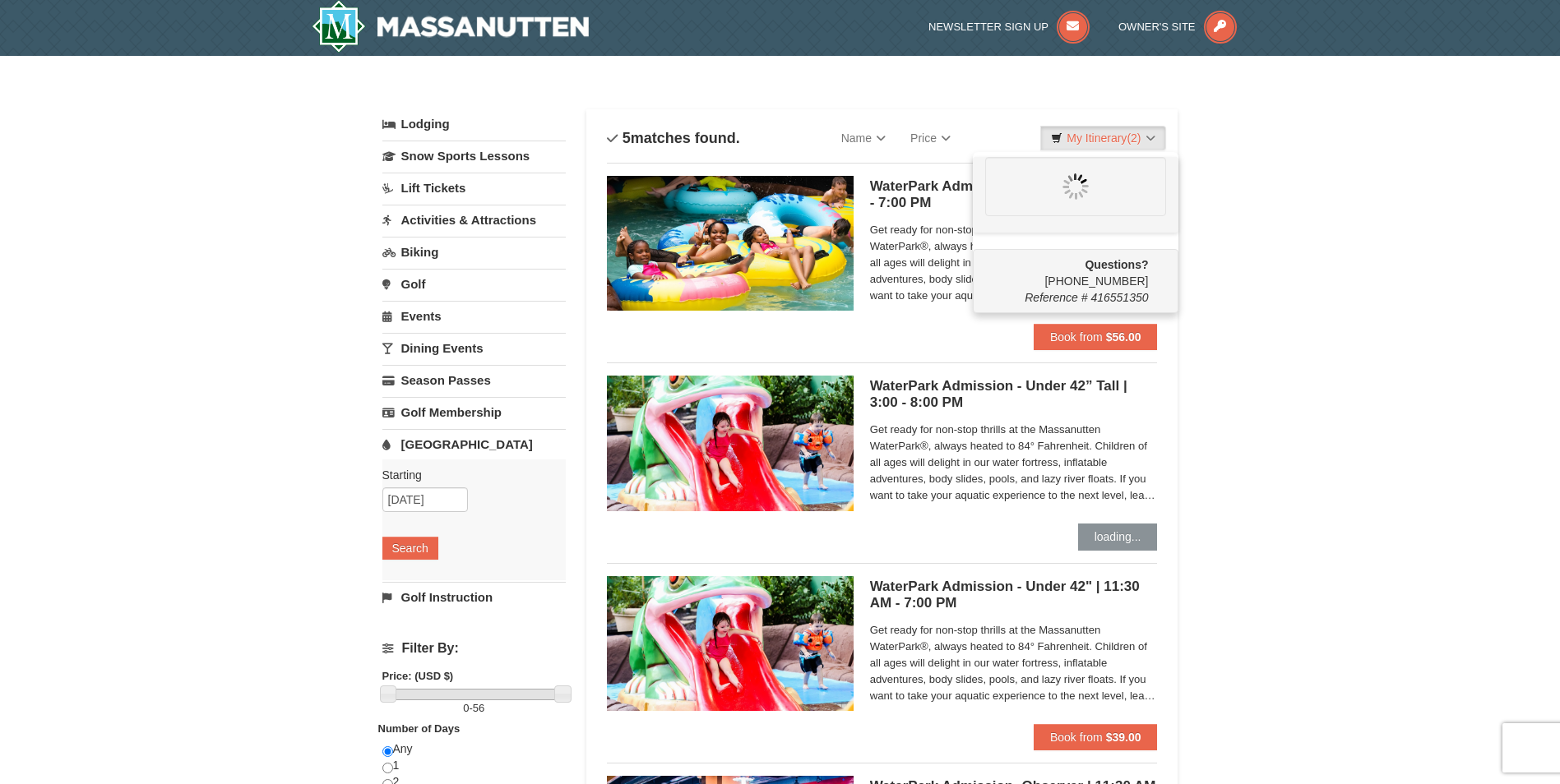
scroll to position [0, 0]
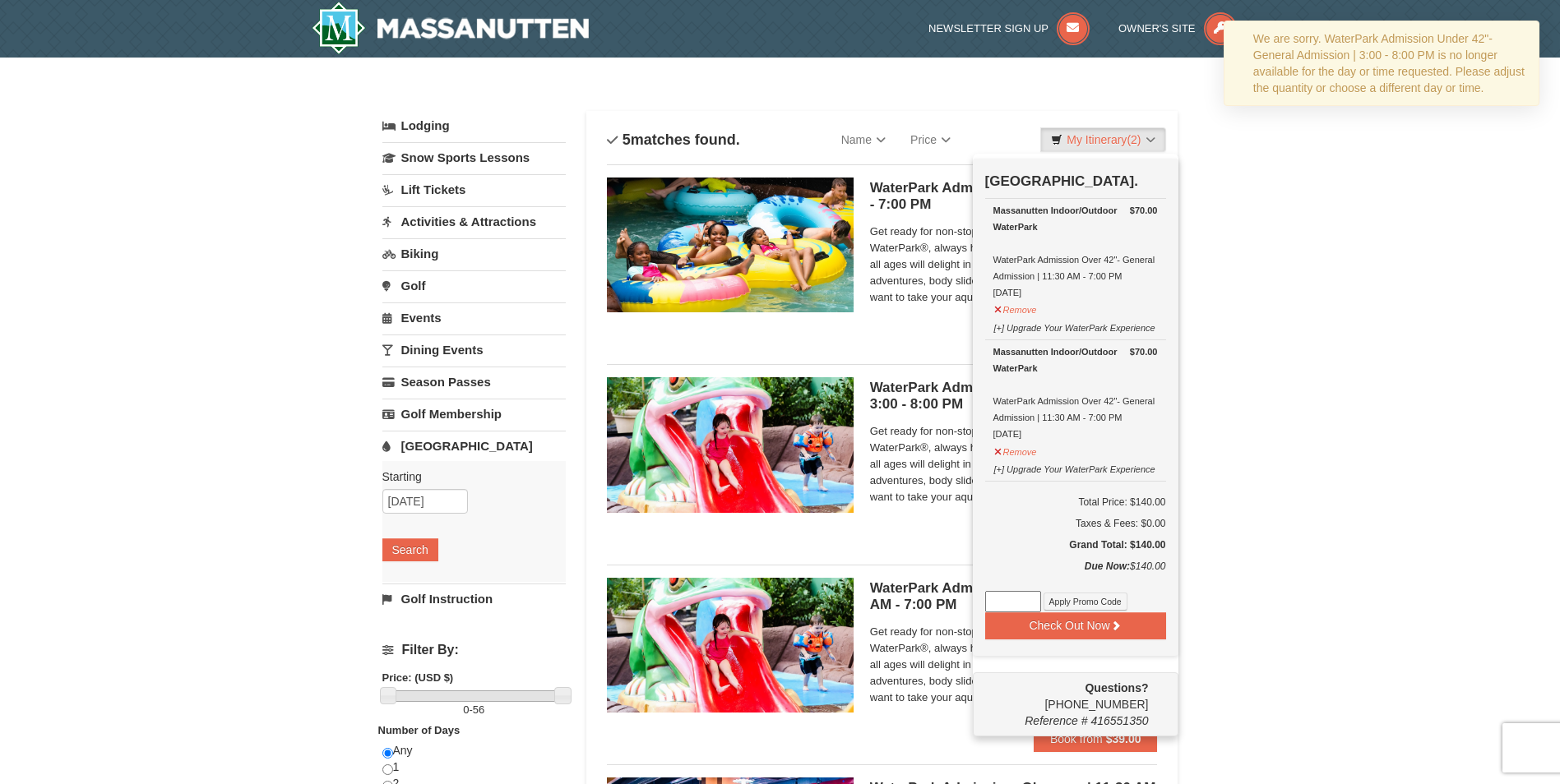
click at [1274, 448] on div "× Categories List Filter My Itinerary (2) Check Out Now Water Park Pass. $70.00…" at bounding box center [780, 634] width 1560 height 1152
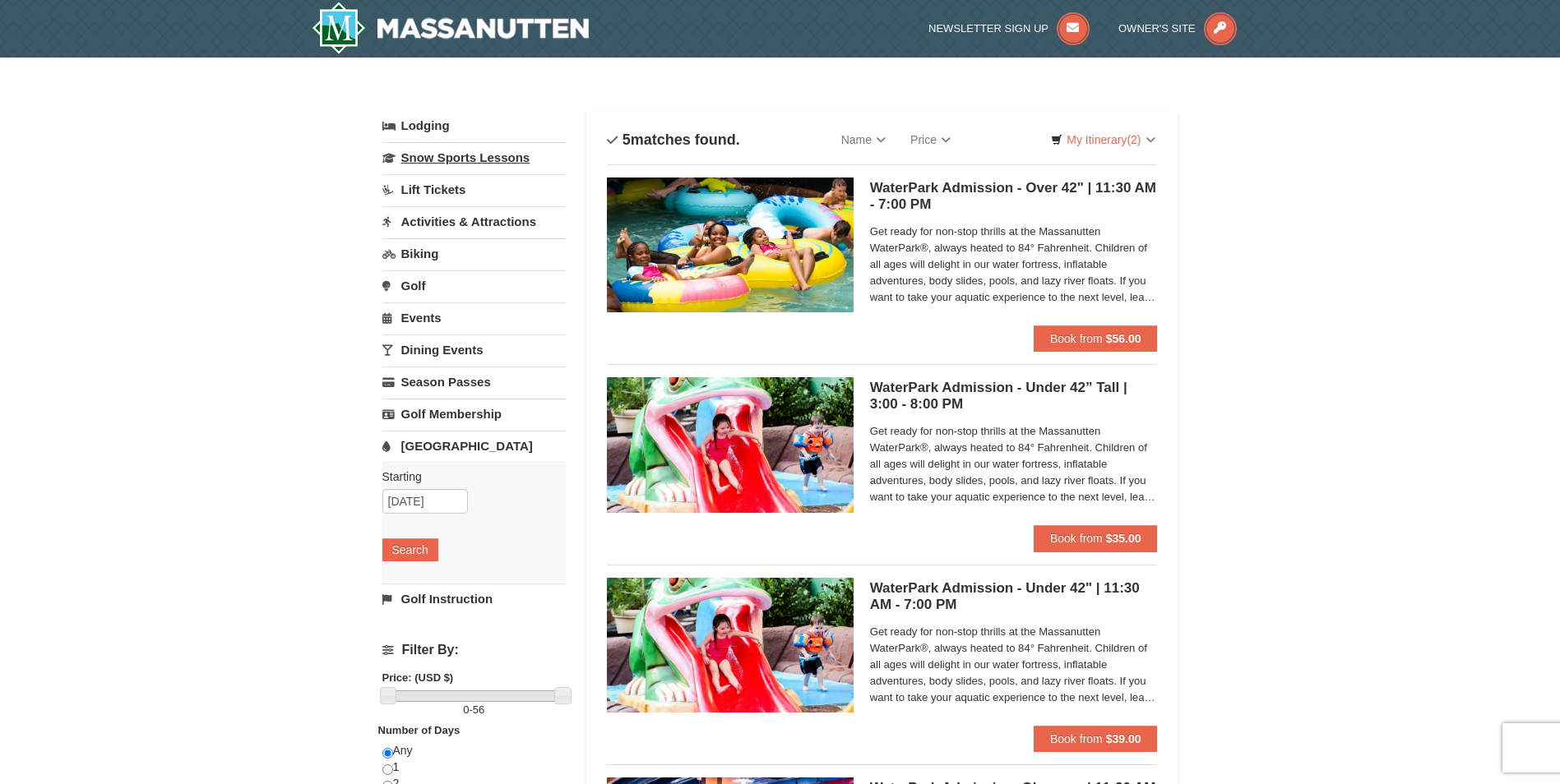
click at [418, 162] on link "Snow Sports Lessons" at bounding box center [475, 157] width 184 height 30
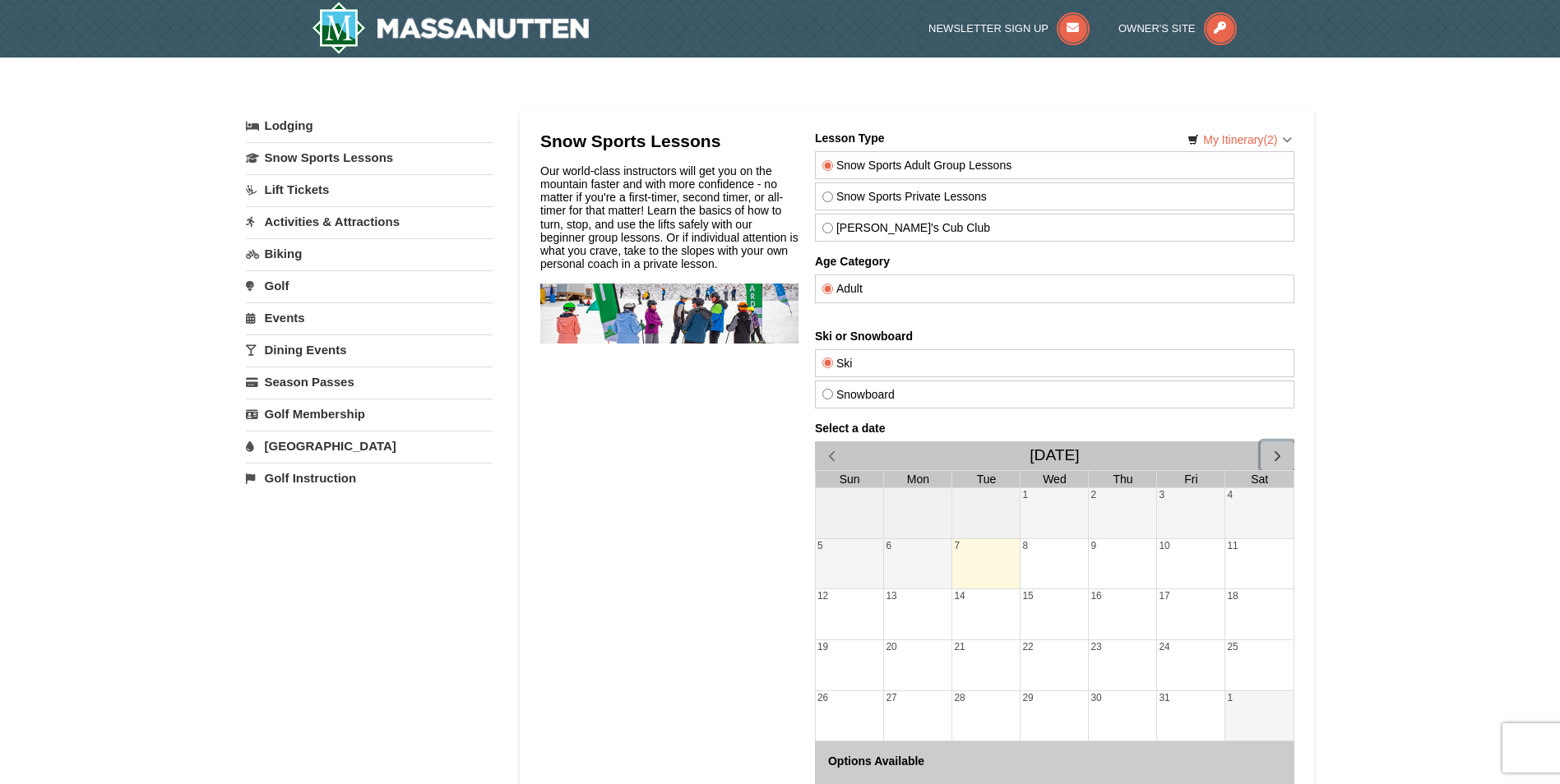
click at [1285, 458] on span "button" at bounding box center [1276, 455] width 17 height 17
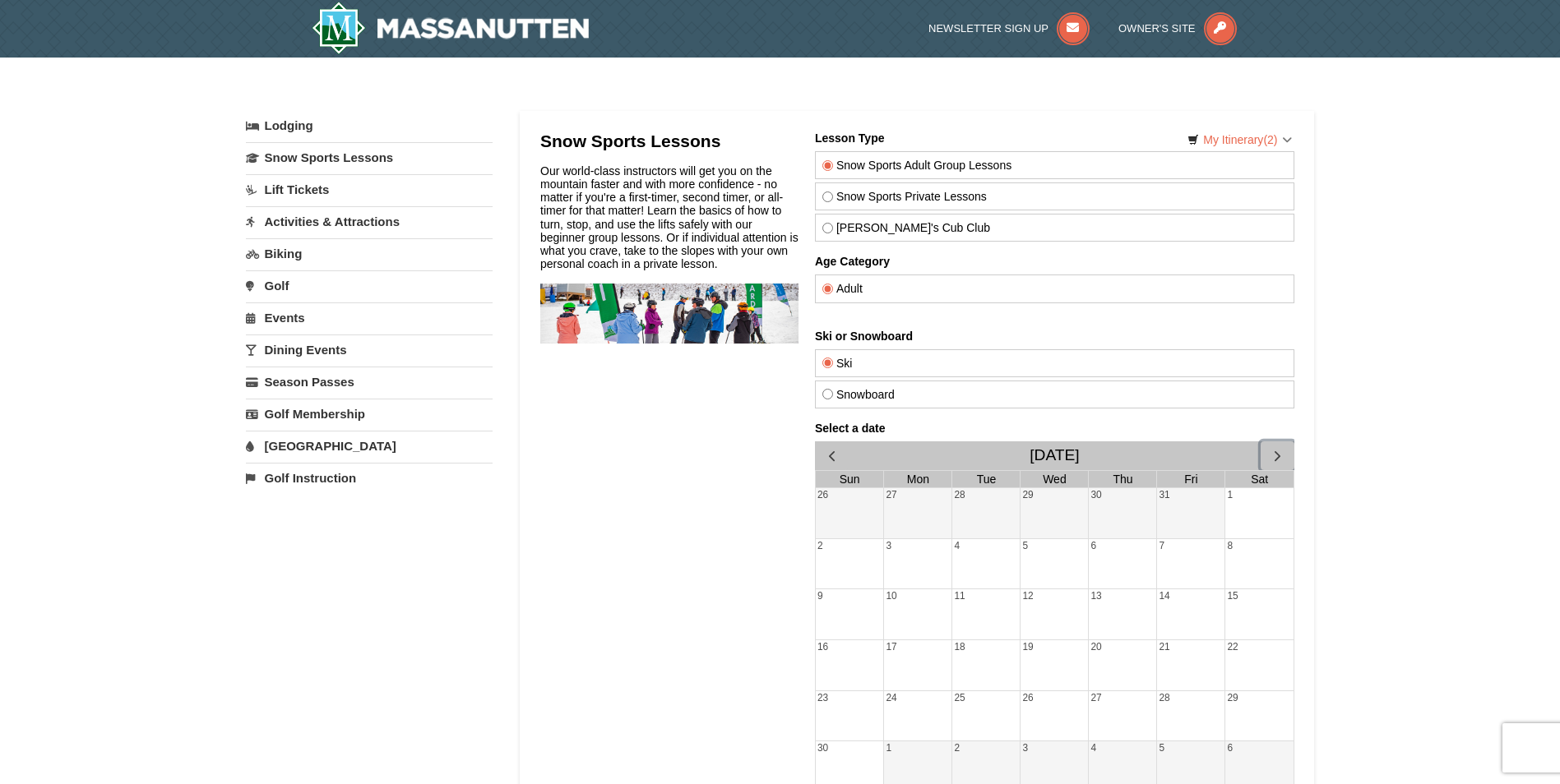
click at [1284, 457] on span "button" at bounding box center [1276, 455] width 17 height 17
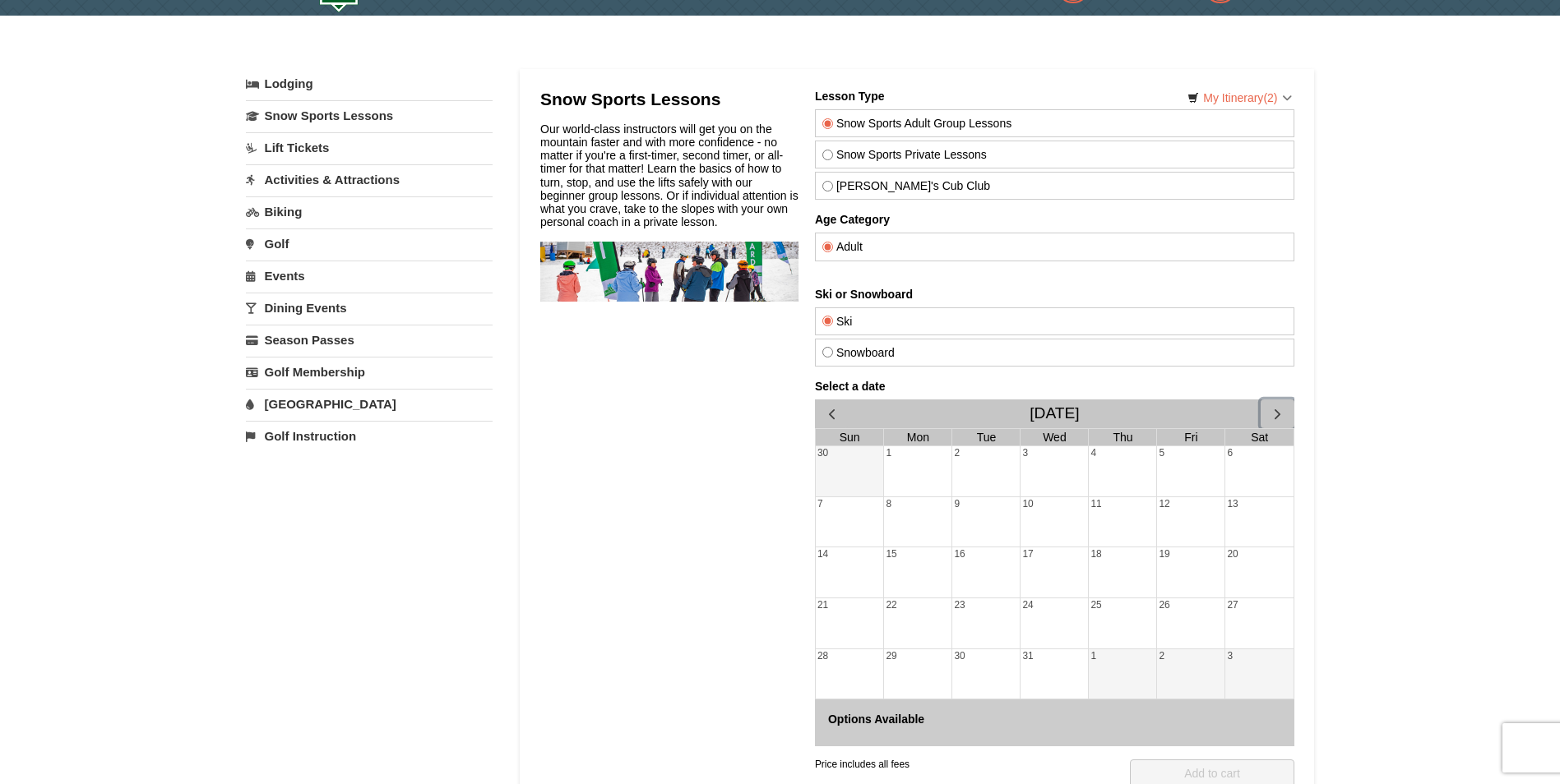
scroll to position [82, 0]
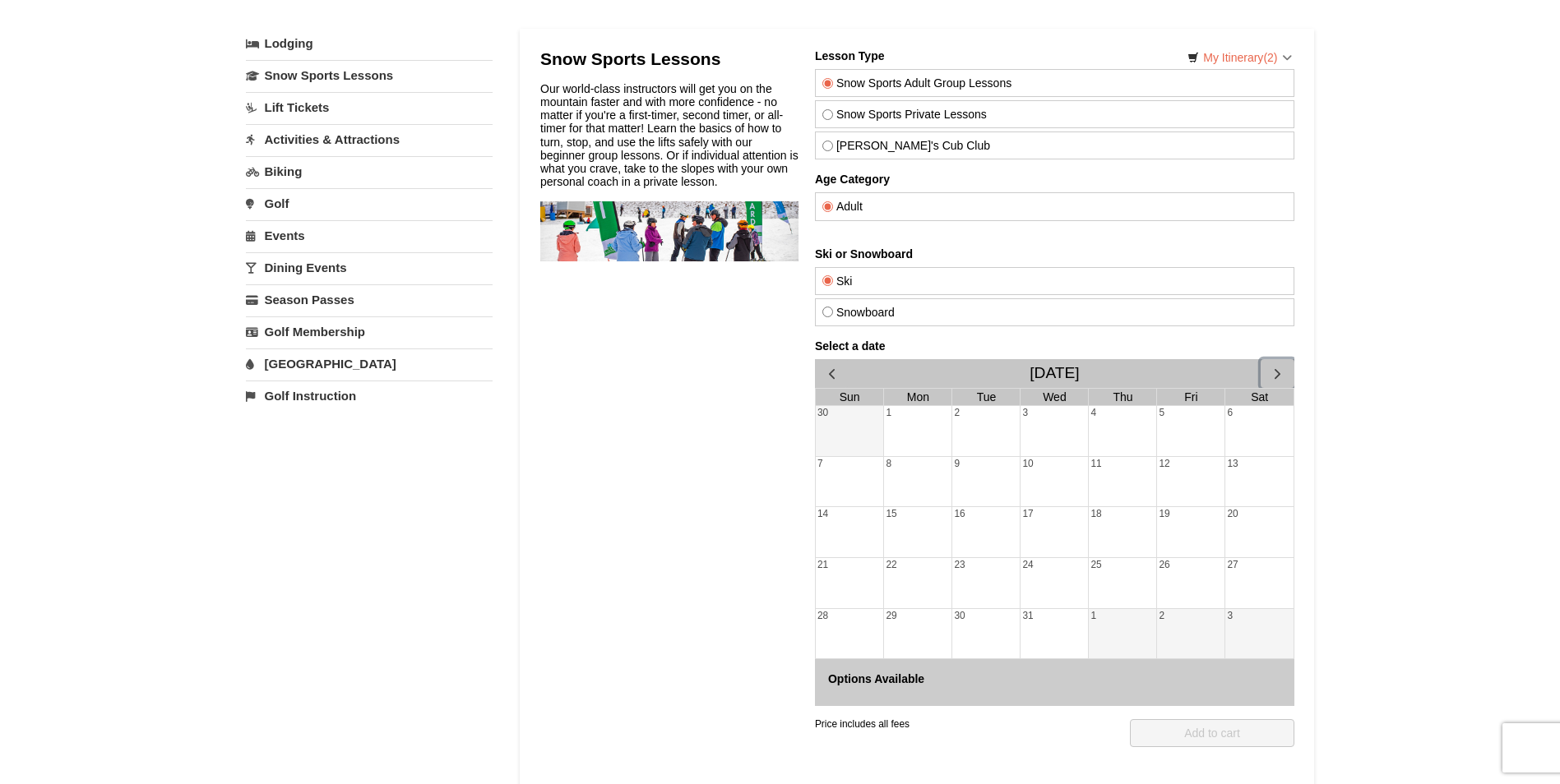
click at [855, 621] on div "28" at bounding box center [849, 634] width 69 height 50
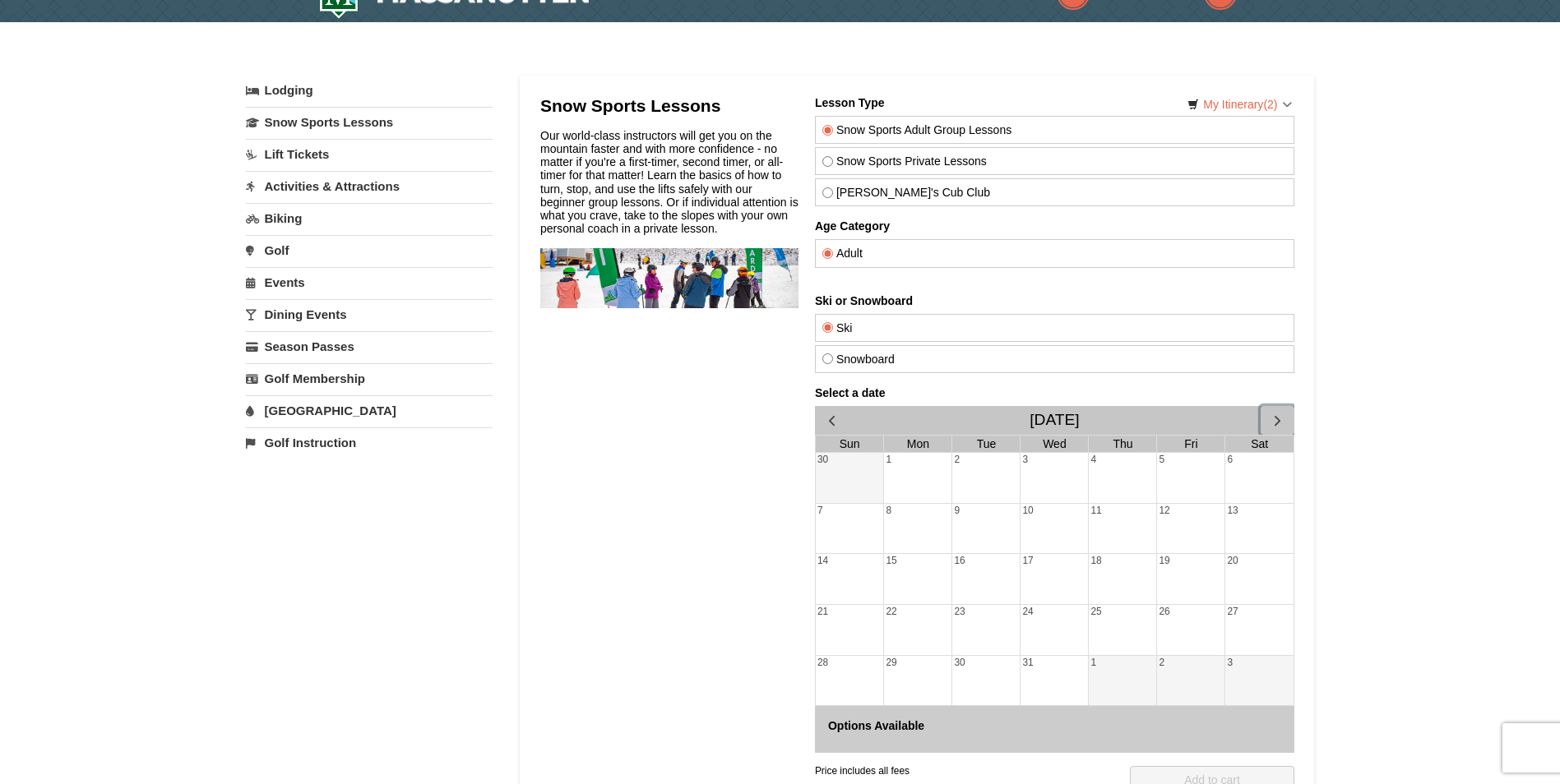
scroll to position [0, 0]
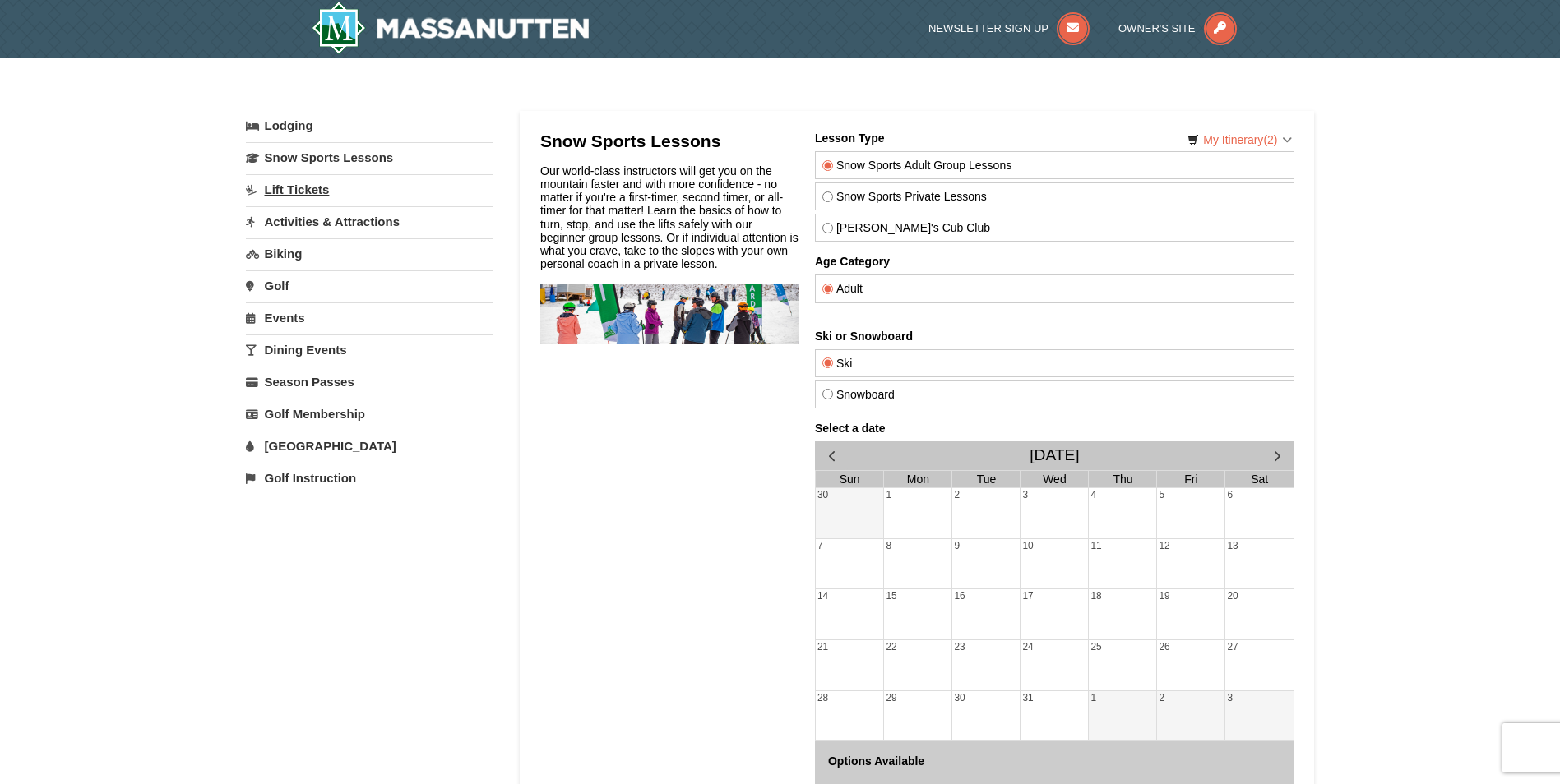
click at [271, 194] on link "Lift Tickets" at bounding box center [369, 189] width 247 height 30
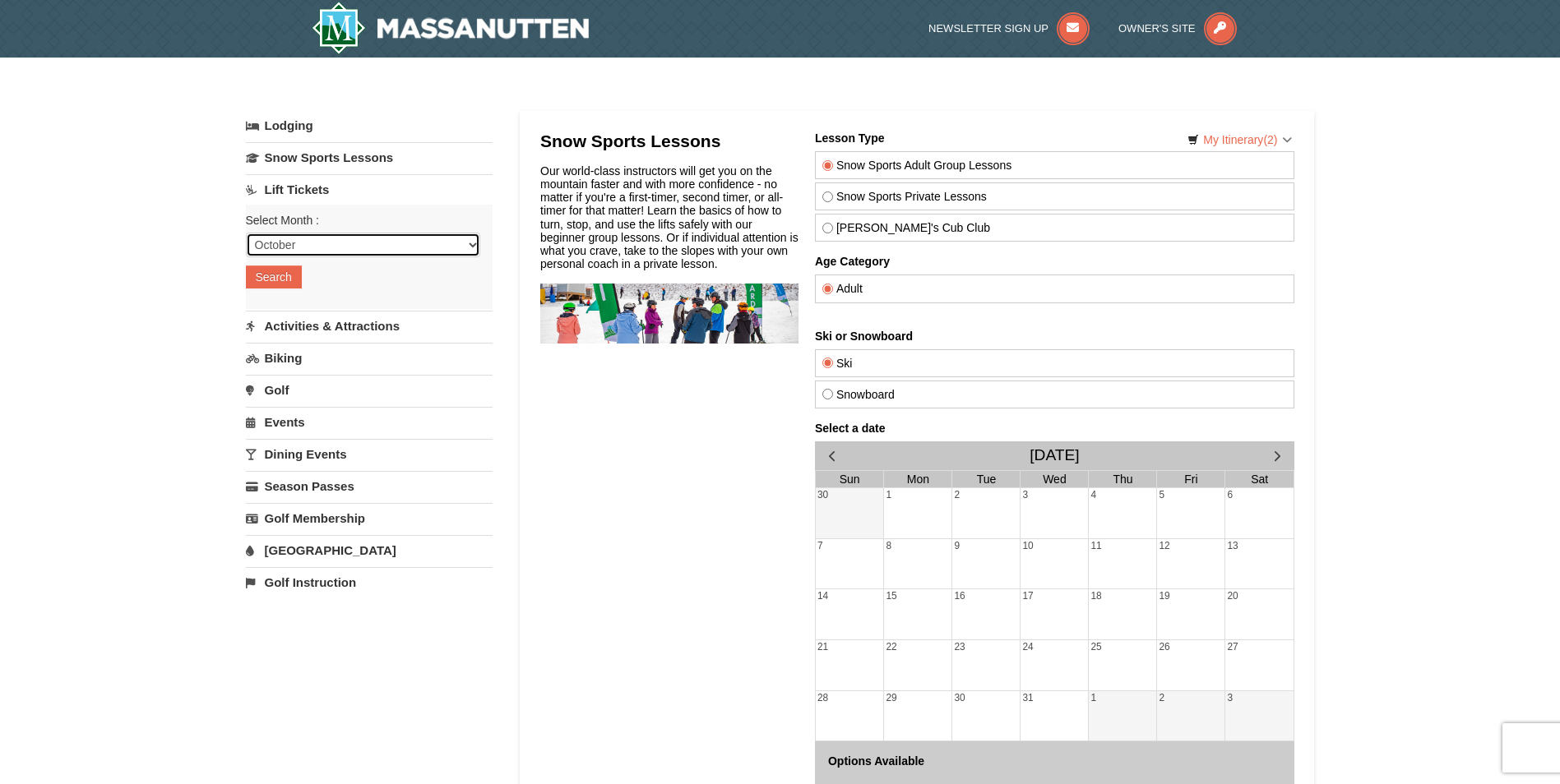
click at [322, 243] on select "October November December January February March April May June July August Sep…" at bounding box center [363, 245] width 235 height 25
select select "12"
click at [246, 233] on select "October November December January February March April May June July August Sep…" at bounding box center [363, 245] width 235 height 25
click at [286, 279] on button "Search" at bounding box center [274, 277] width 56 height 23
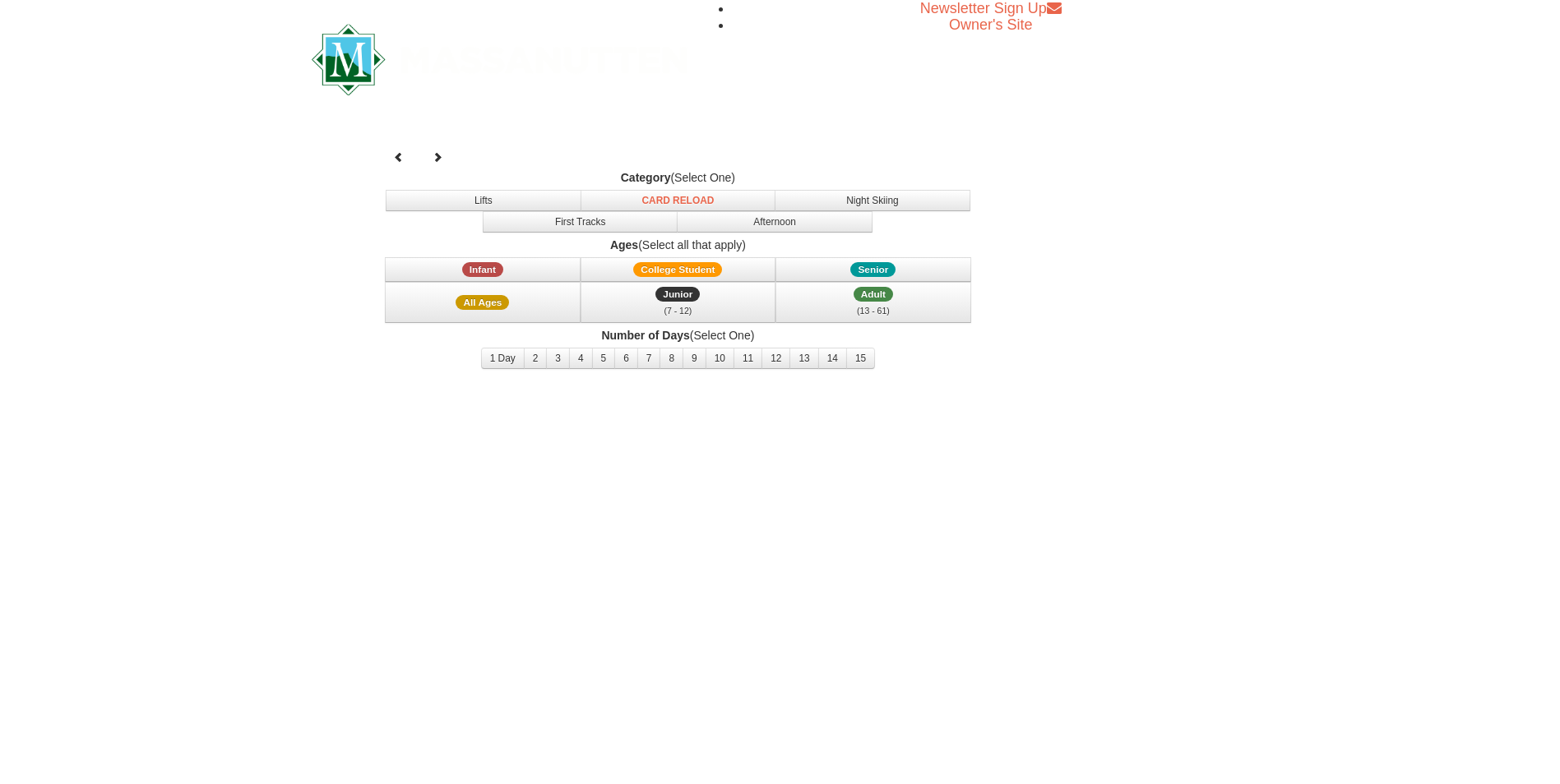
select select "12"
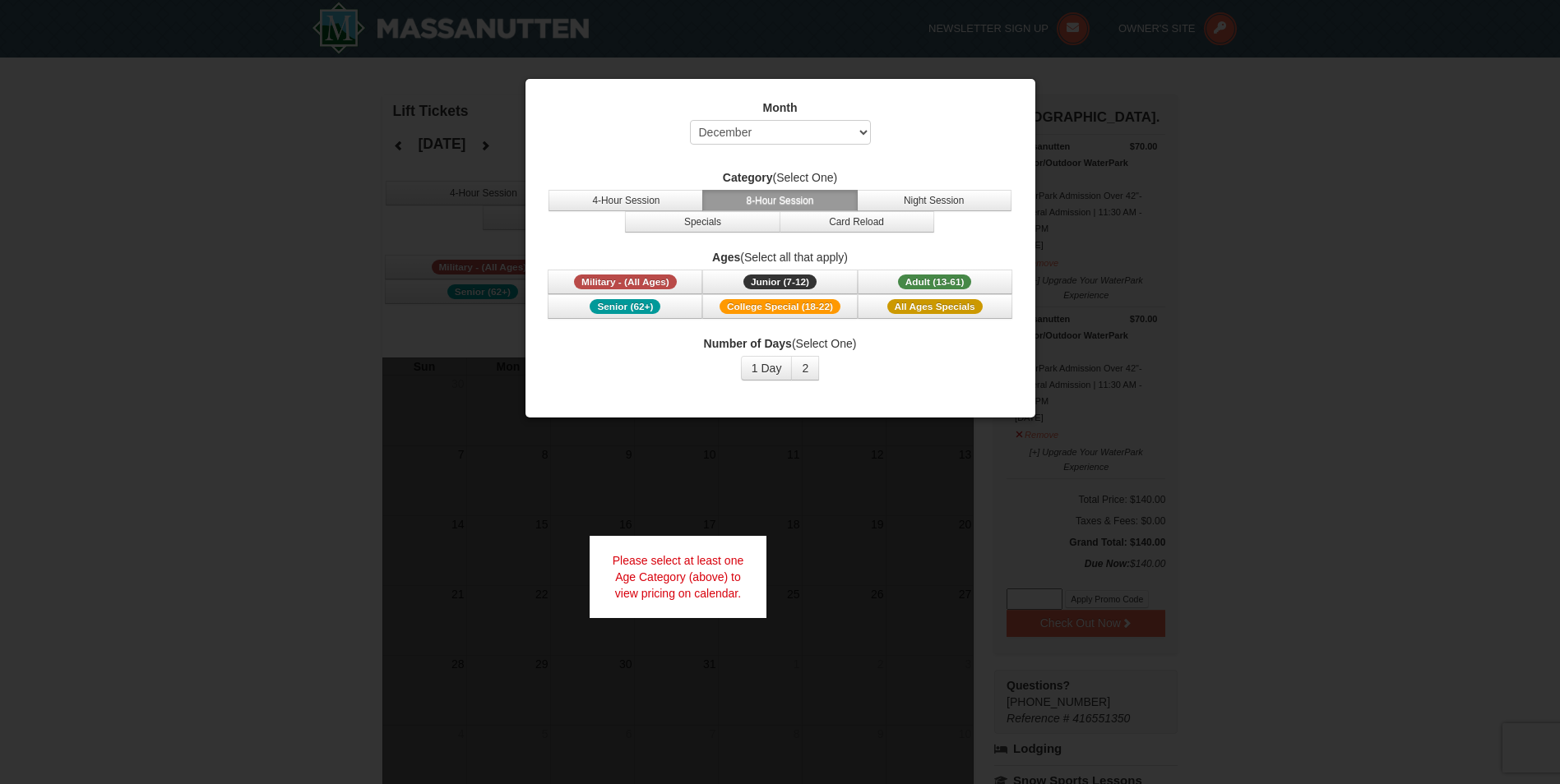
click at [631, 550] on div "Please select at least one Age Category (above) to view pricing on calendar." at bounding box center [678, 577] width 178 height 82
click at [763, 367] on button "1 Day" at bounding box center [767, 368] width 52 height 25
click at [896, 277] on button "Adult (13-61) (13 - 61)" at bounding box center [934, 282] width 154 height 25
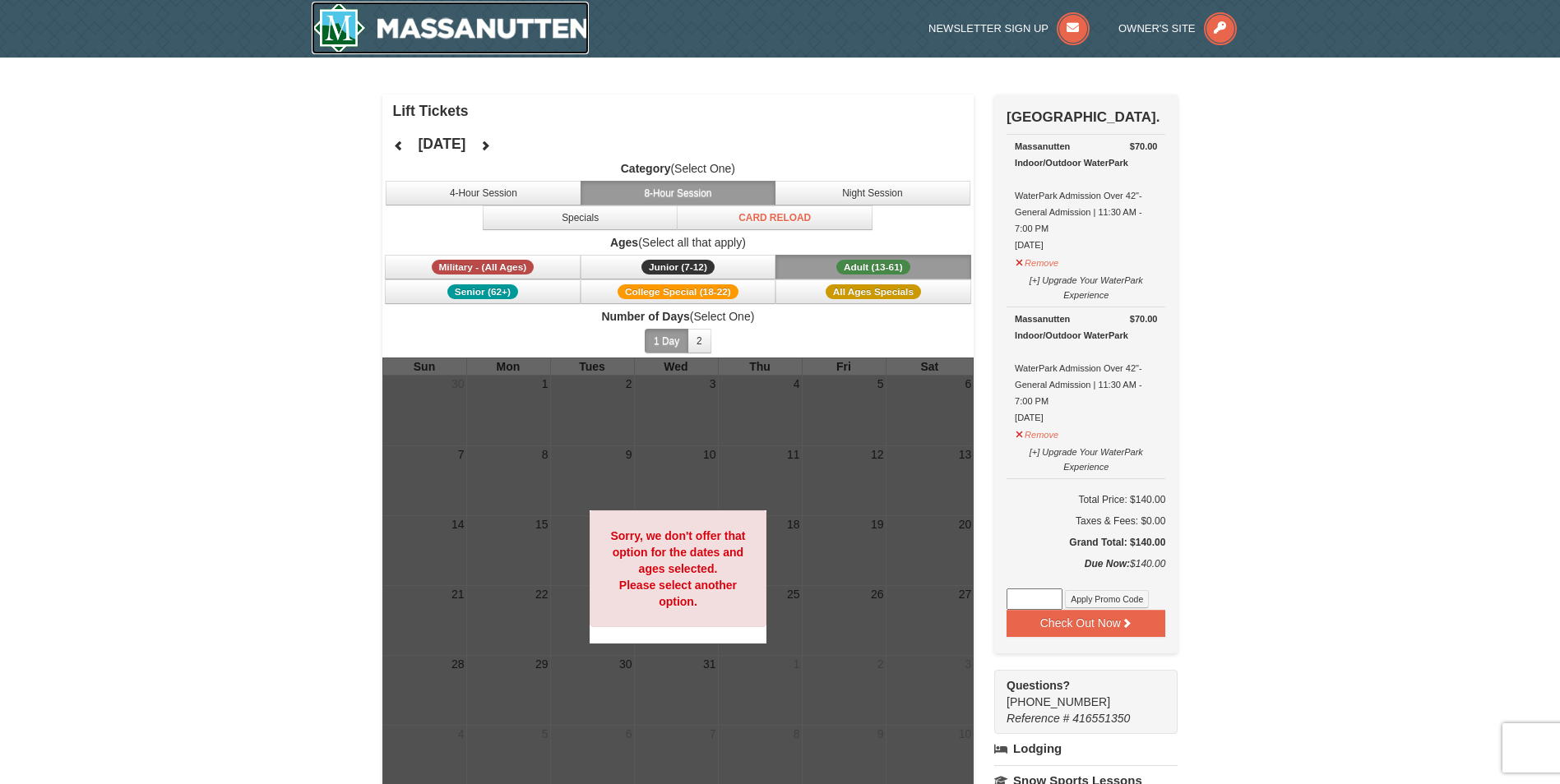
click at [420, 21] on img at bounding box center [451, 28] width 278 height 53
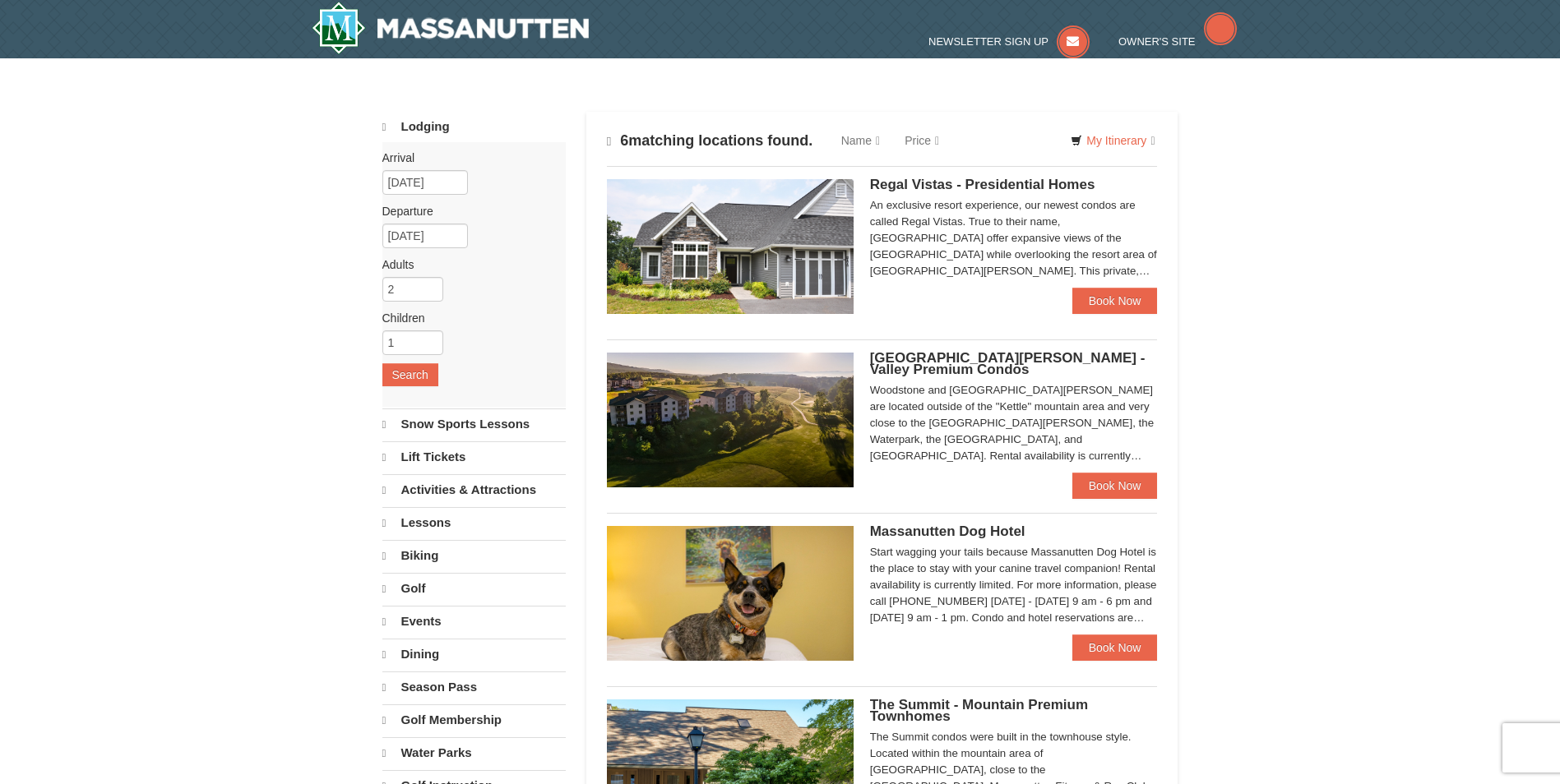
select select "10"
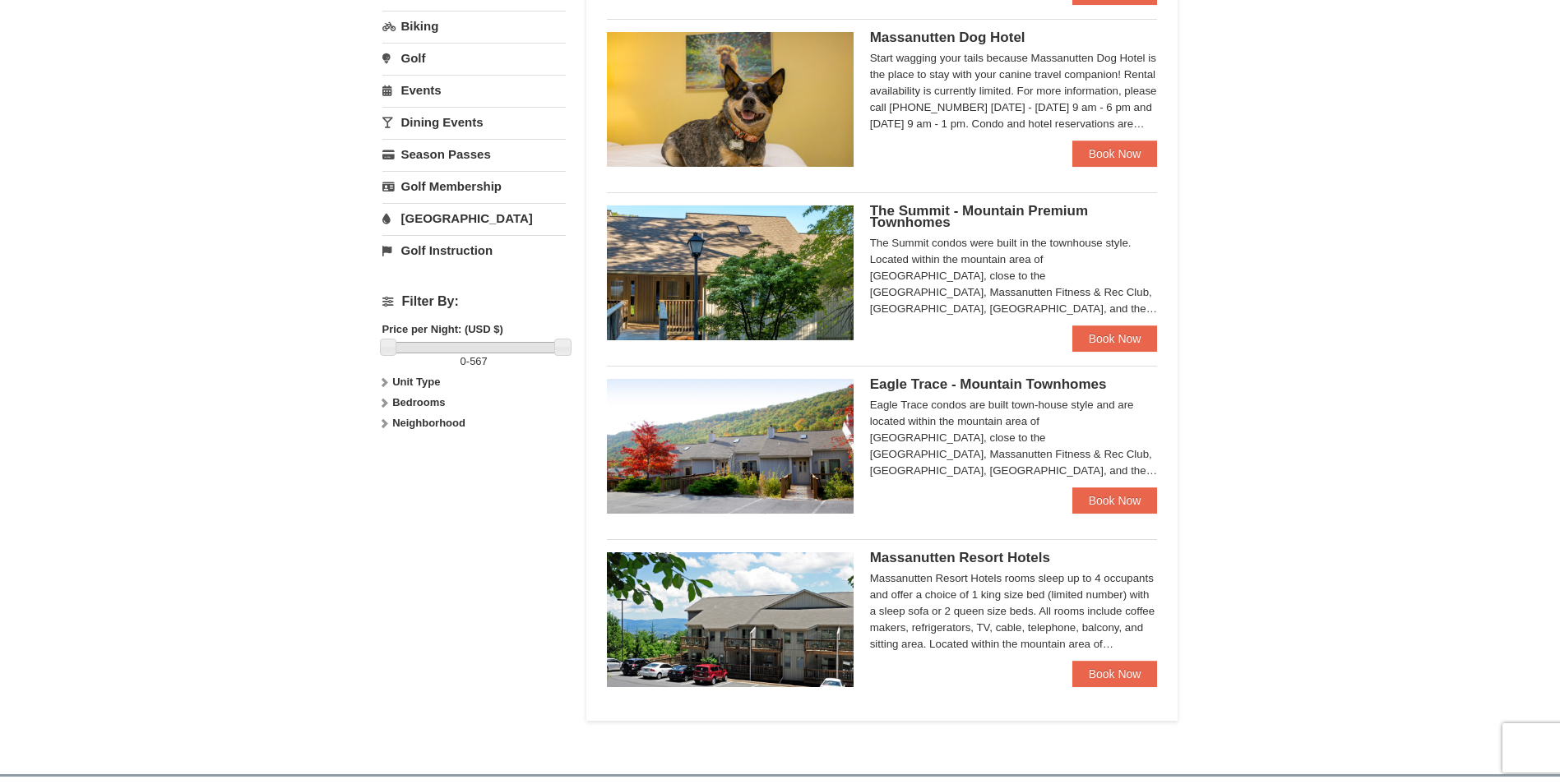
scroll to position [493, 0]
click at [1074, 492] on link "Book Now" at bounding box center [1116, 499] width 86 height 26
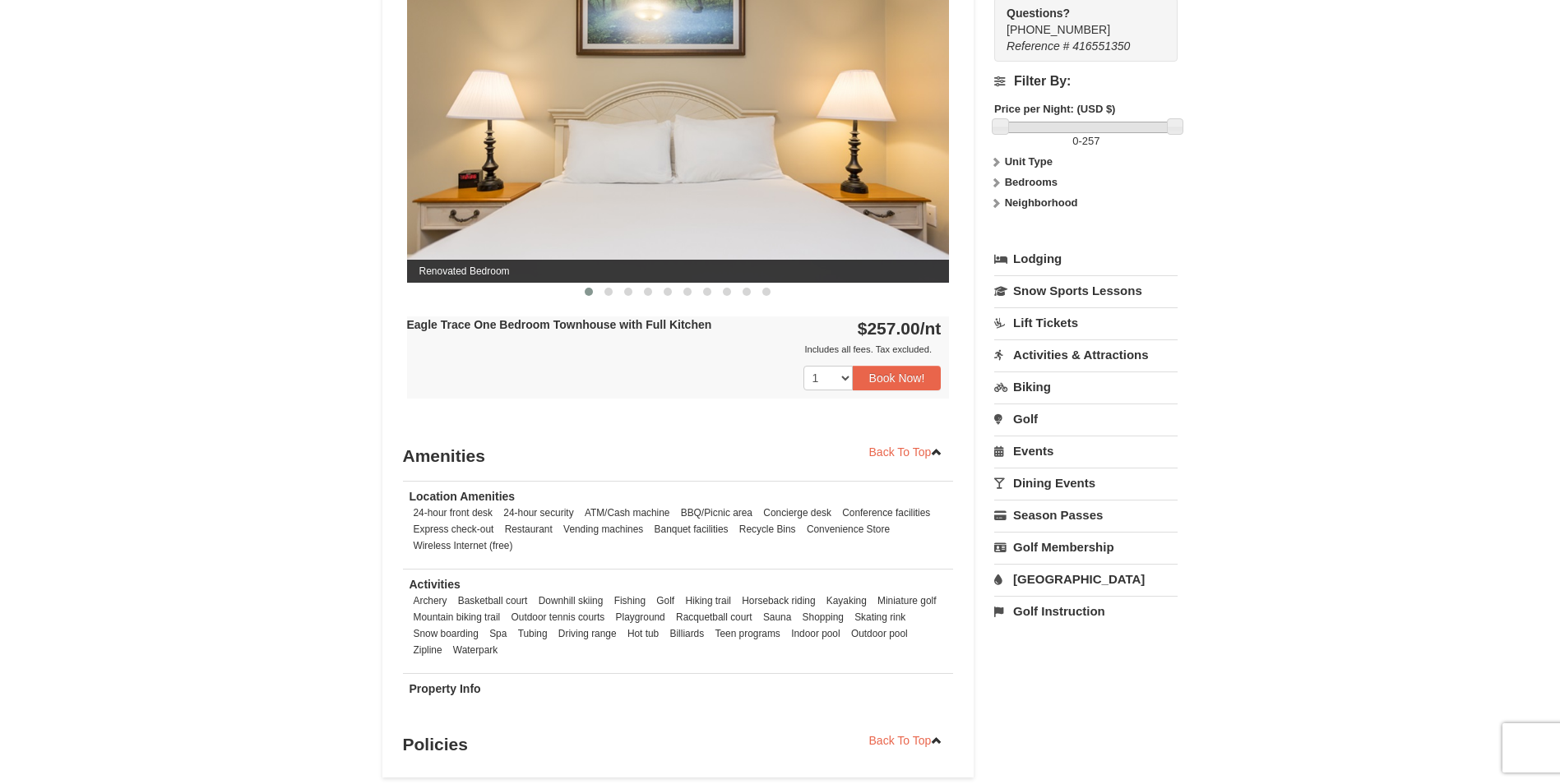
scroll to position [740, 0]
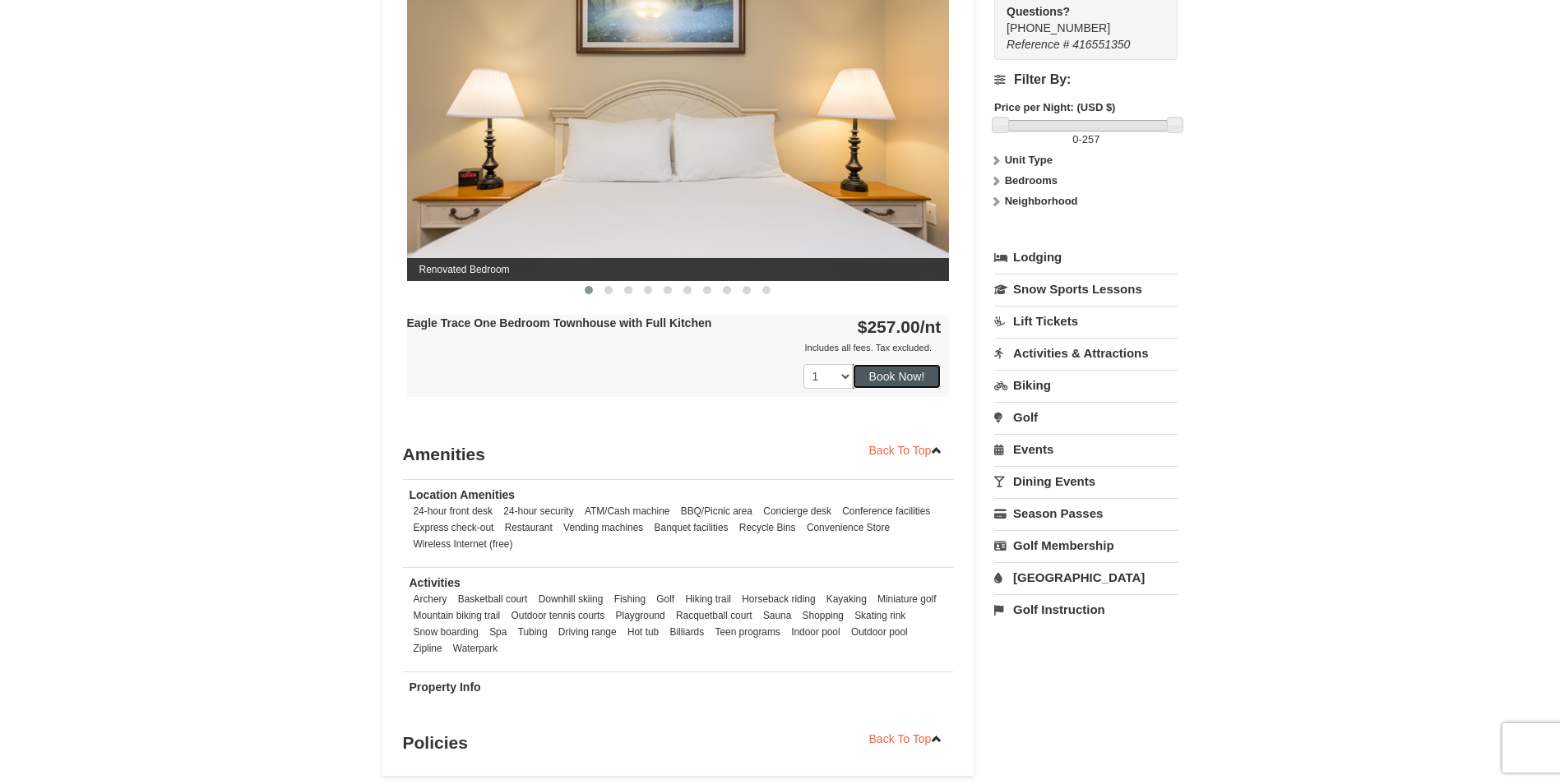
click at [894, 377] on button "Book Now!" at bounding box center [898, 376] width 89 height 25
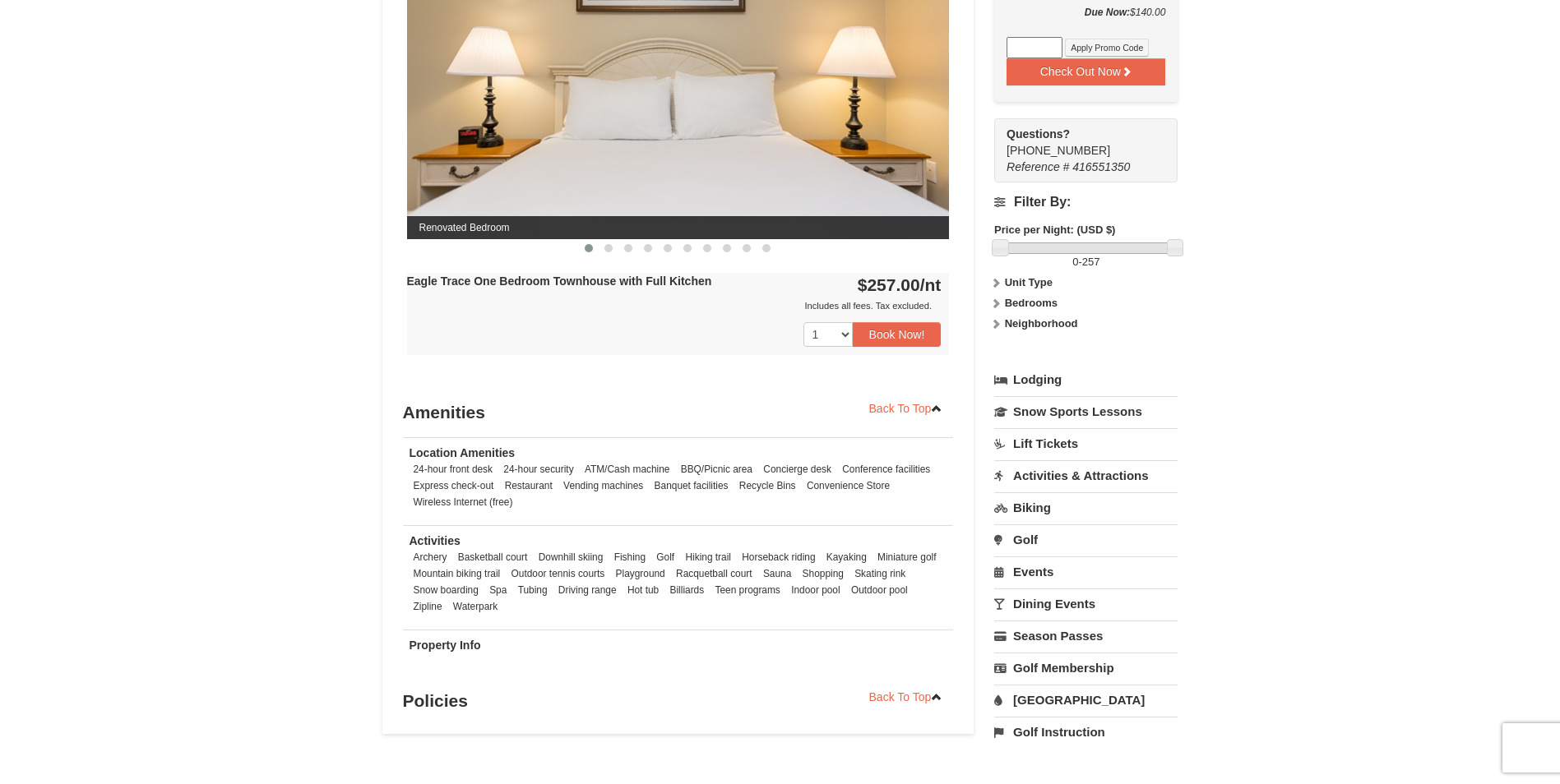
scroll to position [818, 0]
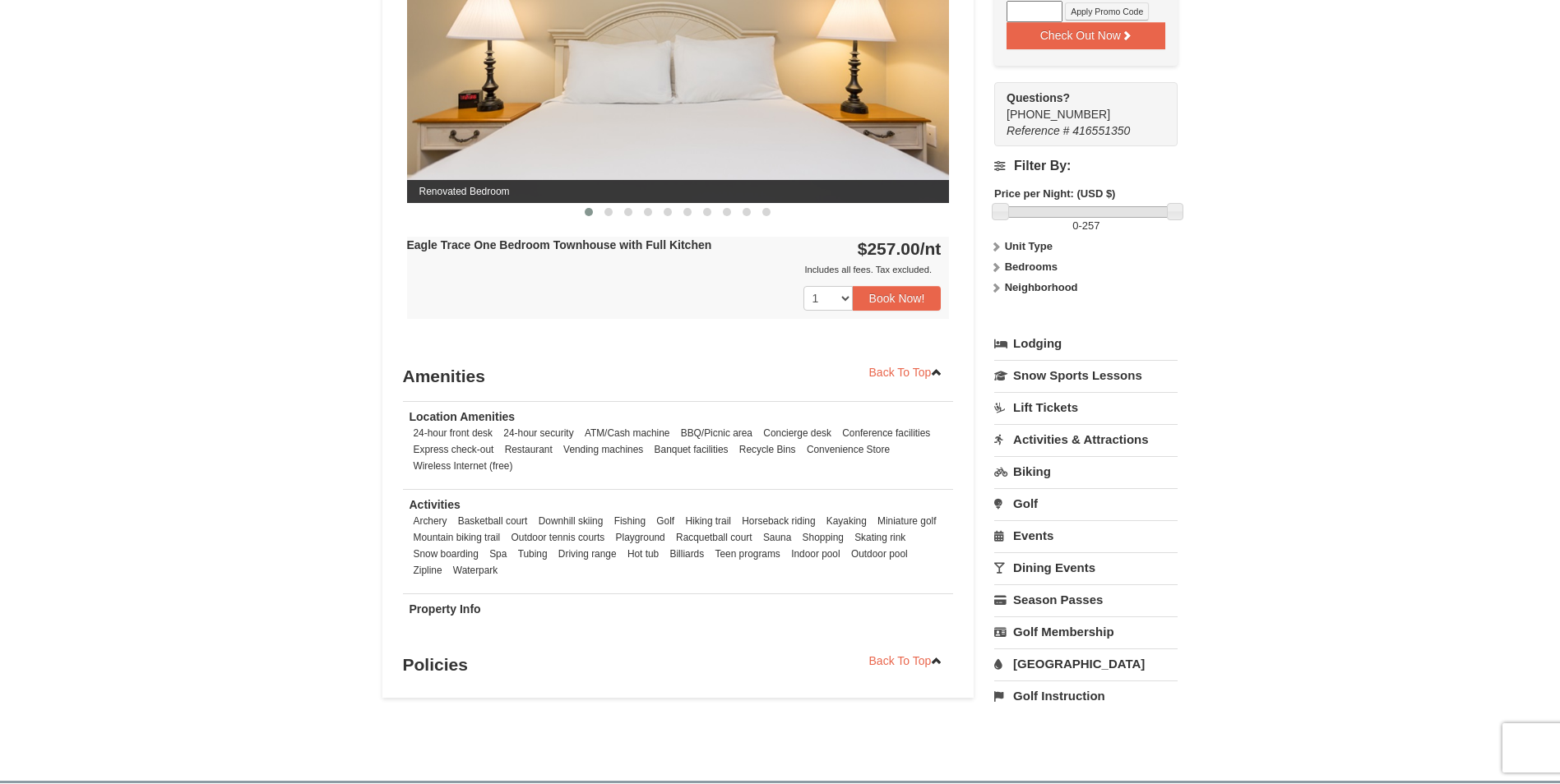
click at [1065, 444] on link "Activities & Attractions" at bounding box center [1086, 440] width 184 height 30
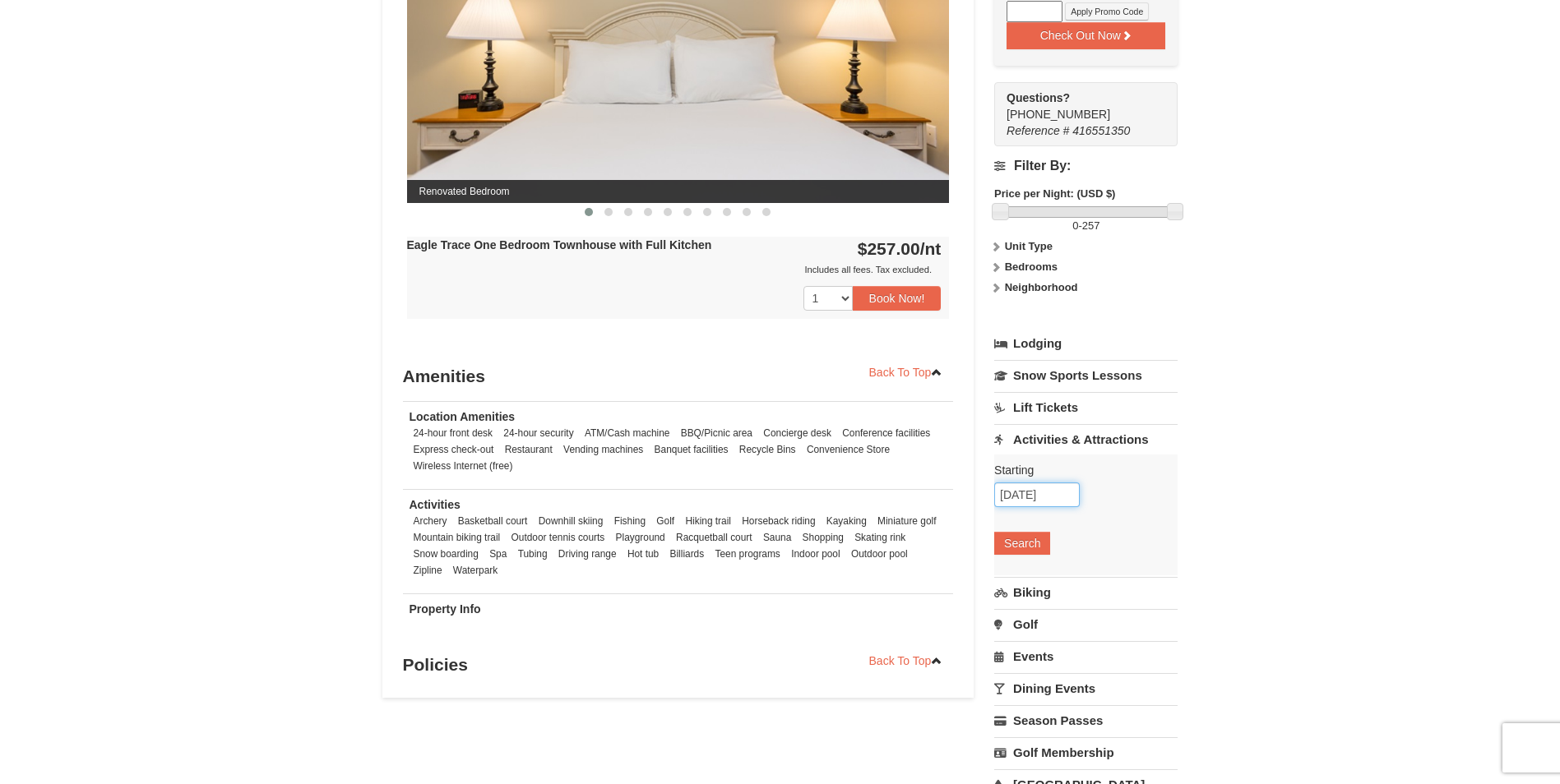
click at [1033, 499] on input "12/28/2025" at bounding box center [1037, 495] width 86 height 25
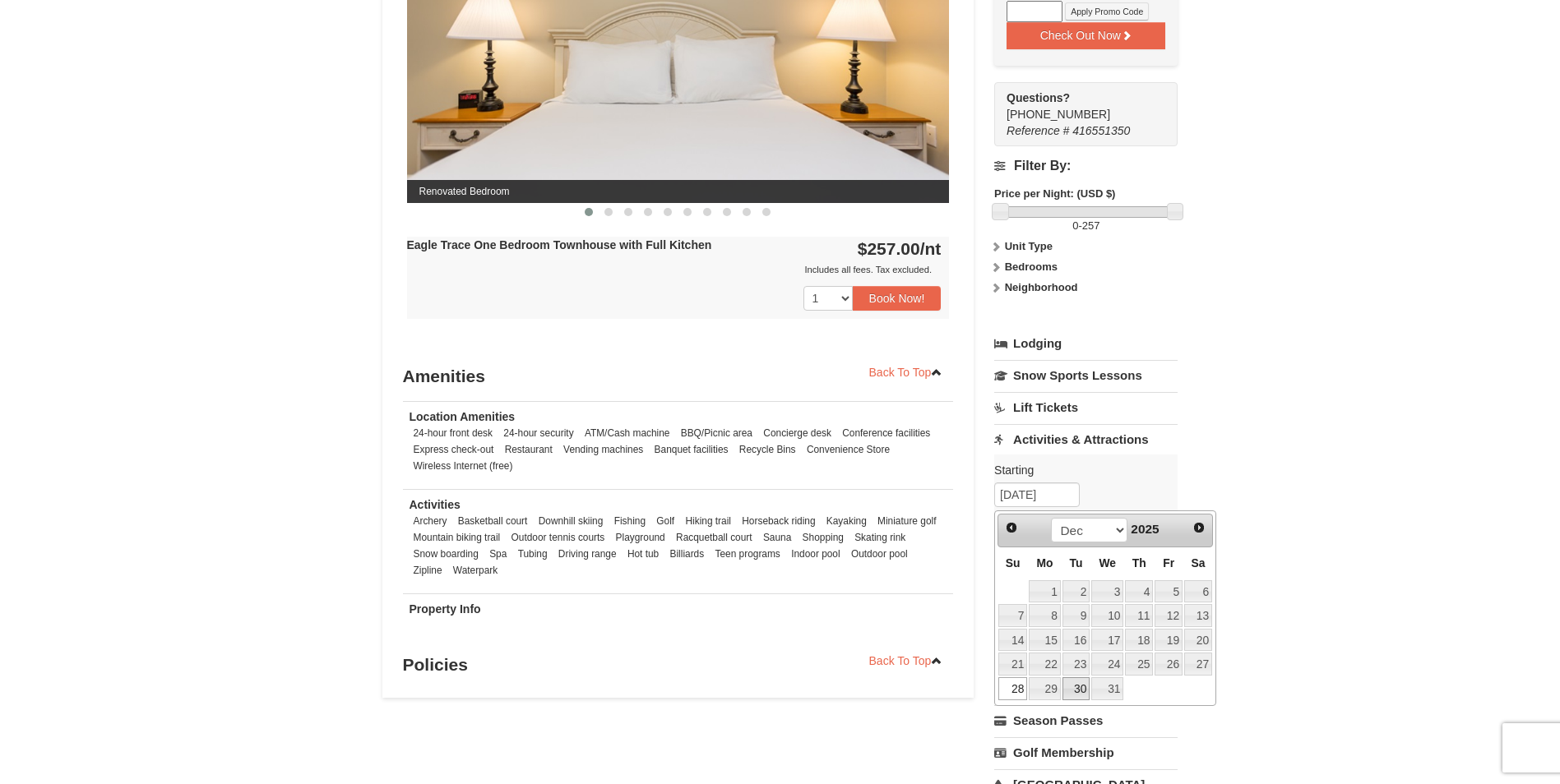
click at [1072, 690] on link "30" at bounding box center [1076, 689] width 28 height 23
type input "[DATE]"
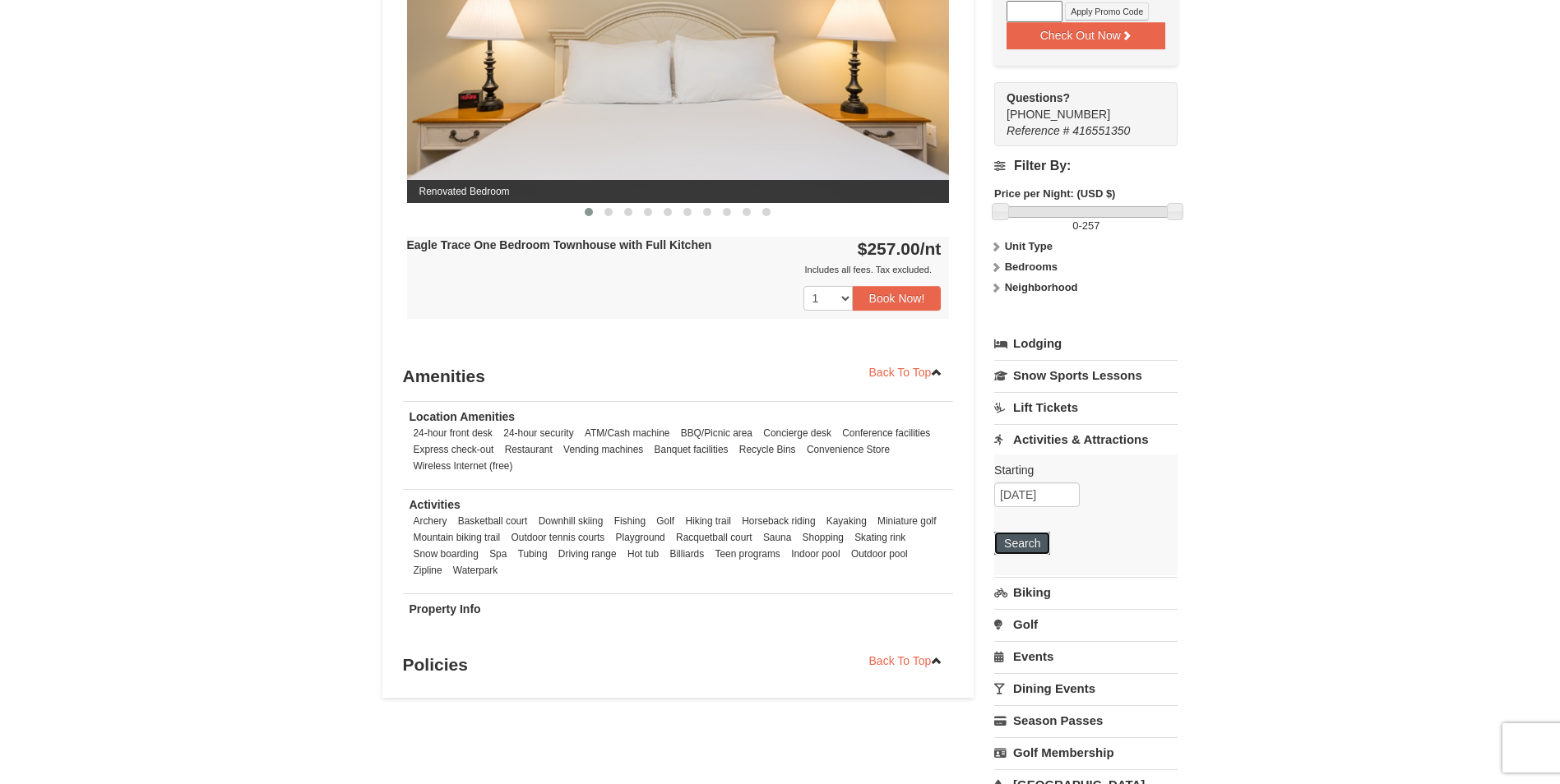
click at [1019, 555] on button "Search" at bounding box center [1022, 543] width 56 height 23
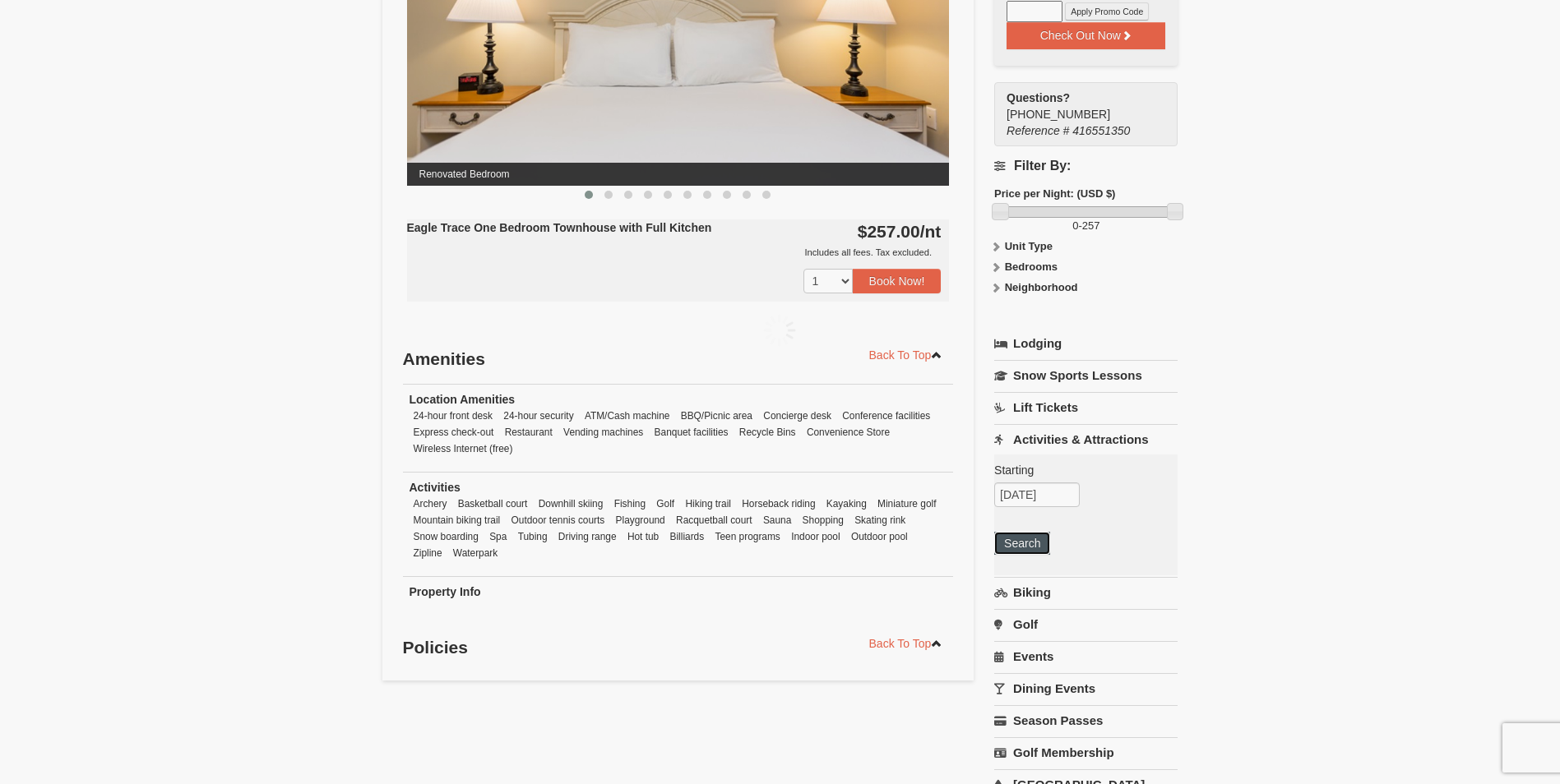
scroll to position [801, 0]
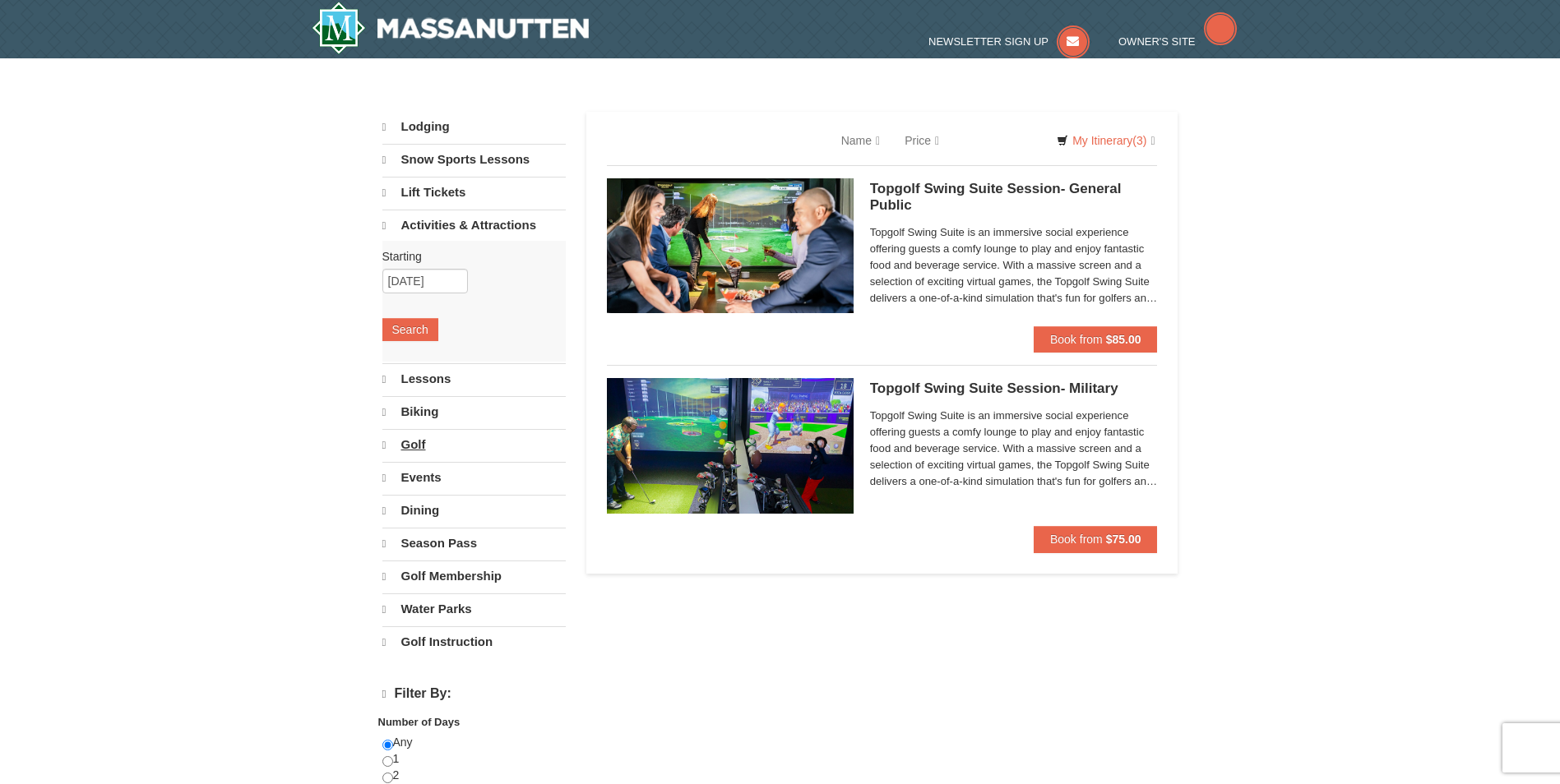
select select "10"
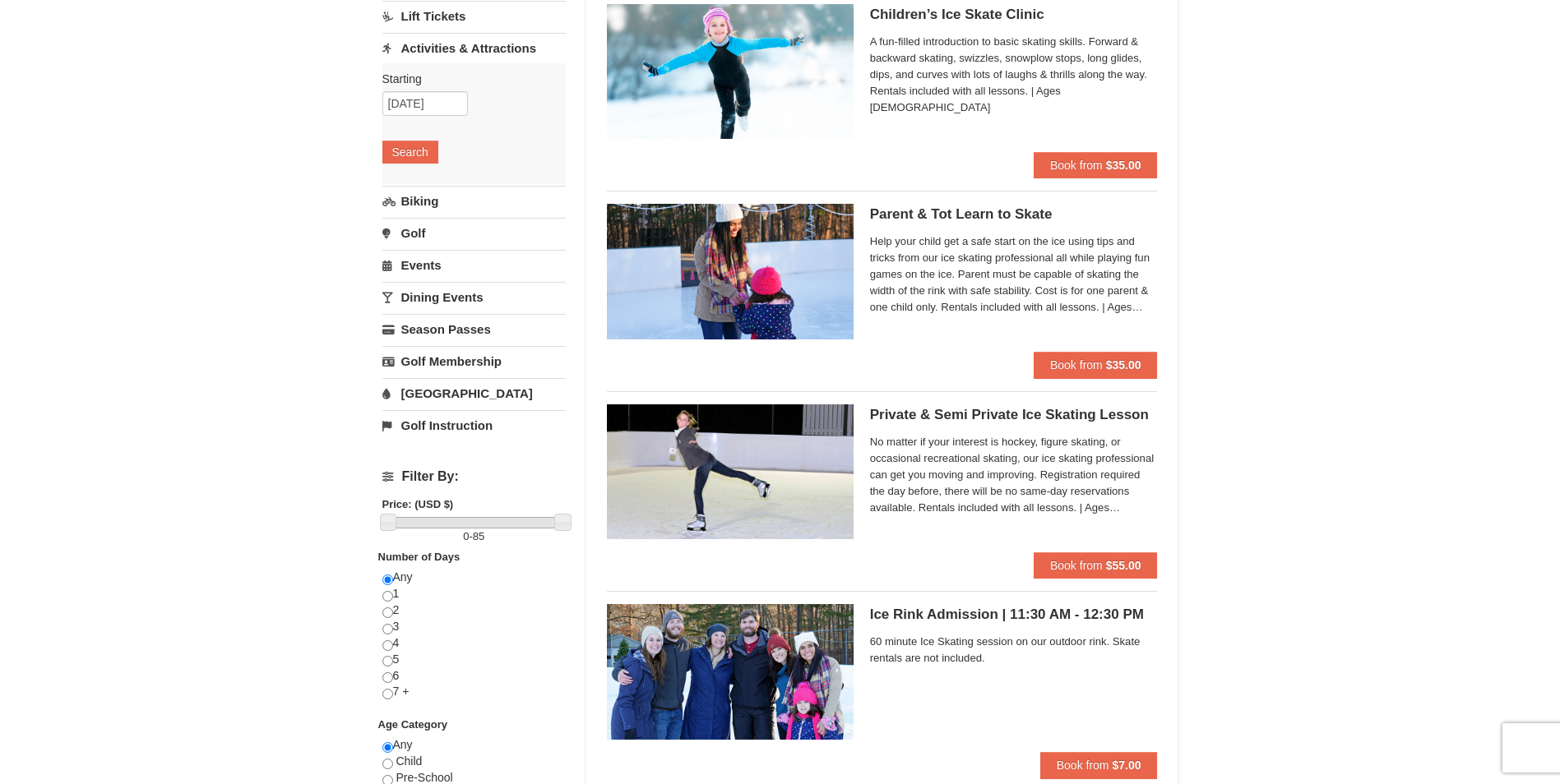
scroll to position [164, 0]
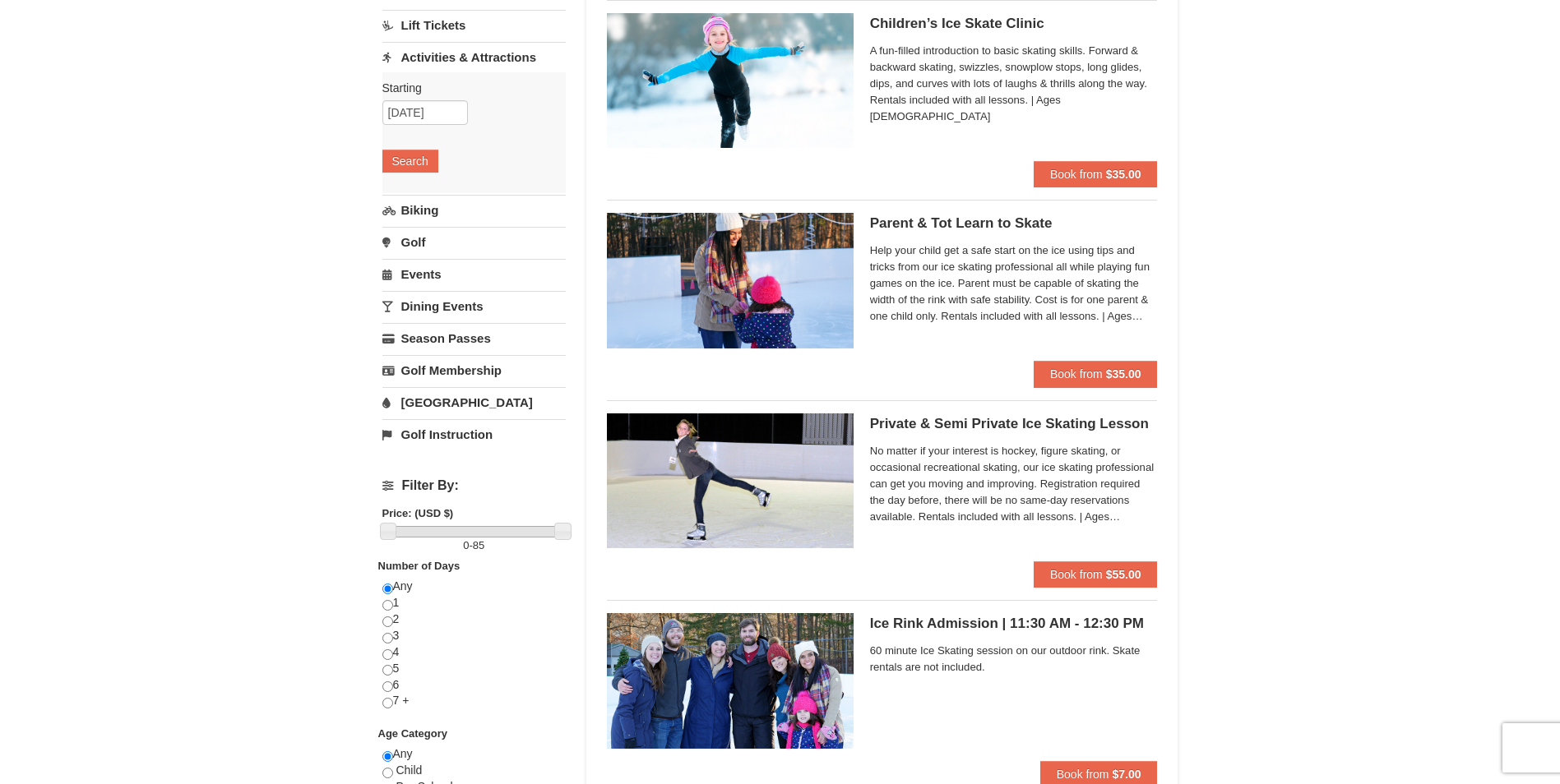
click at [473, 406] on link "[GEOGRAPHIC_DATA]" at bounding box center [475, 402] width 184 height 30
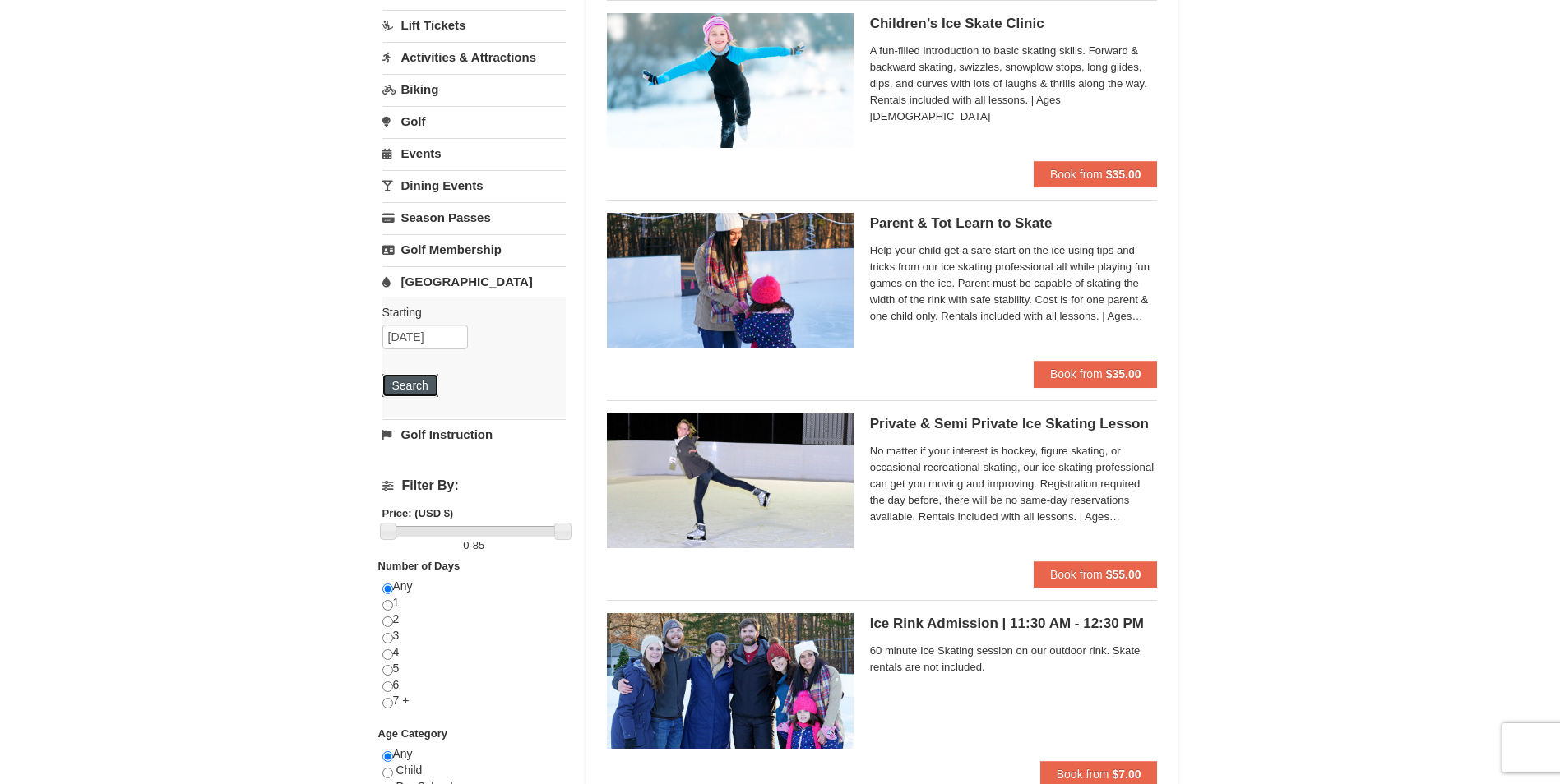
click at [422, 378] on button "Search" at bounding box center [411, 385] width 56 height 23
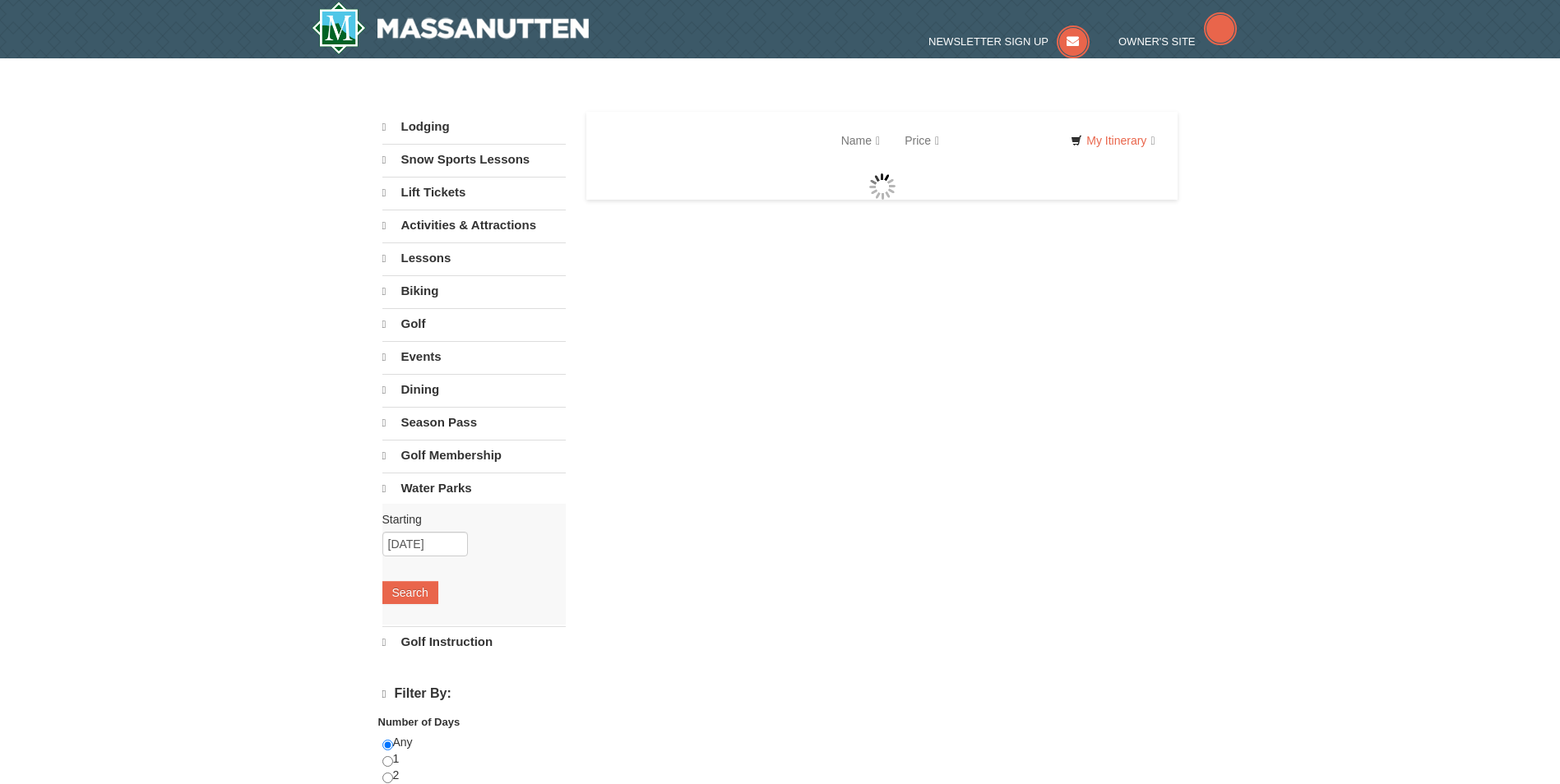
select select "10"
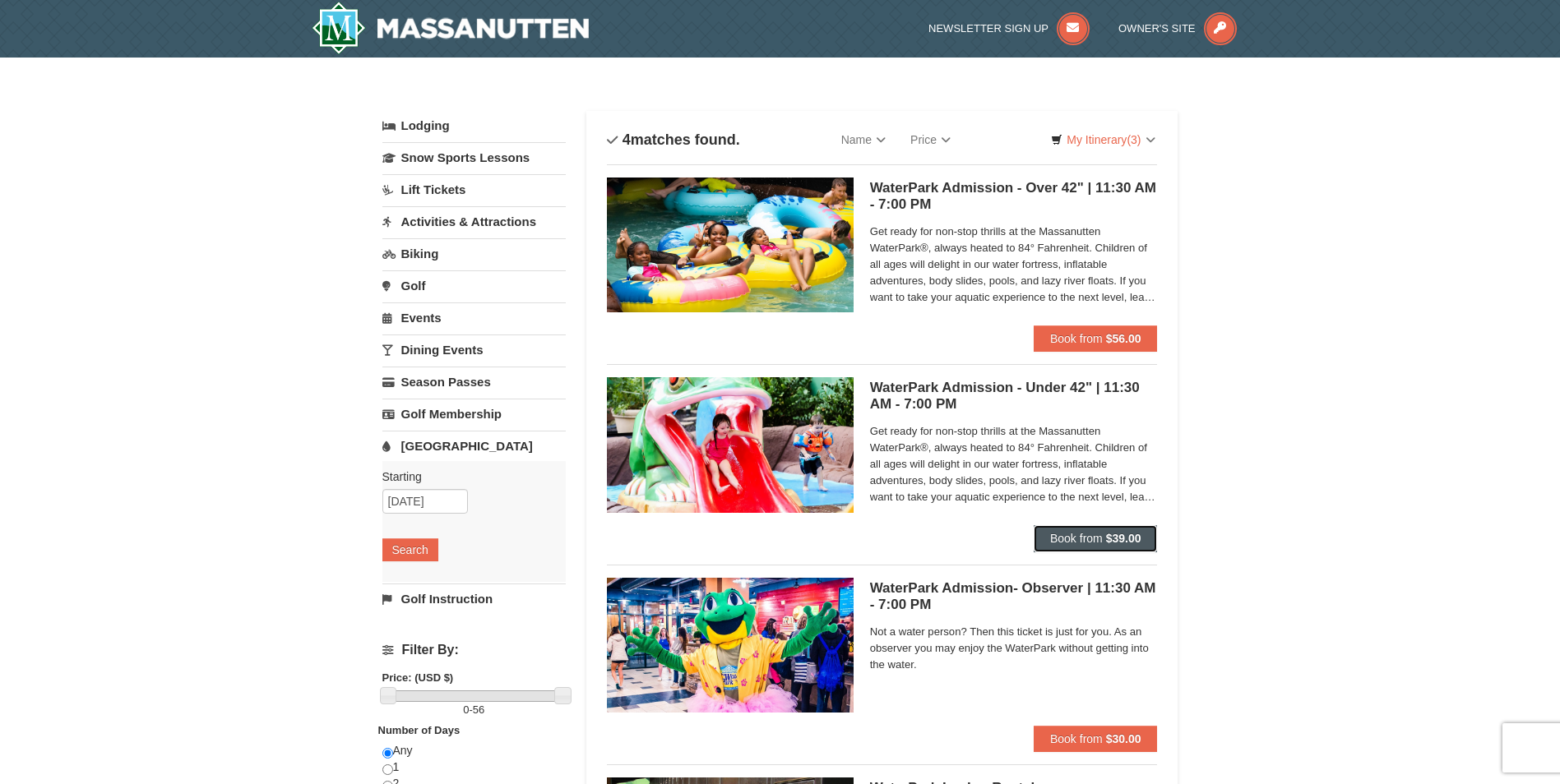
click at [1115, 530] on button "Book from $39.00" at bounding box center [1096, 538] width 124 height 26
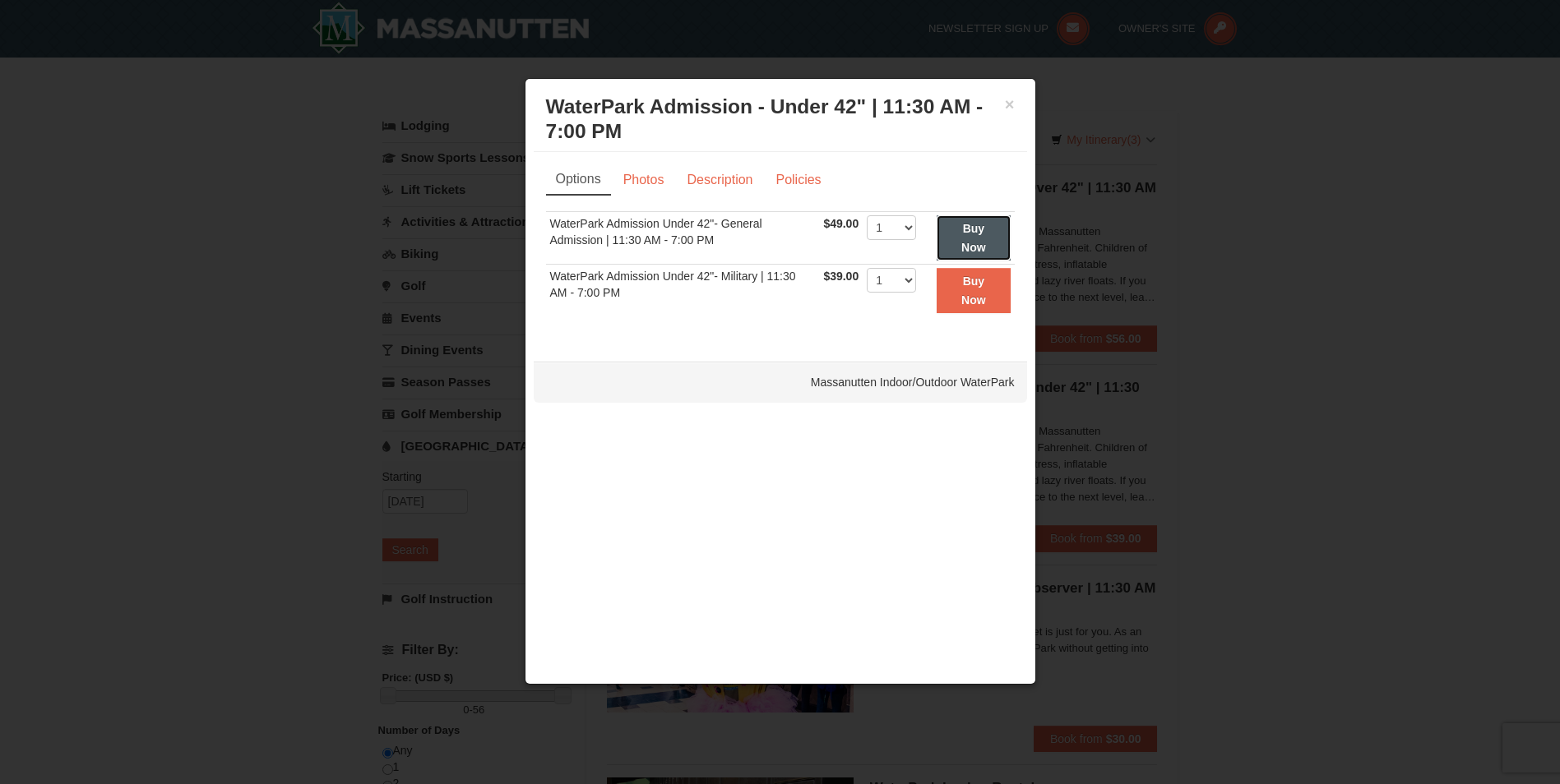
click at [972, 243] on strong "Buy Now" at bounding box center [974, 237] width 25 height 31
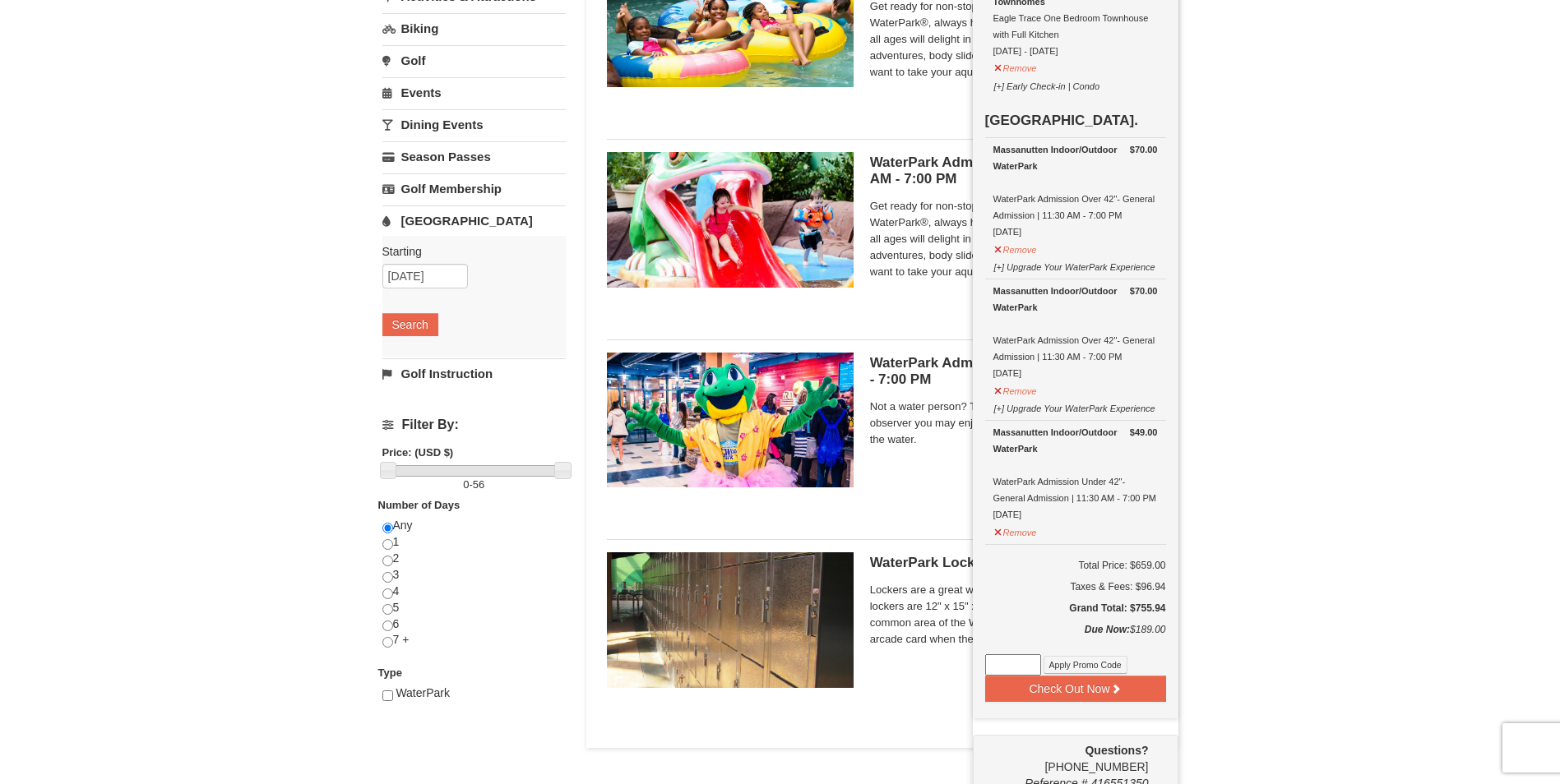
scroll to position [252, 0]
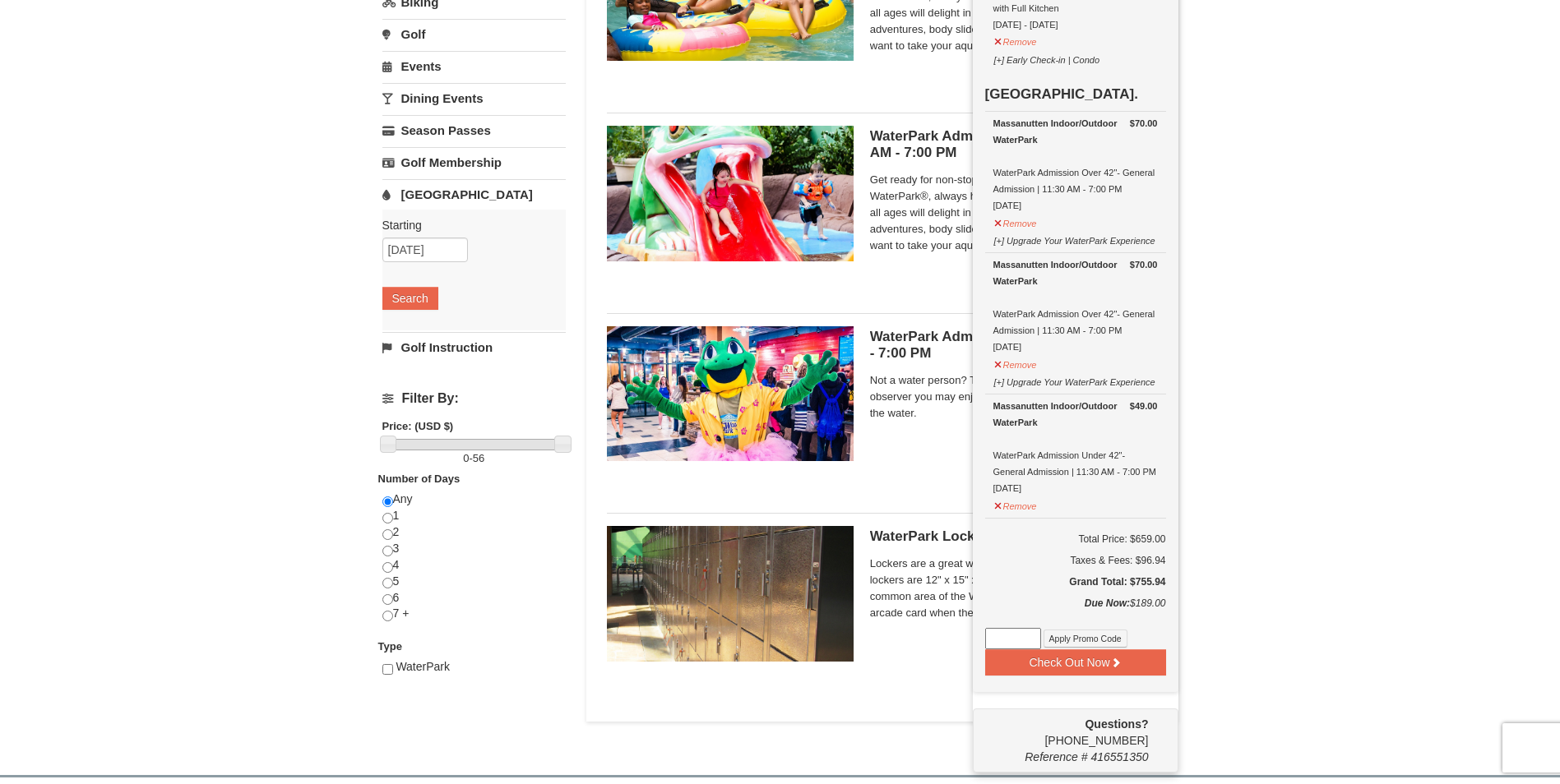
click at [85, 311] on div "× Categories List Filter My Itinerary (4) Check Out Now Lodging $470.00 [GEOGRA…" at bounding box center [780, 282] width 1560 height 953
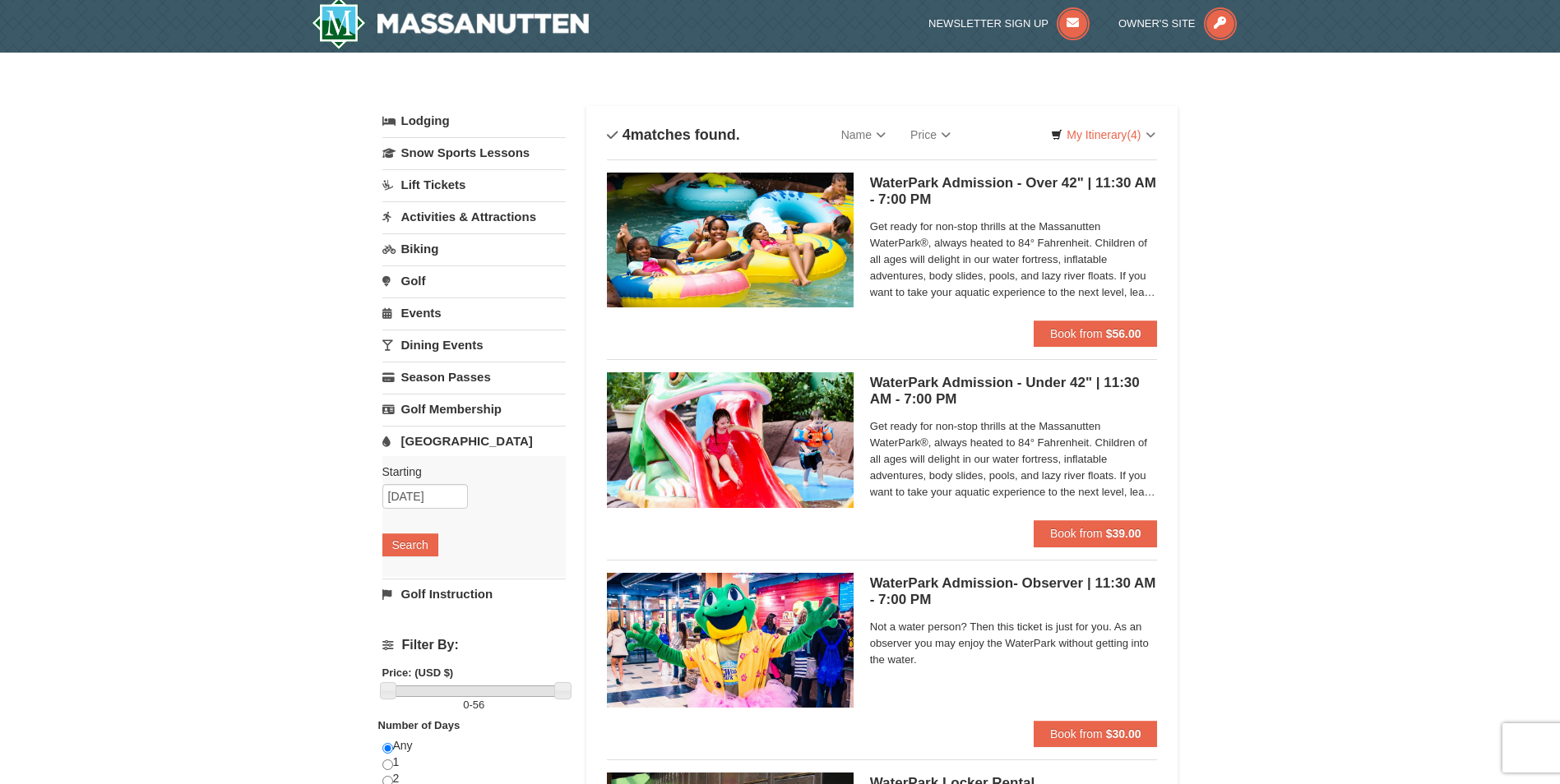
scroll to position [0, 0]
